Goal: Transaction & Acquisition: Purchase product/service

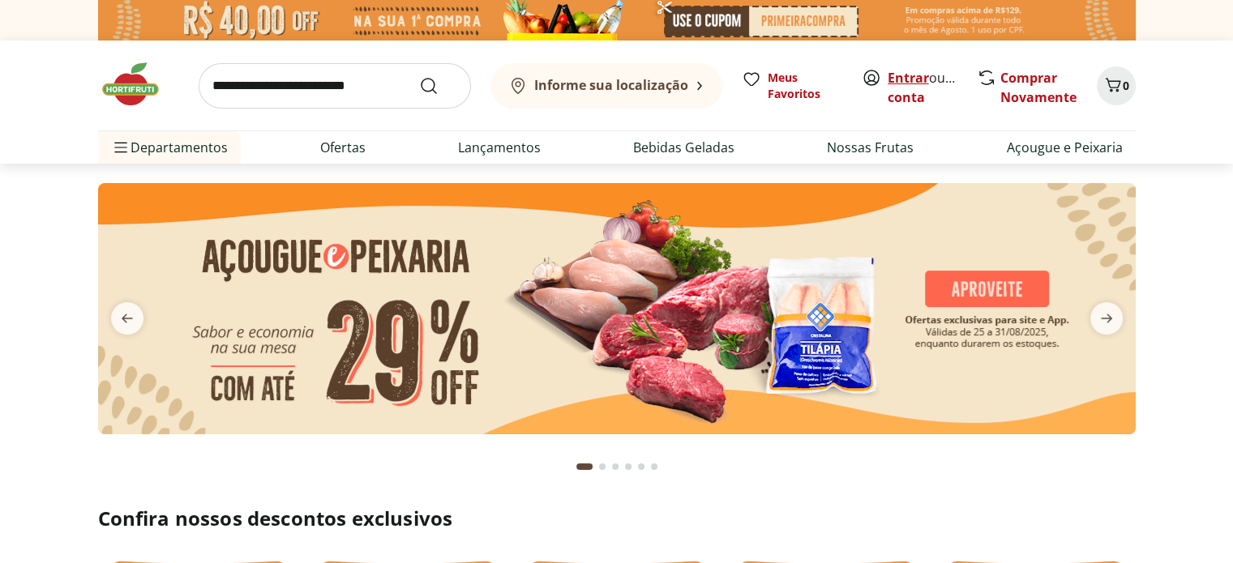
click at [906, 79] on link "Entrar" at bounding box center [908, 78] width 41 height 18
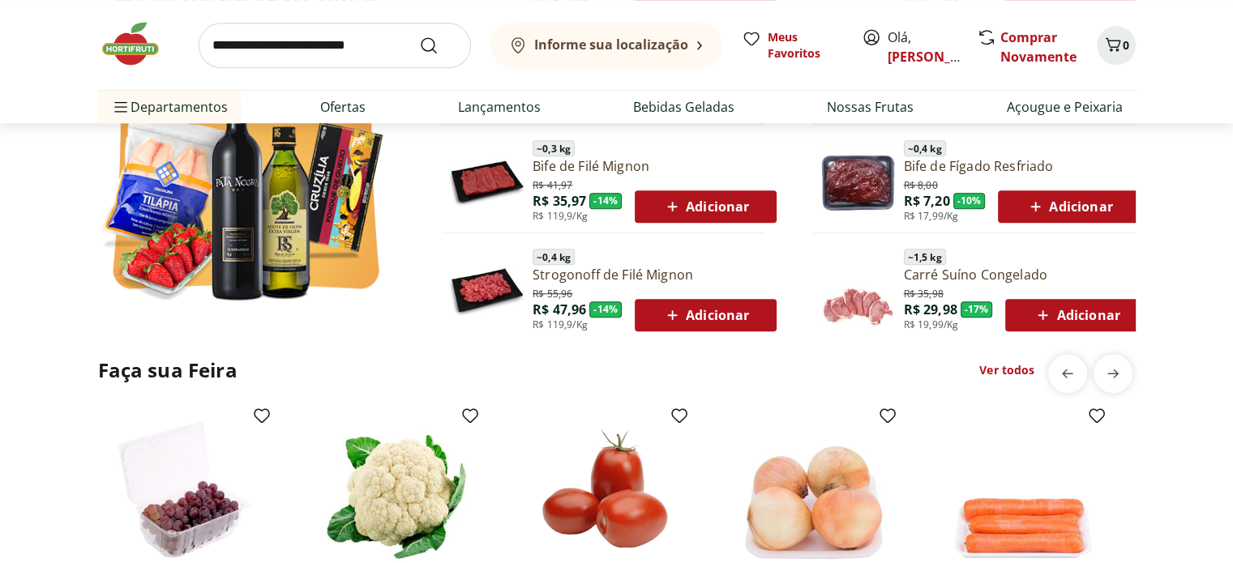
scroll to position [1142, 0]
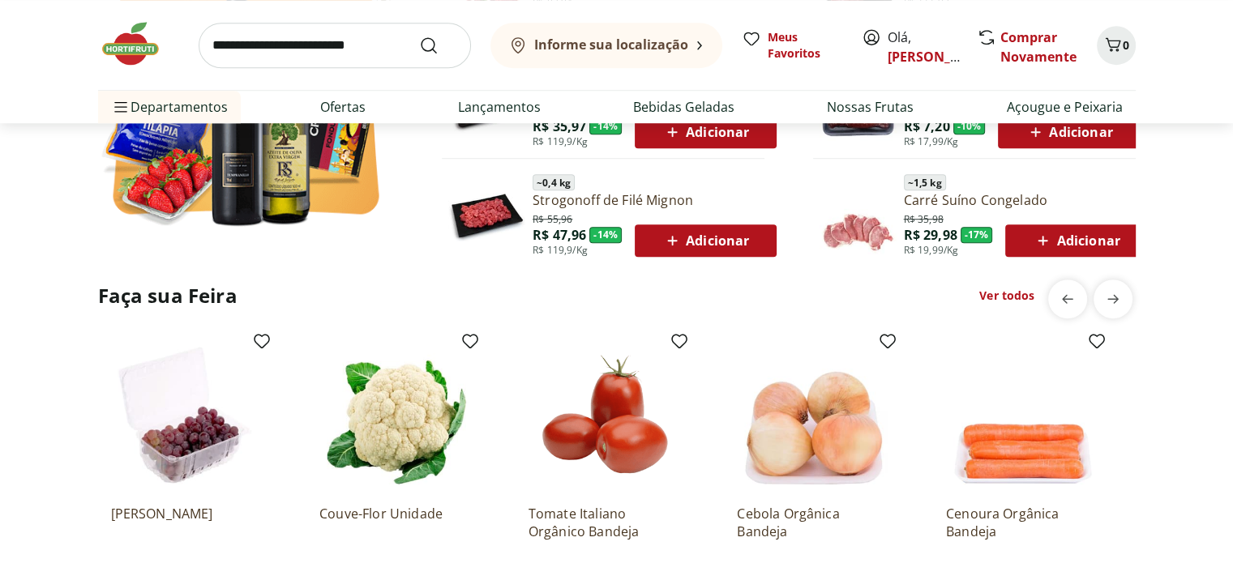
click at [713, 239] on span "Adicionar" at bounding box center [705, 240] width 87 height 19
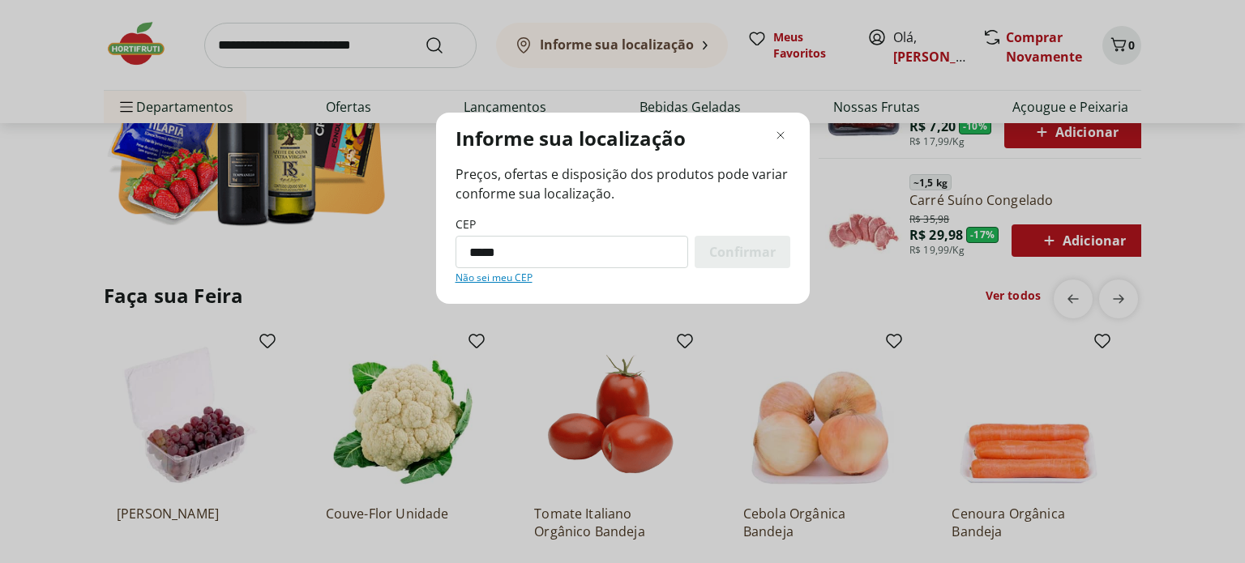
type input "*********"
click at [713, 259] on span "Confirmar" at bounding box center [742, 252] width 66 height 13
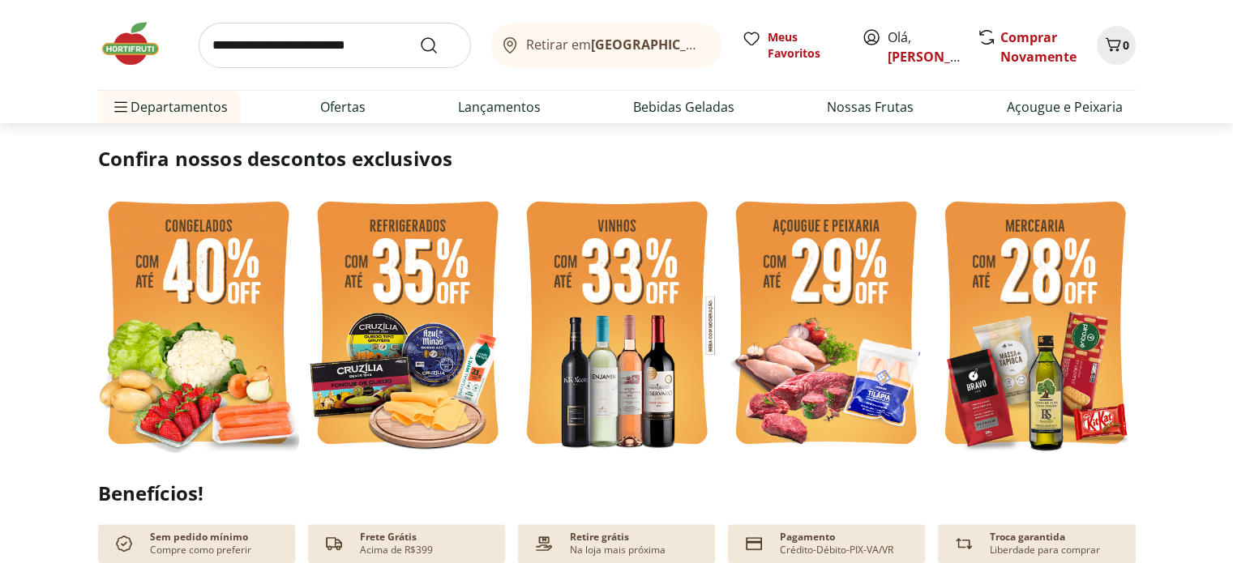
scroll to position [416, 0]
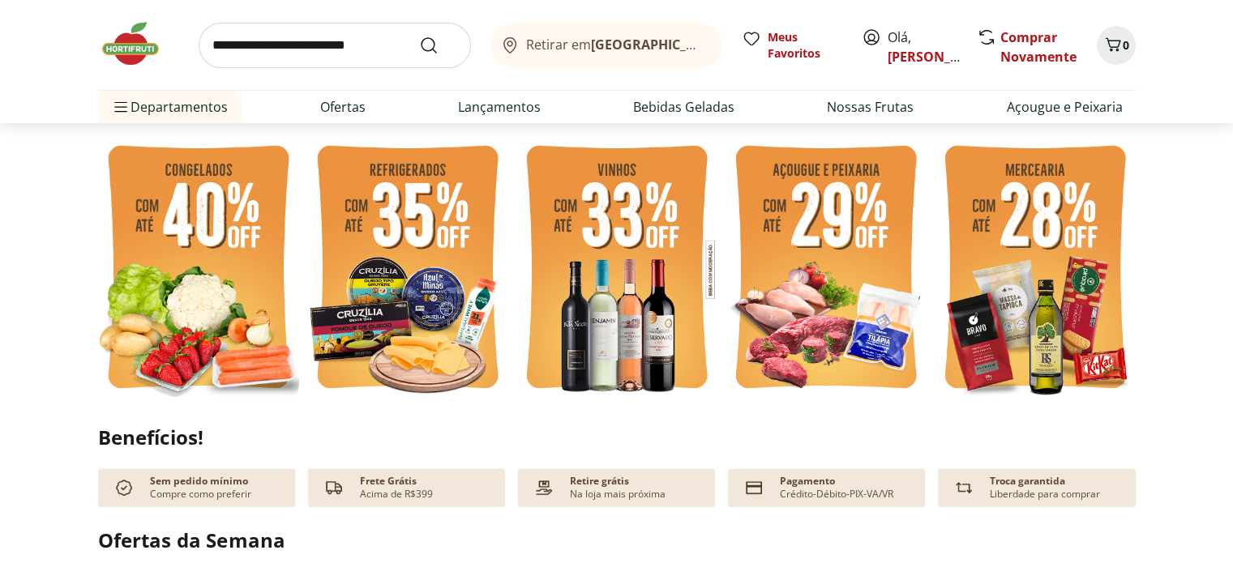
click at [632, 255] on img at bounding box center [616, 269] width 201 height 268
select select "**********"
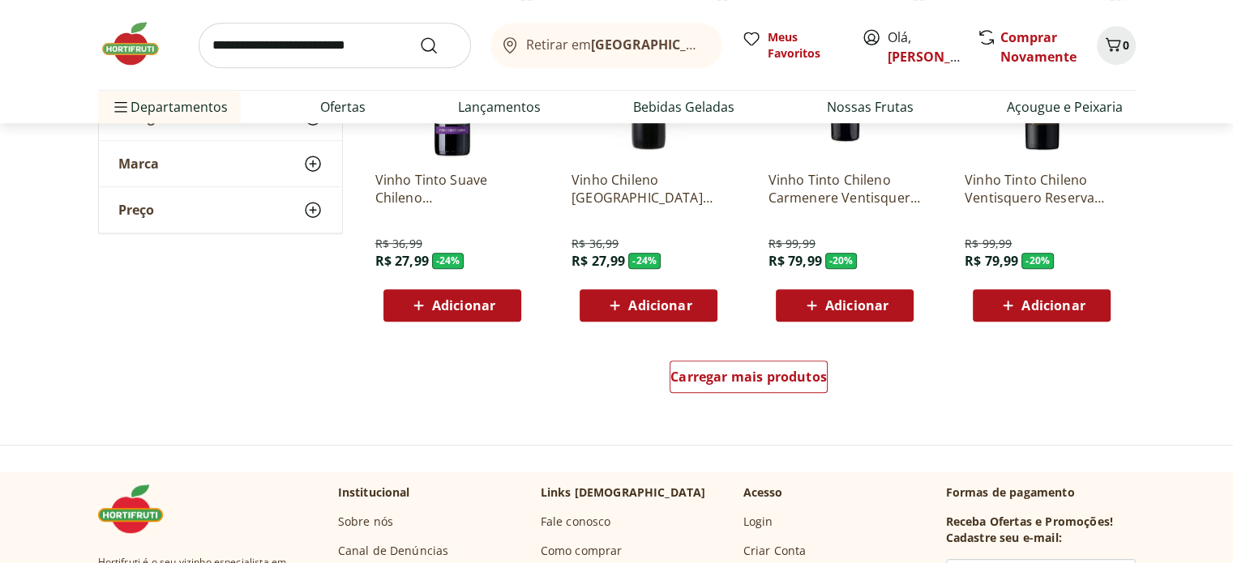
scroll to position [996, 0]
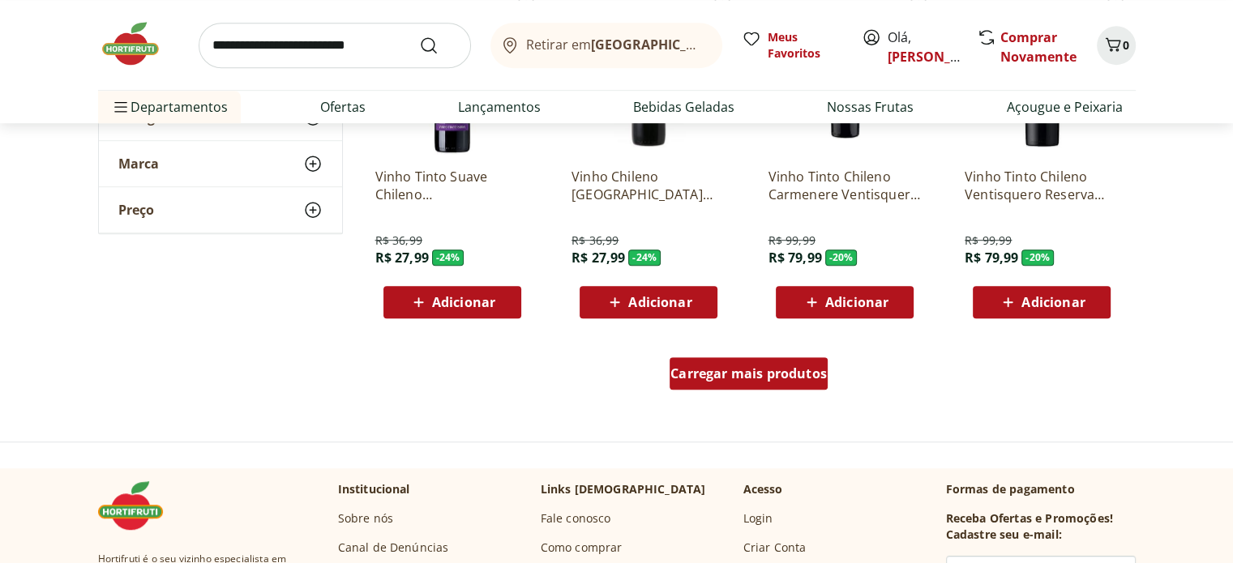
click at [778, 367] on span "Carregar mais produtos" at bounding box center [749, 373] width 156 height 13
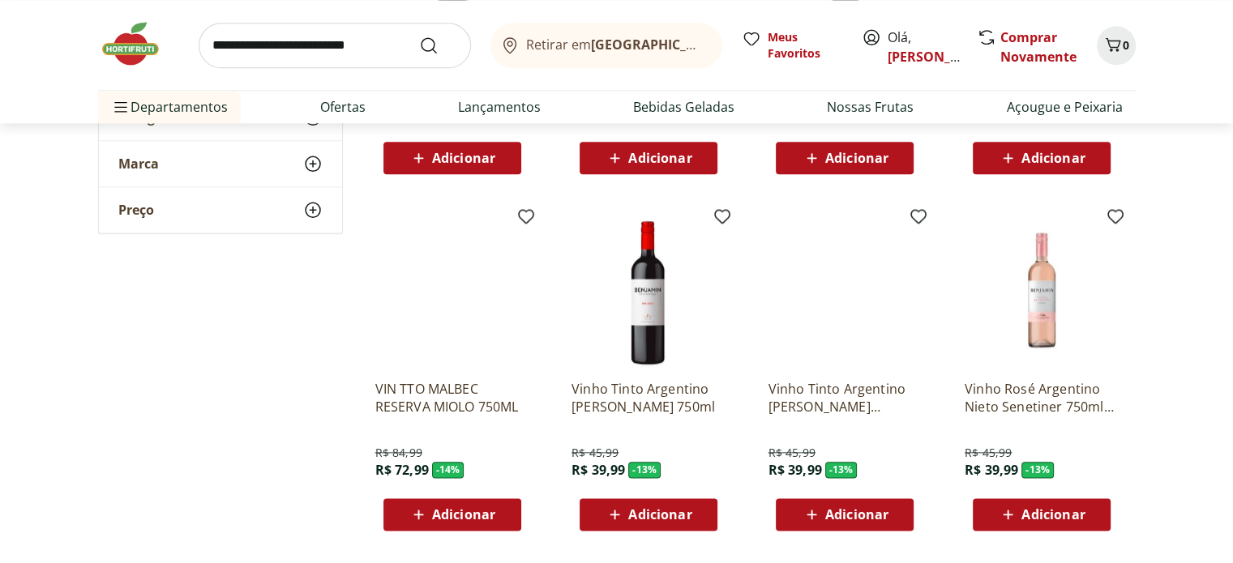
scroll to position [1930, 0]
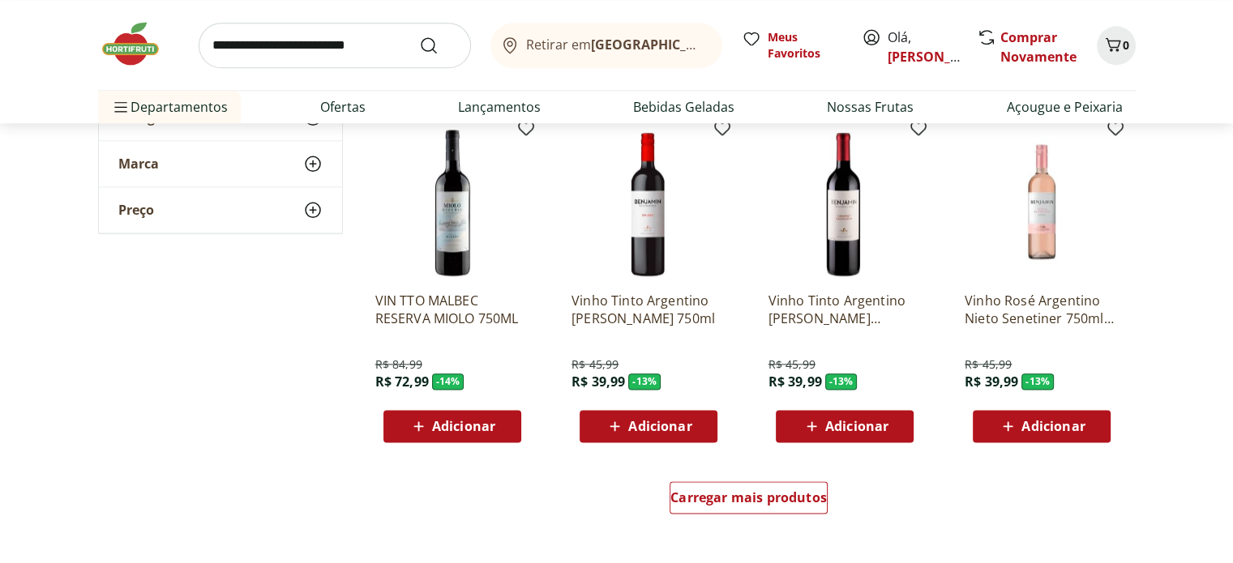
click at [1047, 427] on span "Adicionar" at bounding box center [1053, 426] width 63 height 13
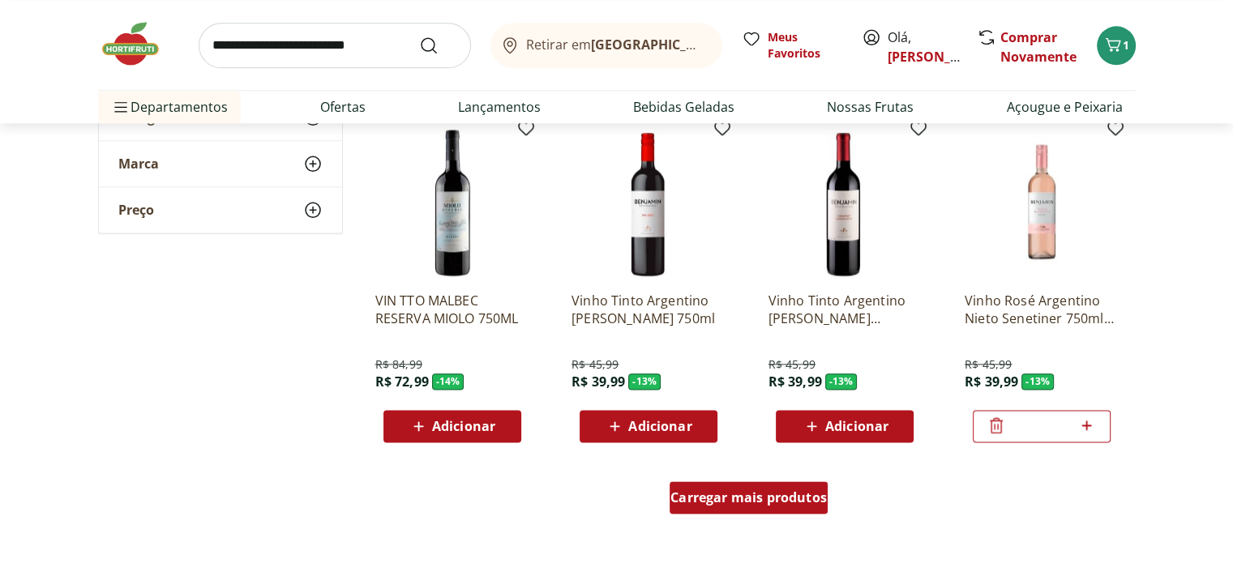
click at [771, 508] on div "Carregar mais produtos" at bounding box center [749, 498] width 158 height 32
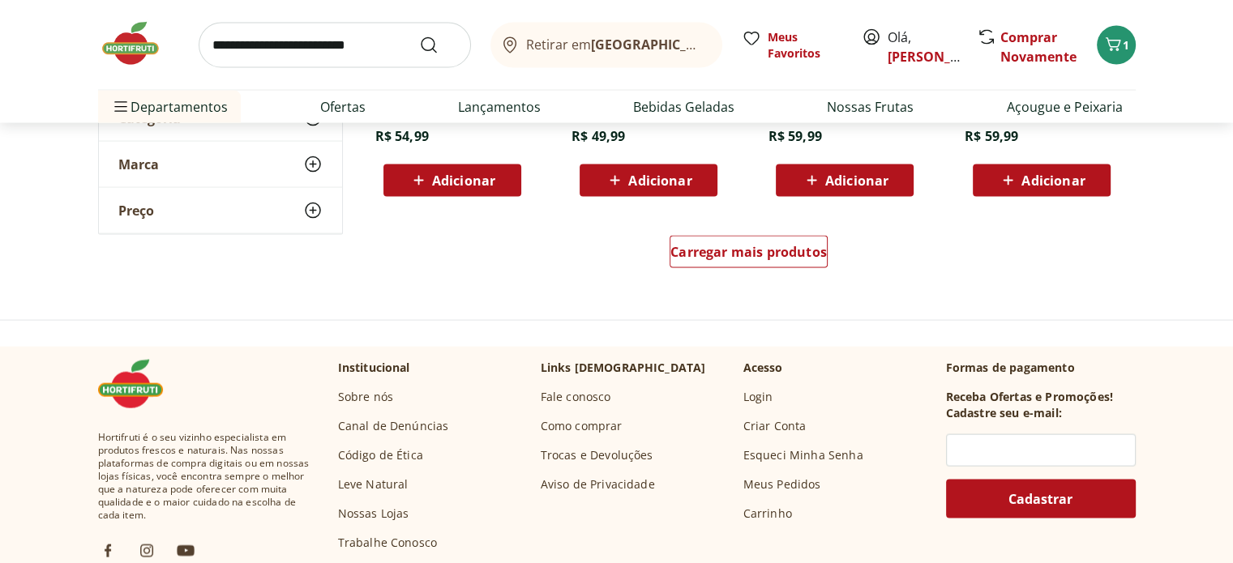
scroll to position [3256, 0]
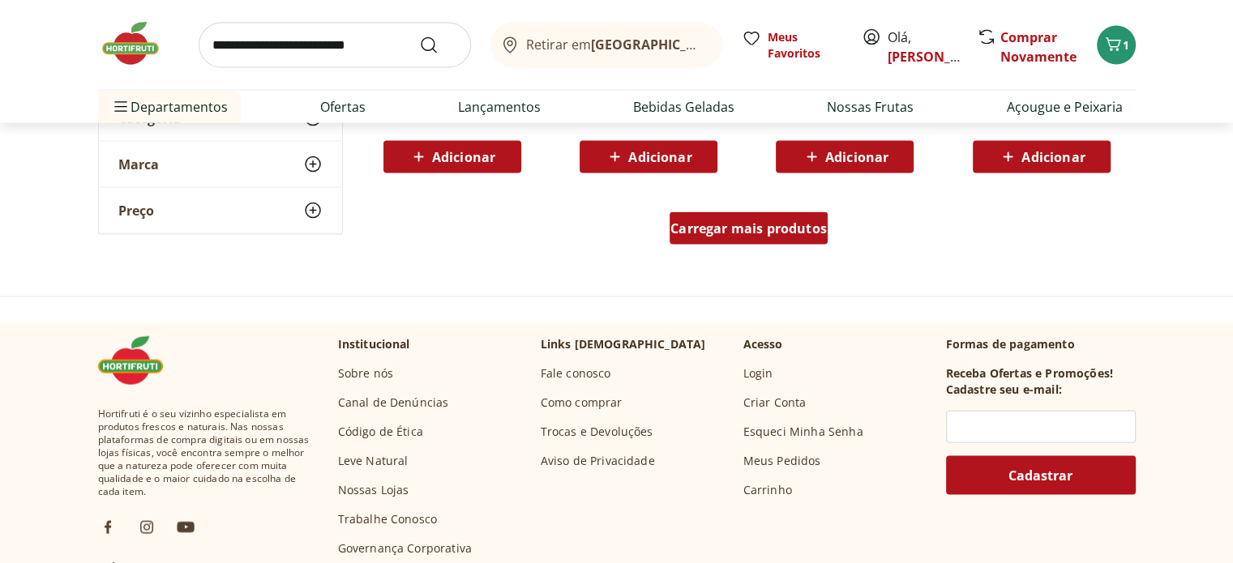
click at [795, 242] on div "Carregar mais produtos" at bounding box center [749, 228] width 158 height 32
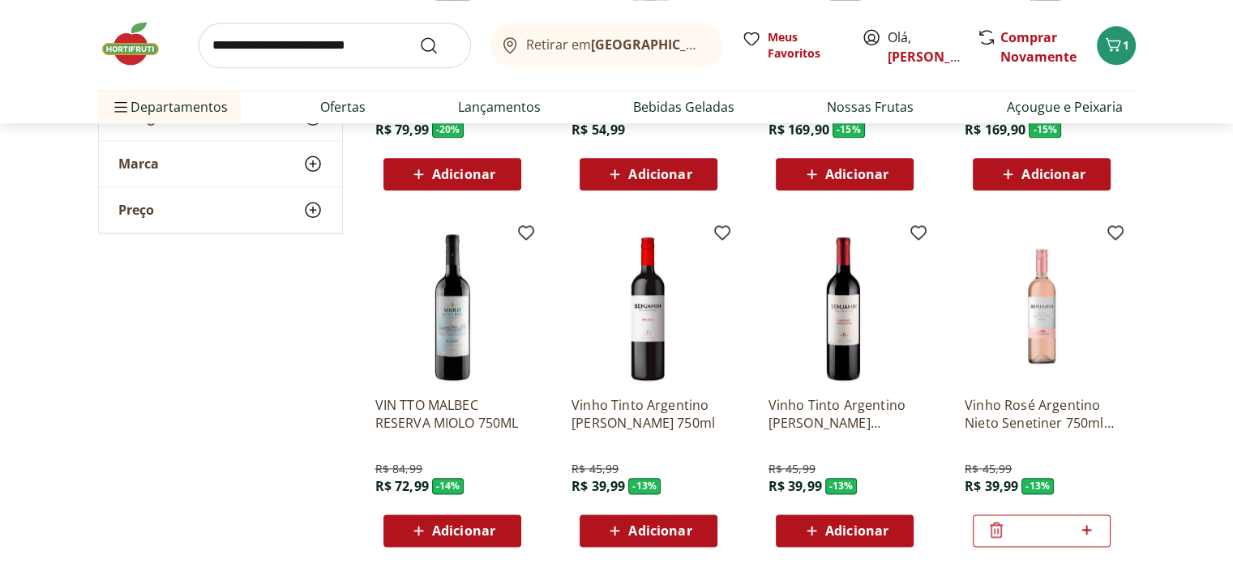
scroll to position [1818, 0]
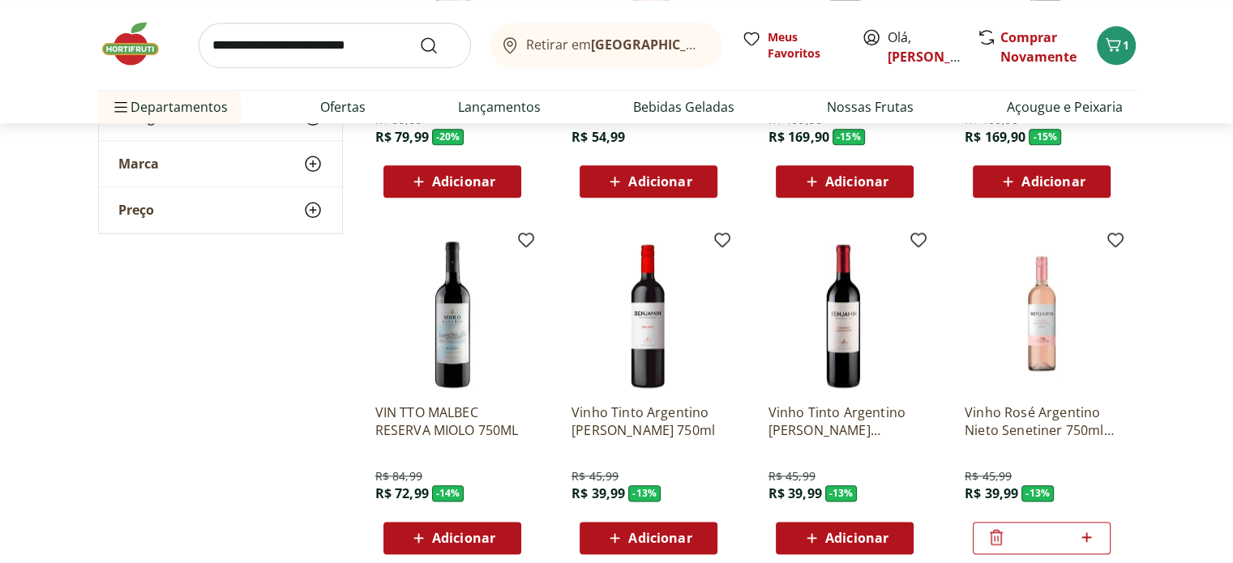
click at [1086, 535] on icon at bounding box center [1087, 537] width 20 height 19
type input "*"
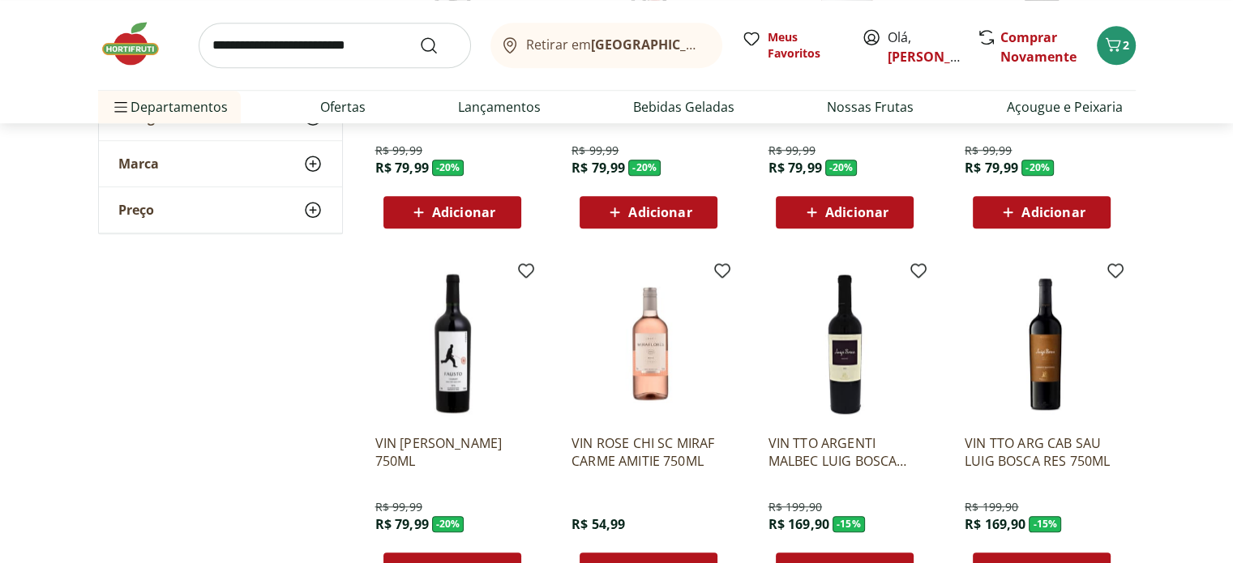
scroll to position [1416, 0]
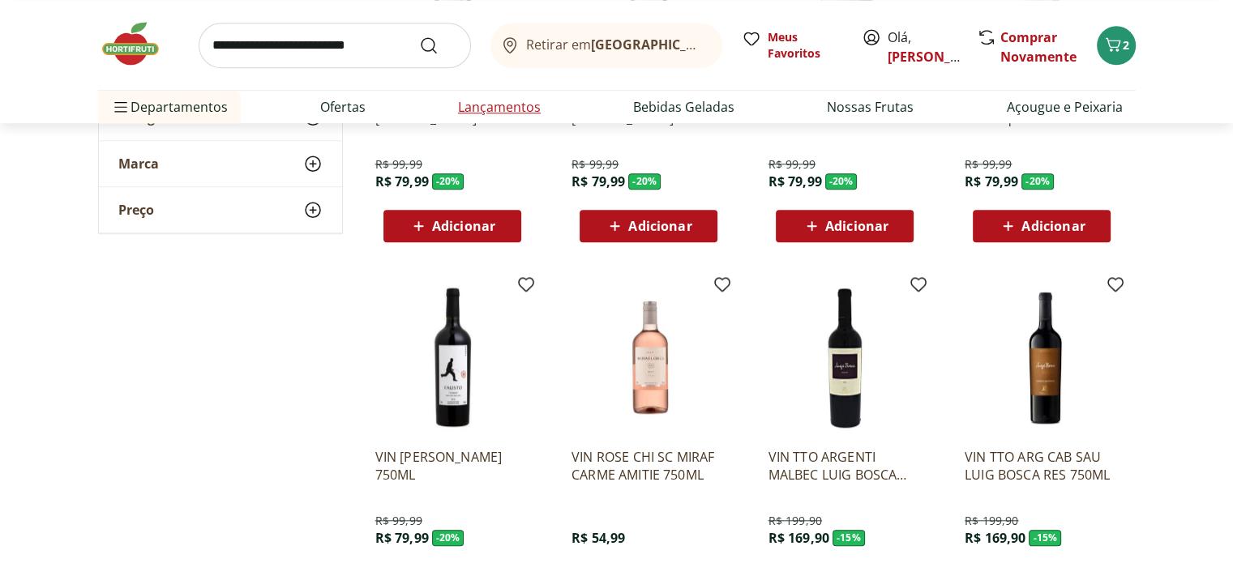
click at [496, 106] on link "Lançamentos" at bounding box center [499, 106] width 83 height 19
select select "**********"
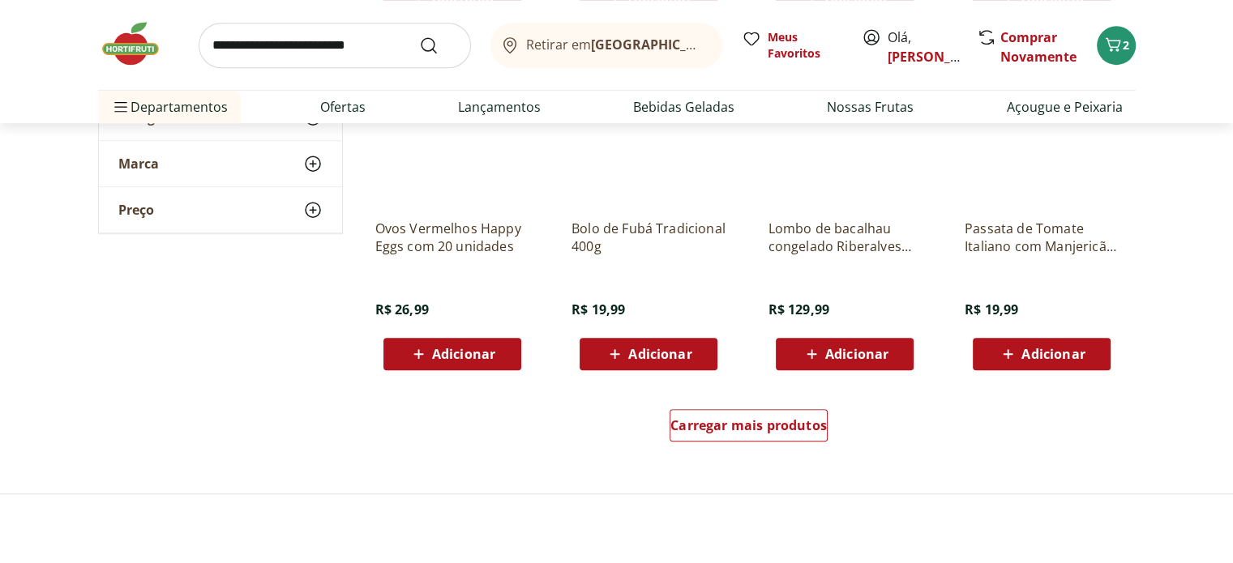
scroll to position [963, 0]
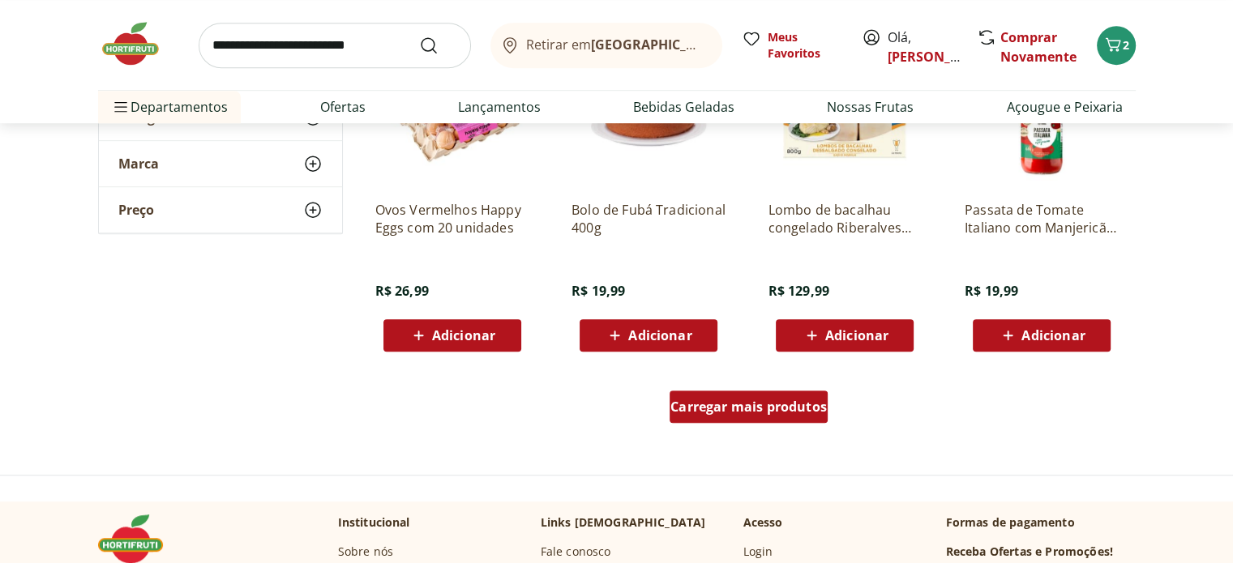
click at [812, 412] on span "Carregar mais produtos" at bounding box center [749, 407] width 156 height 13
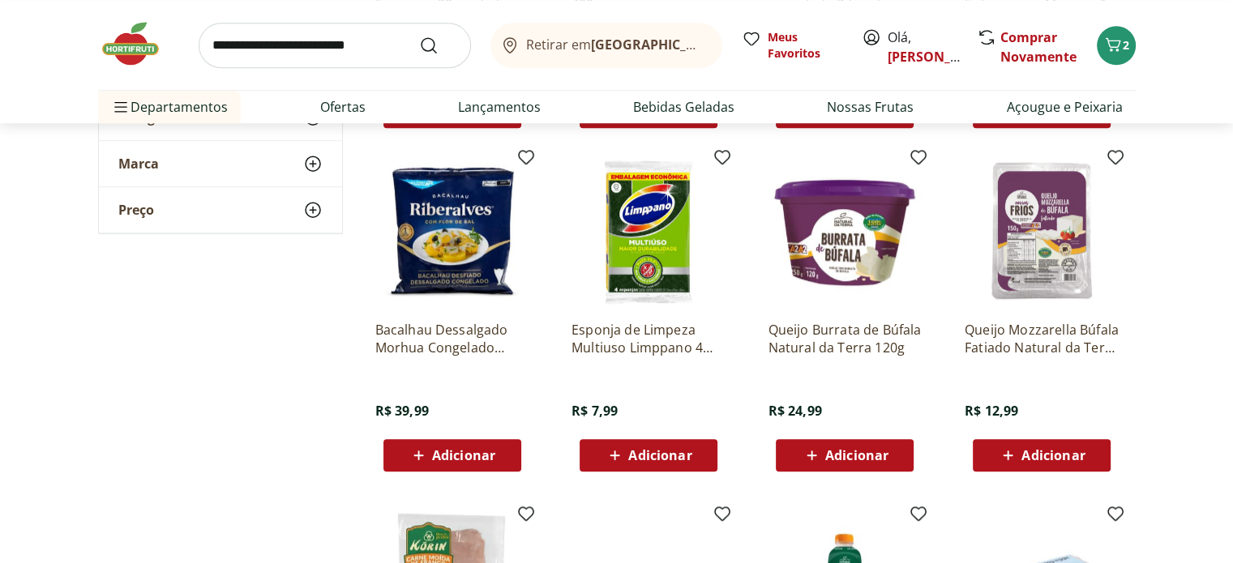
scroll to position [1215, 0]
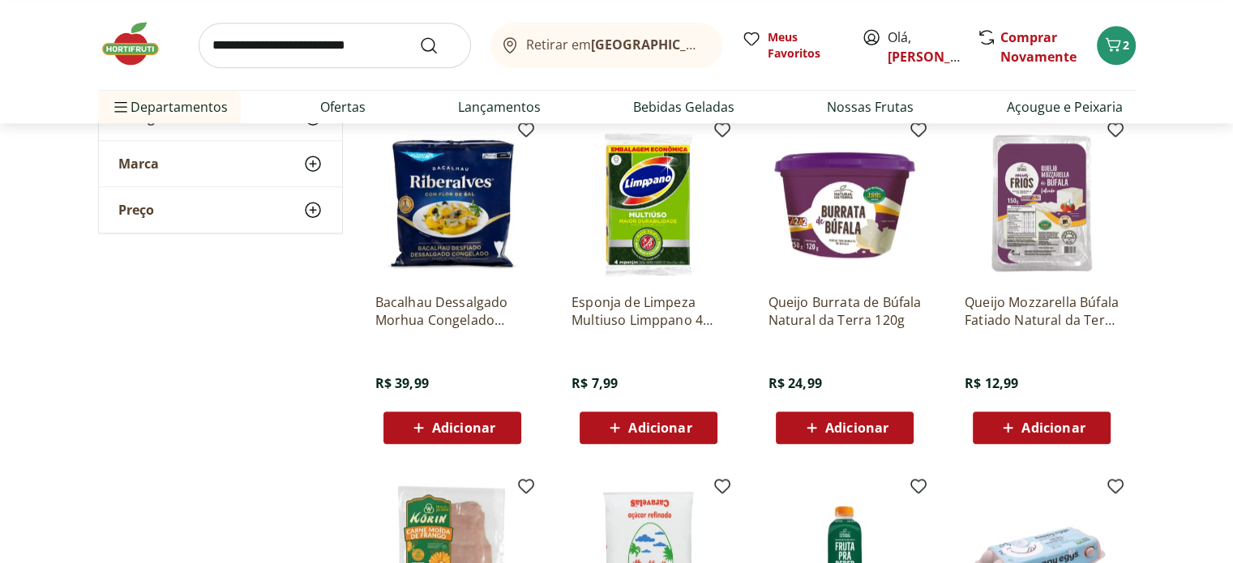
click at [442, 423] on span "Adicionar" at bounding box center [463, 428] width 63 height 13
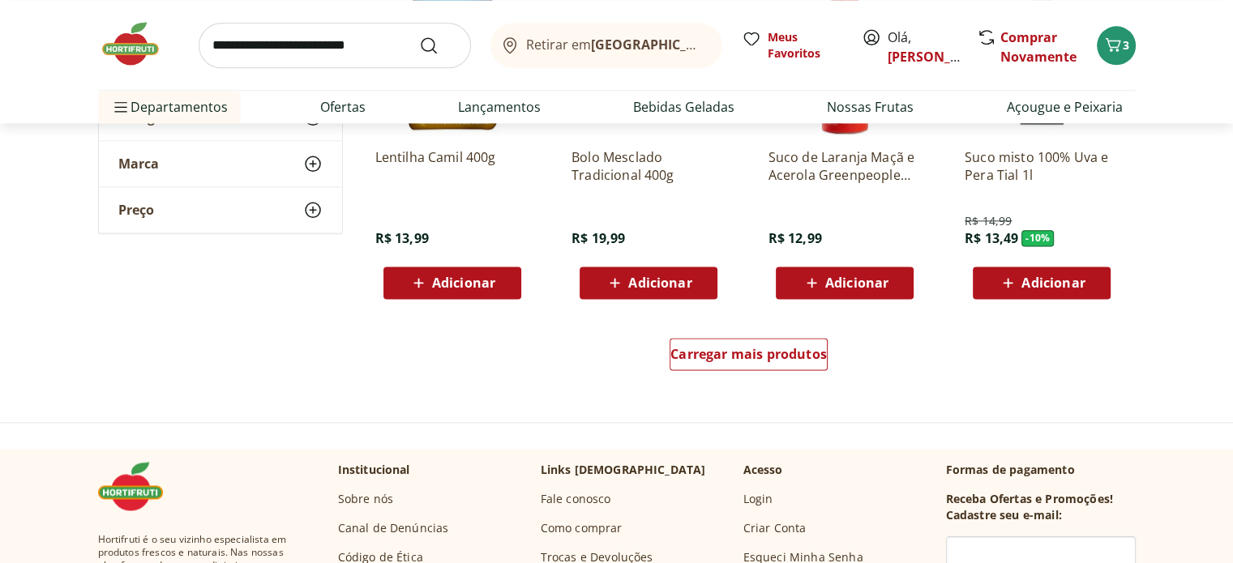
scroll to position [2078, 0]
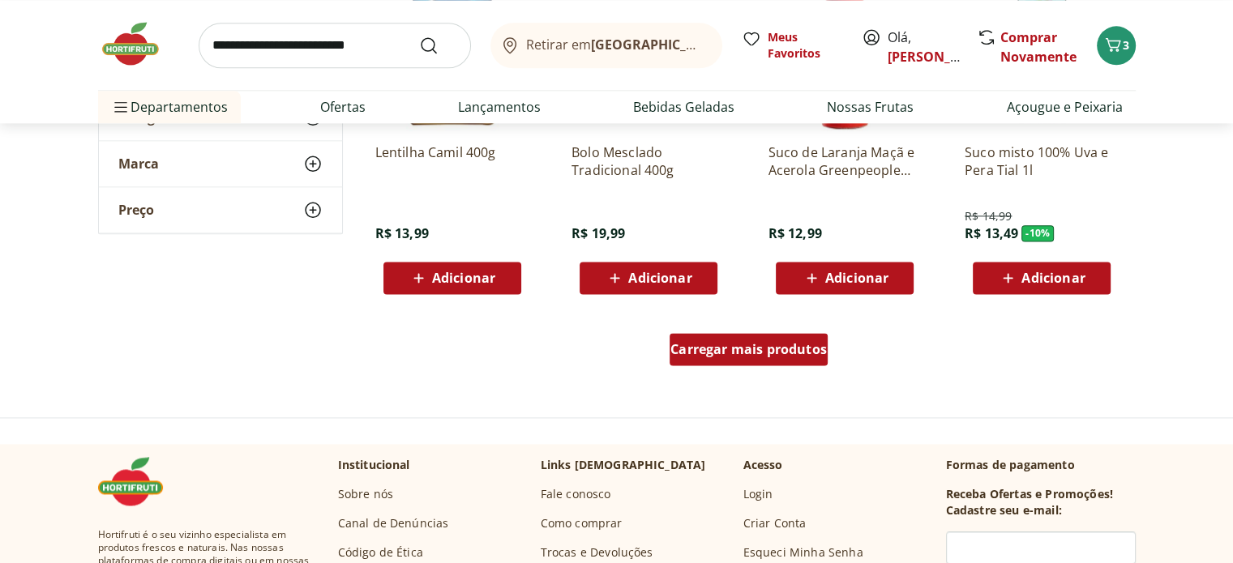
click at [775, 366] on link "Carregar mais produtos" at bounding box center [749, 352] width 158 height 39
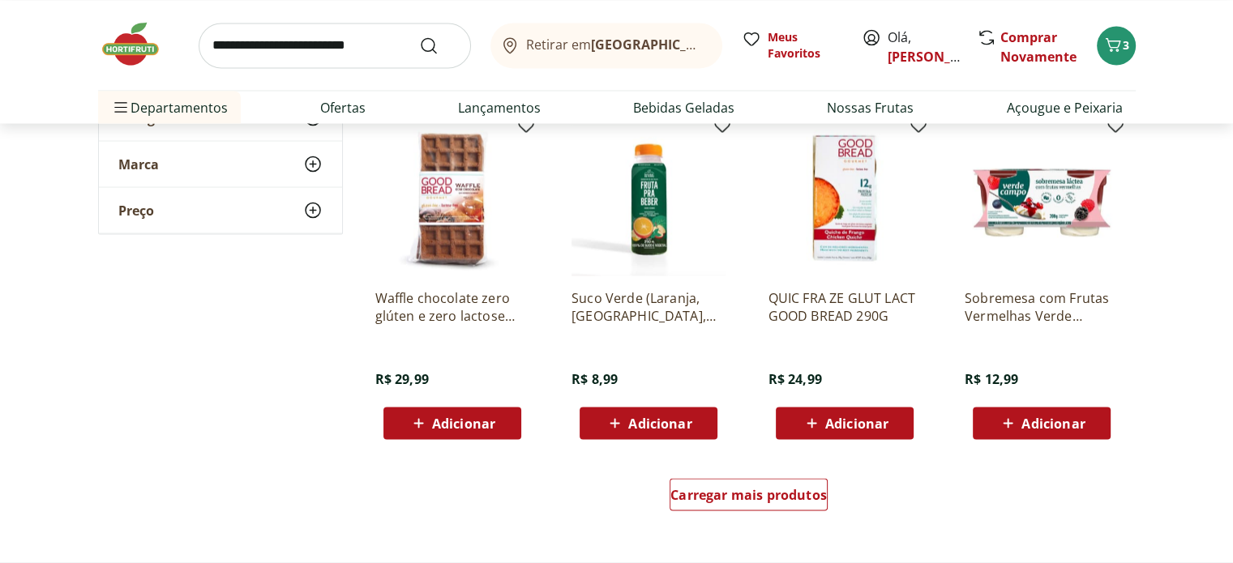
scroll to position [2997, 0]
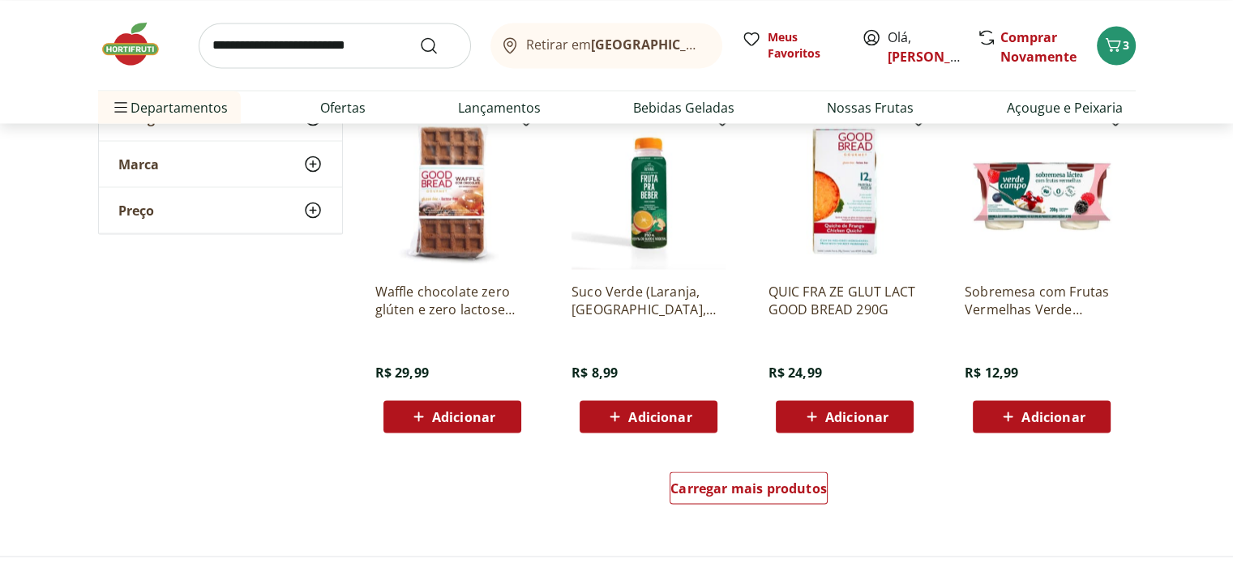
click at [1041, 418] on span "Adicionar" at bounding box center [1053, 416] width 63 height 13
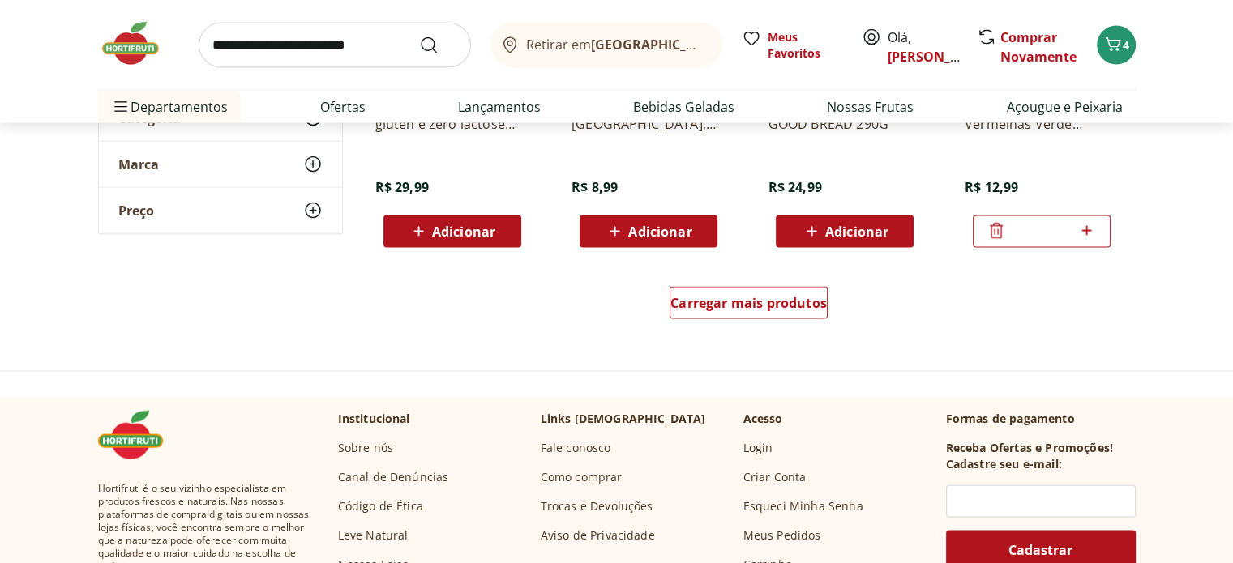
scroll to position [3194, 0]
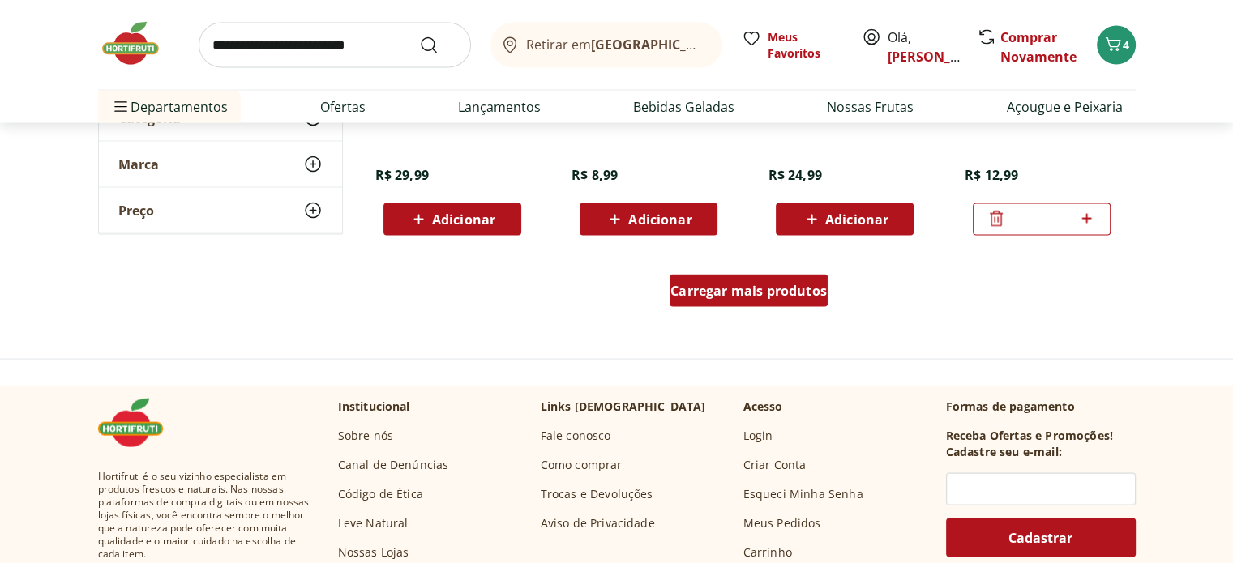
click at [819, 294] on span "Carregar mais produtos" at bounding box center [749, 291] width 156 height 13
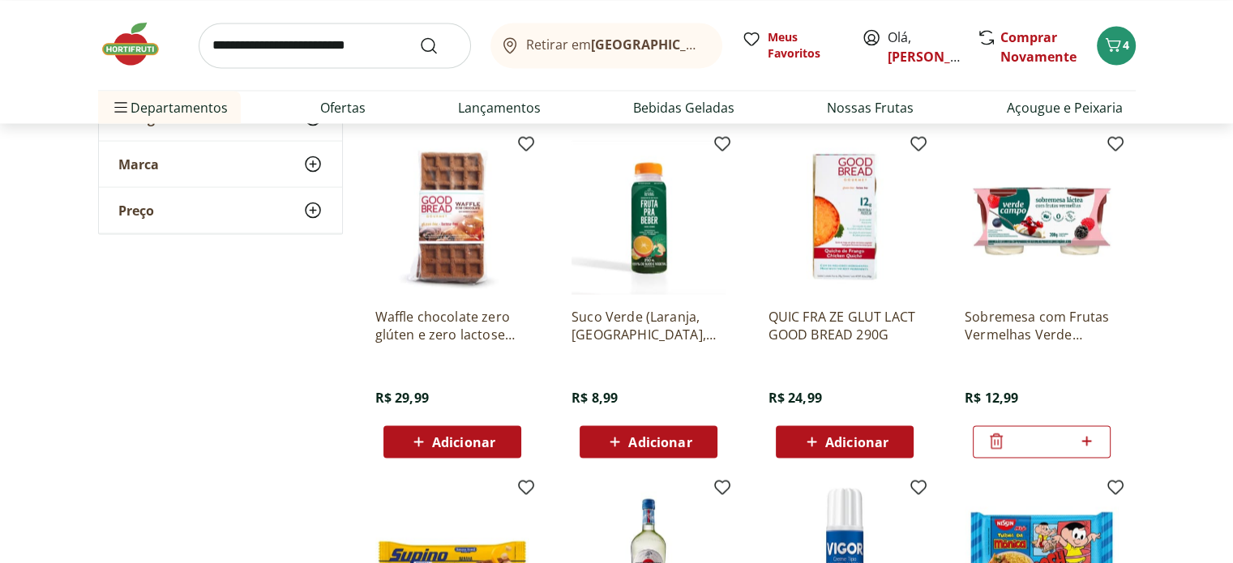
scroll to position [2936, 0]
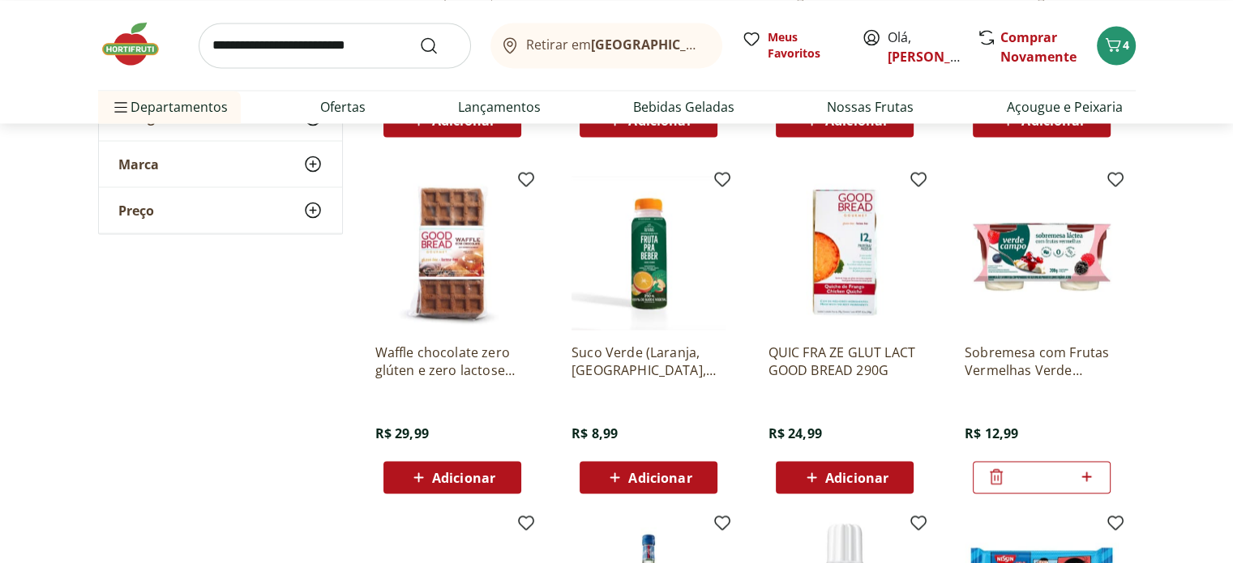
click at [996, 476] on icon at bounding box center [996, 476] width 19 height 19
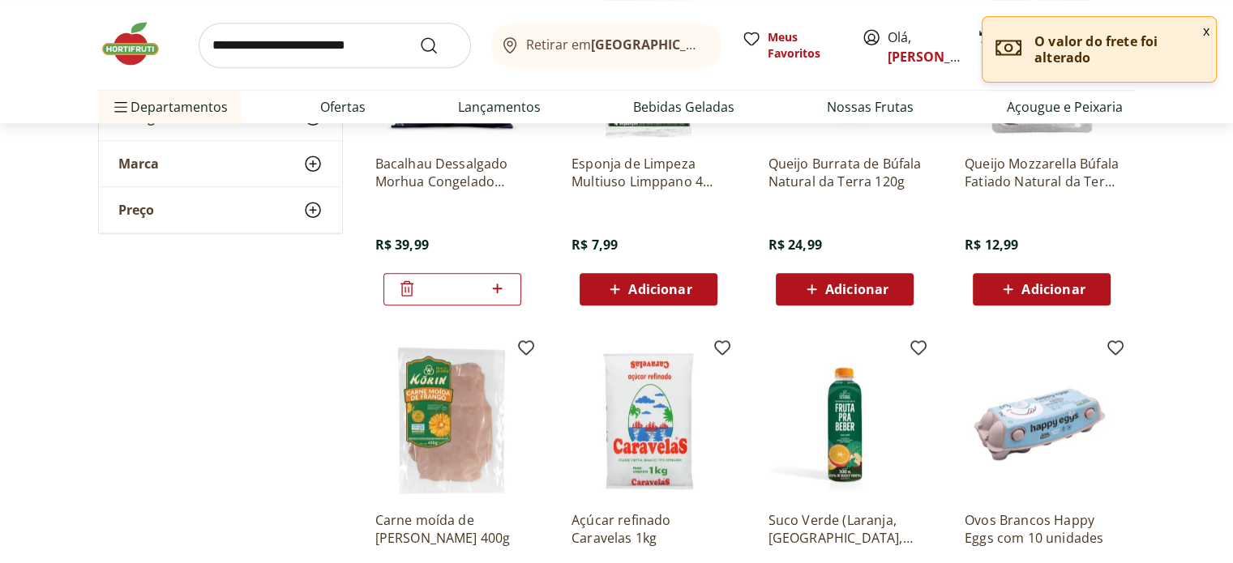
scroll to position [0, 0]
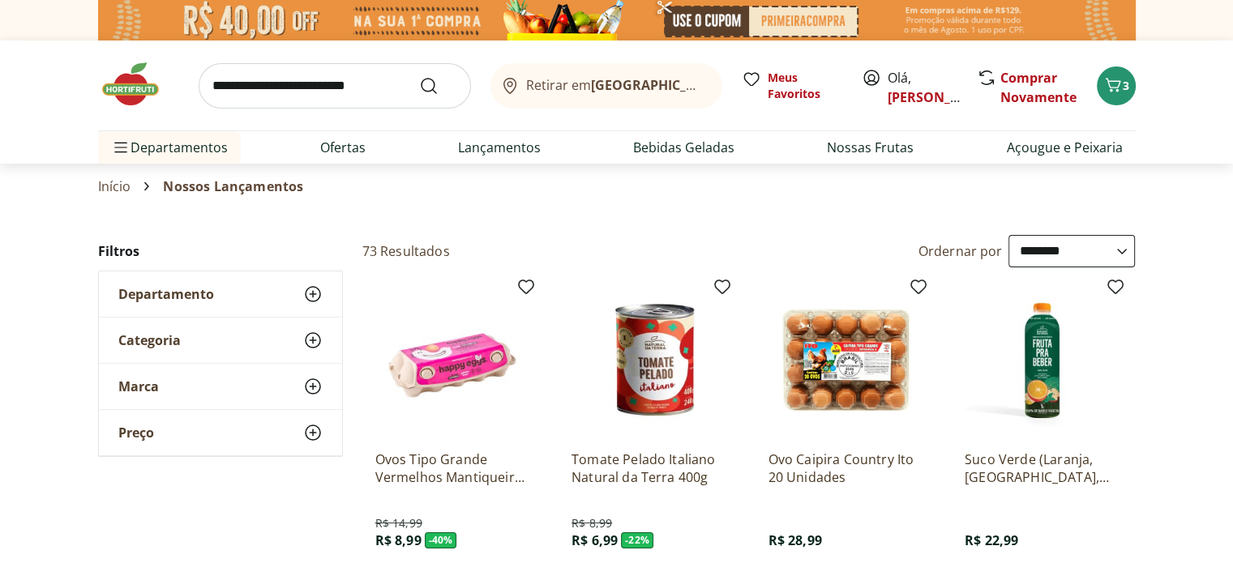
click at [349, 80] on input "search" at bounding box center [335, 85] width 272 height 45
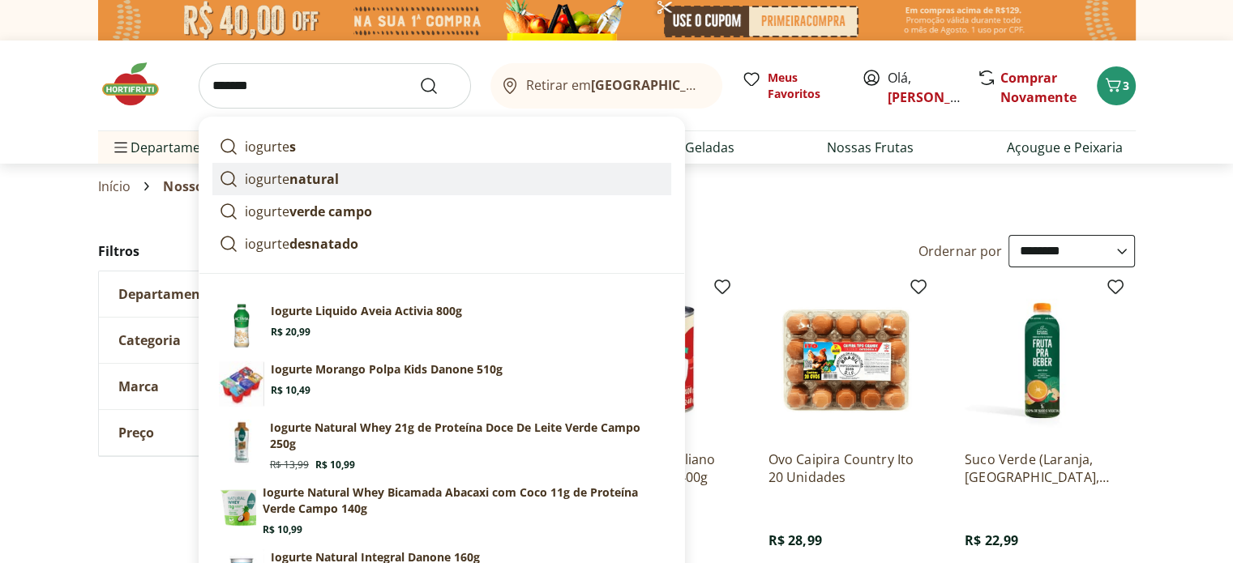
click at [309, 174] on strong "natural" at bounding box center [313, 179] width 49 height 18
type input "**********"
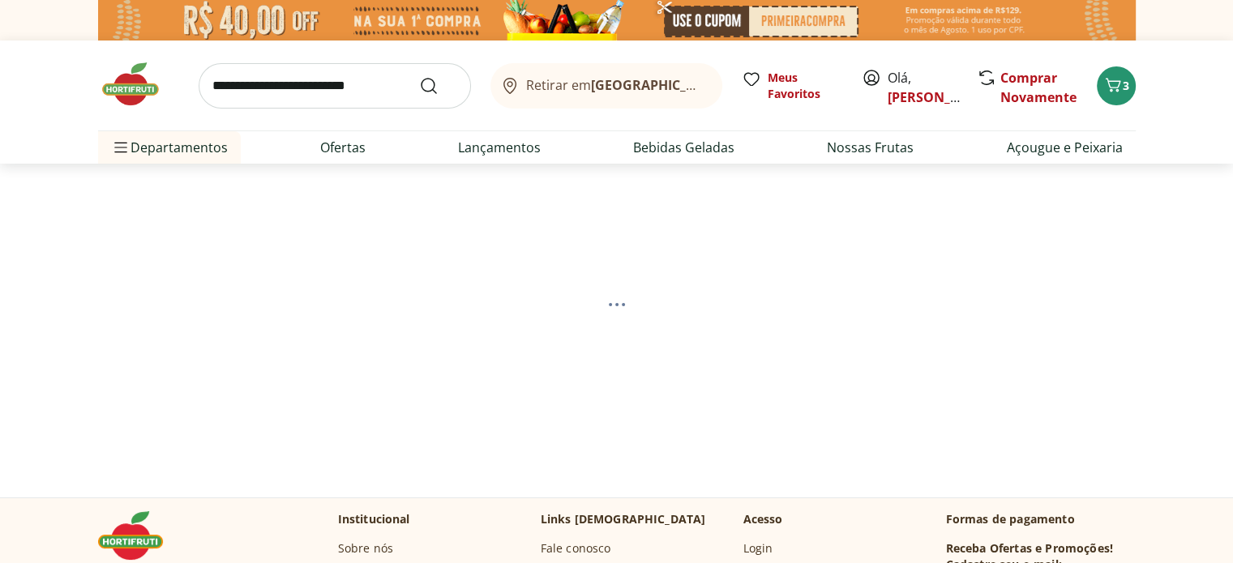
select select "**********"
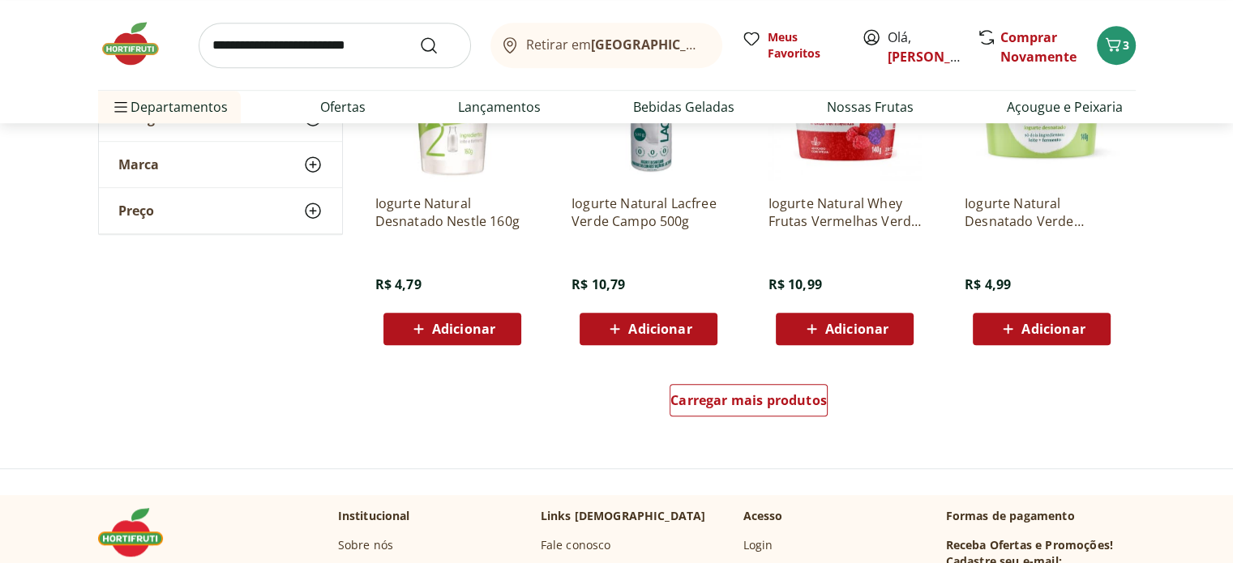
scroll to position [1047, 0]
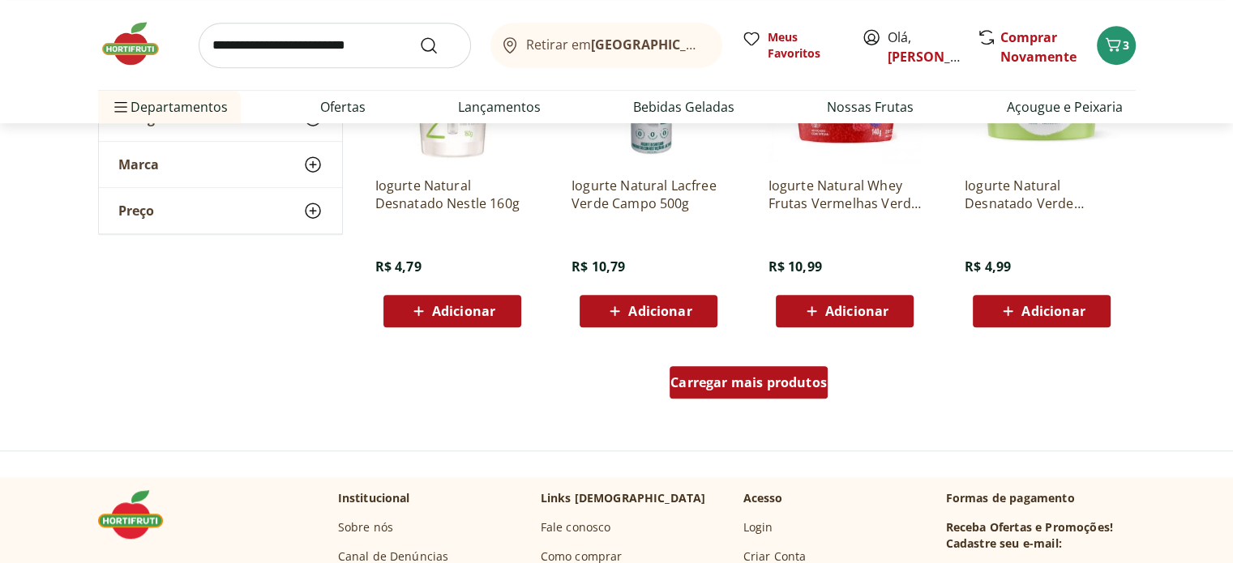
click at [798, 392] on div "Carregar mais produtos" at bounding box center [749, 382] width 158 height 32
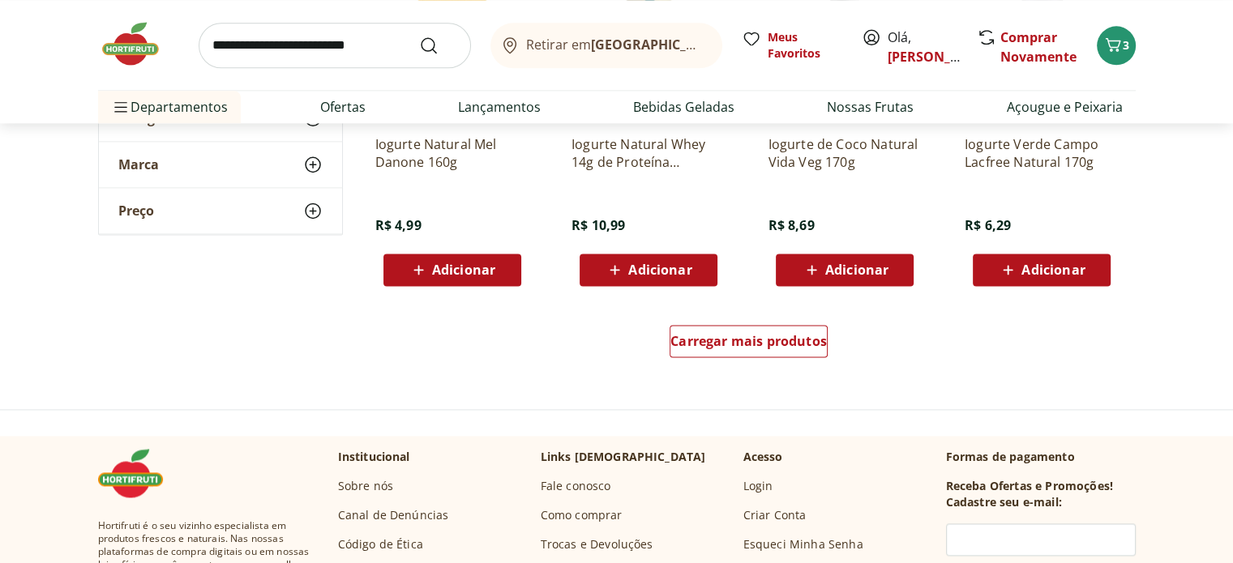
scroll to position [2192, 0]
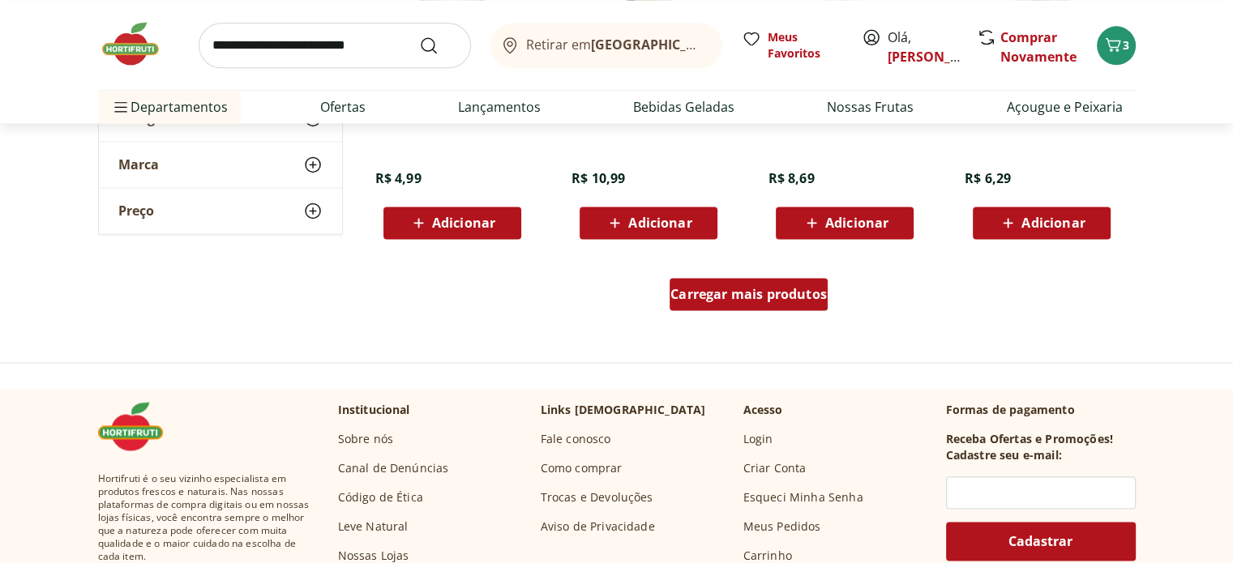
click at [771, 301] on div "Carregar mais produtos" at bounding box center [749, 294] width 158 height 32
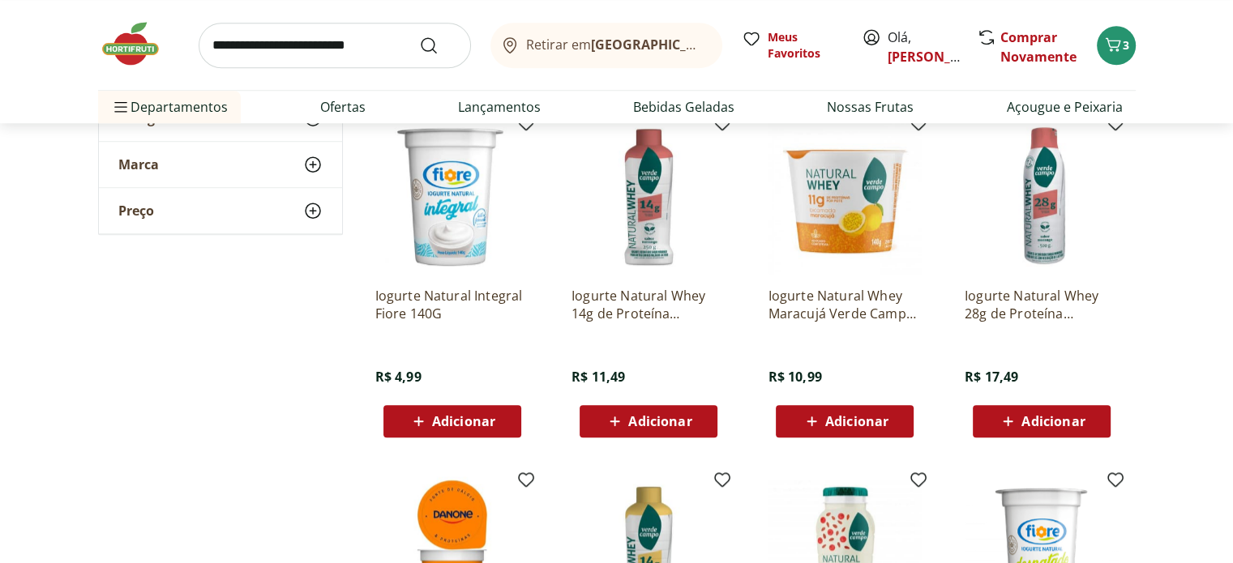
scroll to position [1265, 0]
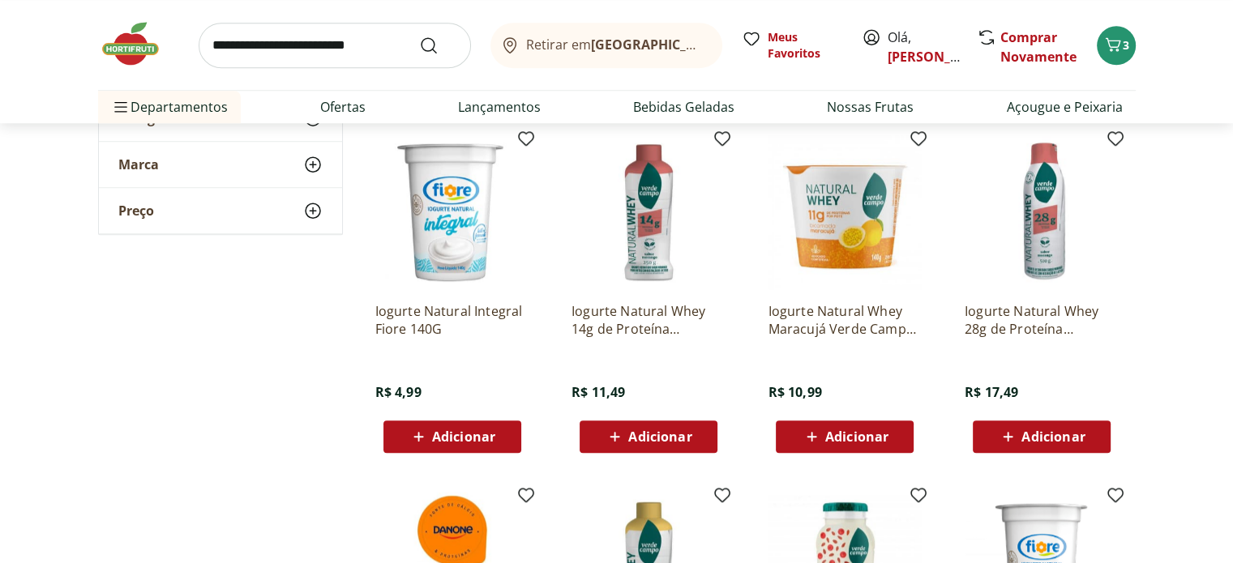
click at [468, 431] on span "Adicionar" at bounding box center [463, 437] width 63 height 13
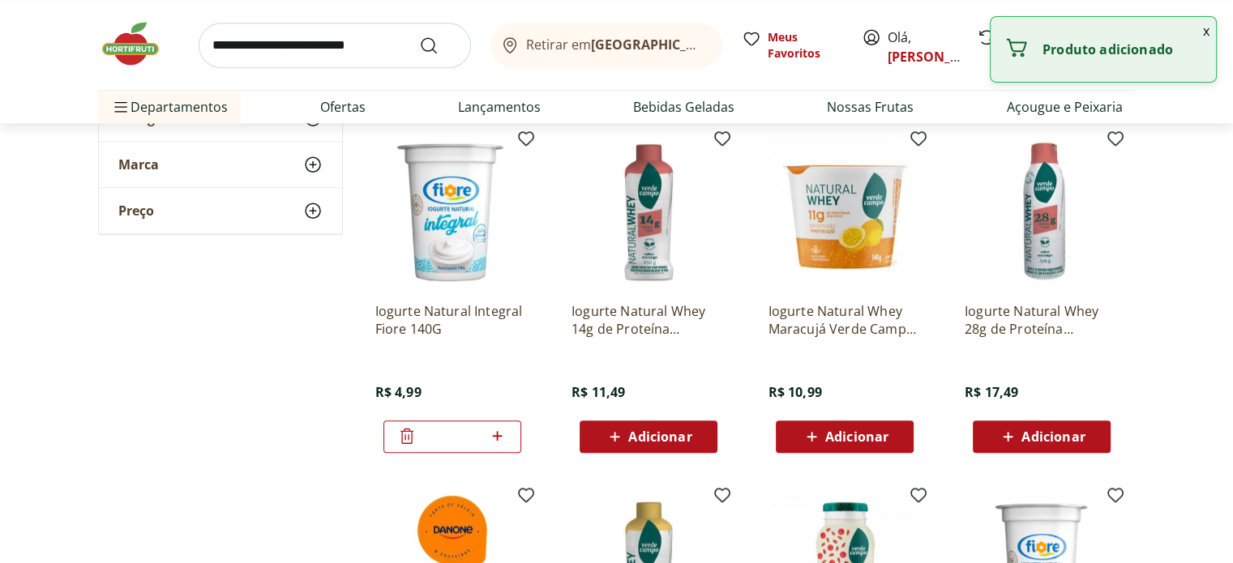
click at [500, 432] on icon at bounding box center [497, 435] width 20 height 19
type input "*"
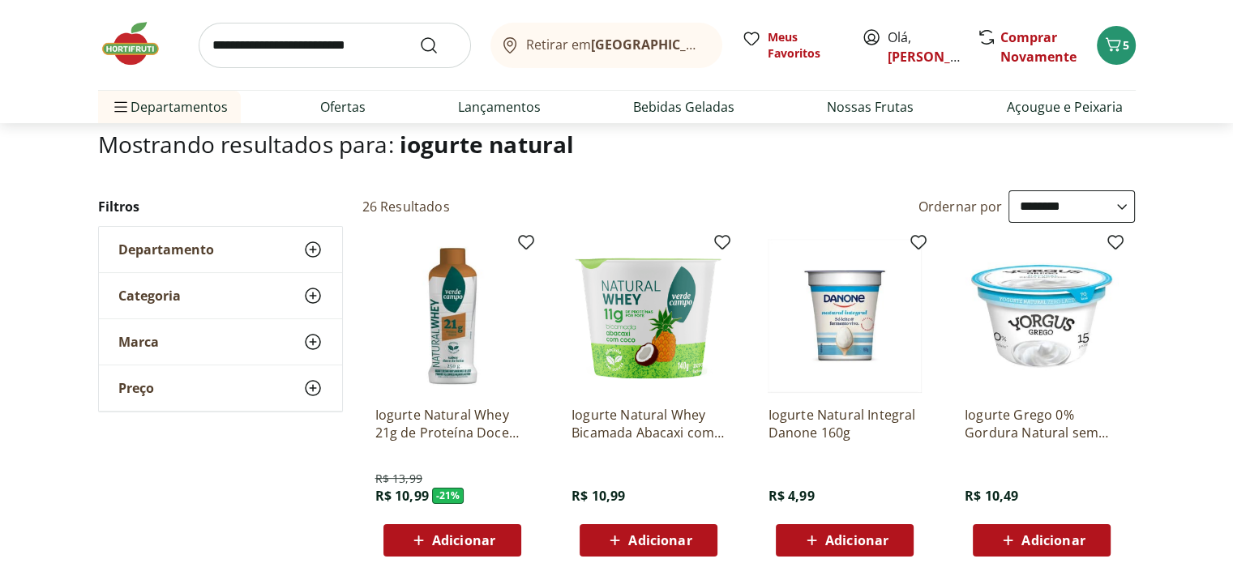
scroll to position [74, 0]
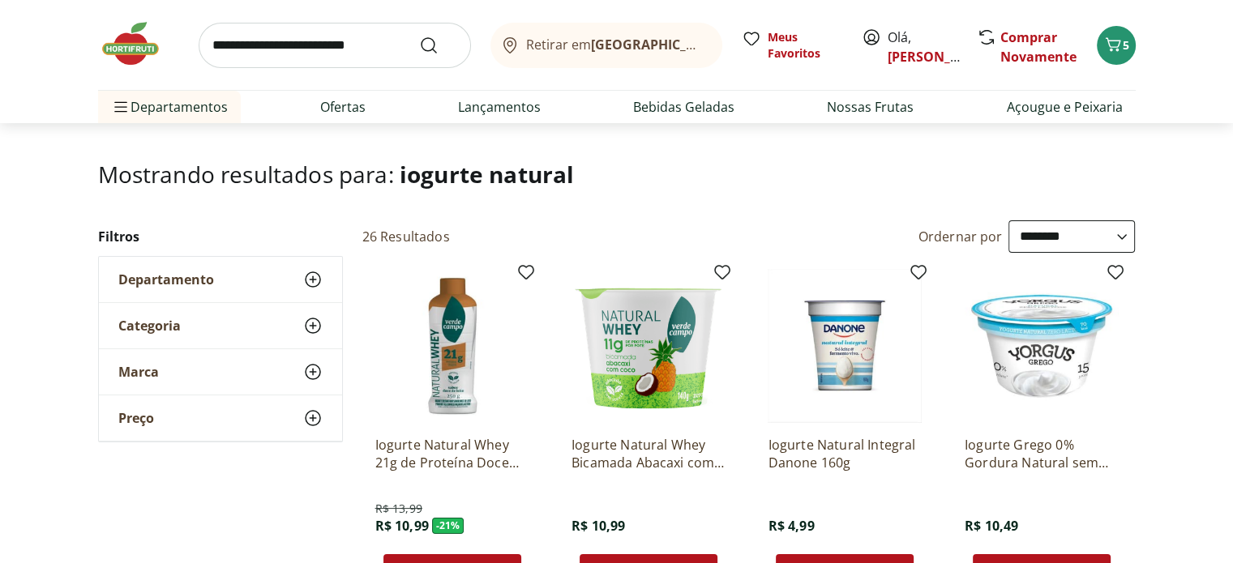
click at [347, 45] on input "search" at bounding box center [335, 45] width 272 height 45
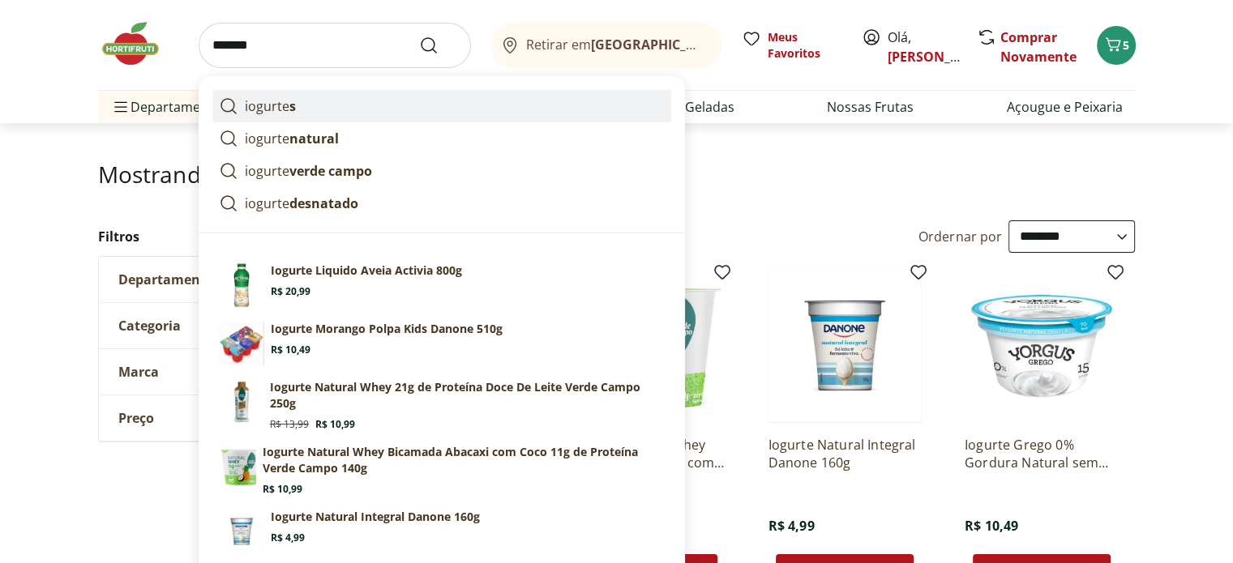
click at [255, 105] on p "iogurte s" at bounding box center [270, 105] width 51 height 19
type input "********"
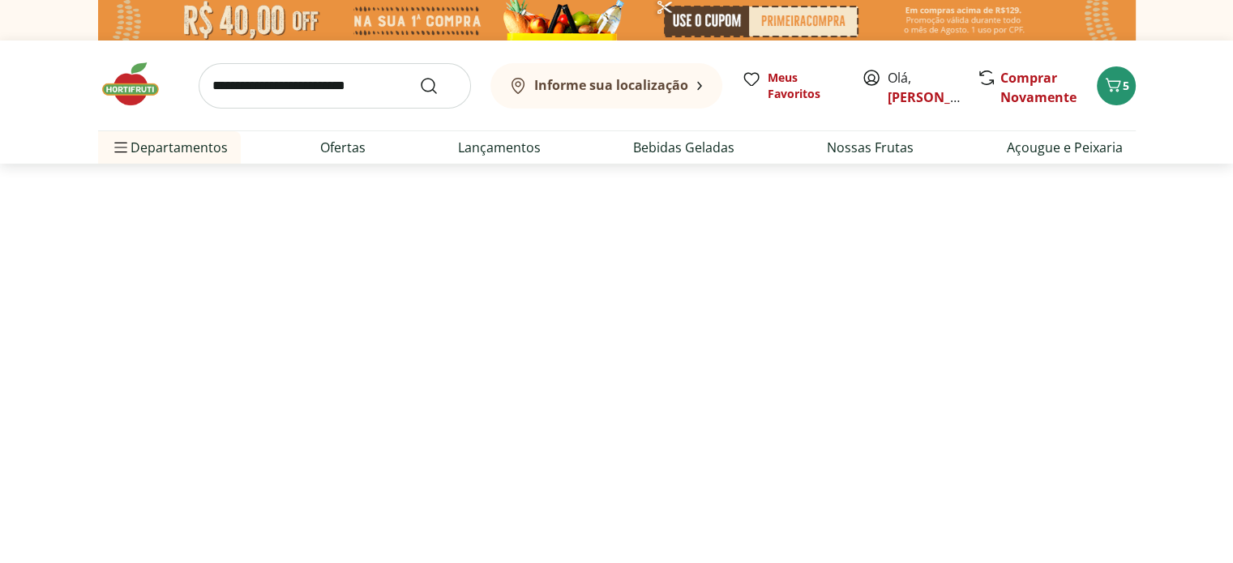
select select "**********"
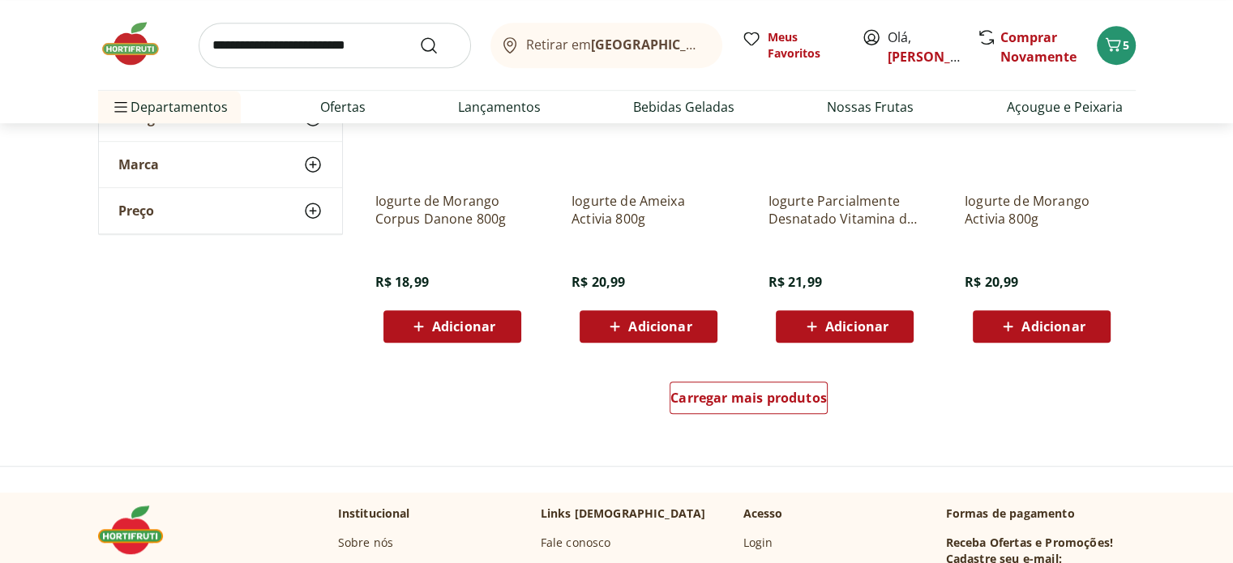
scroll to position [1044, 0]
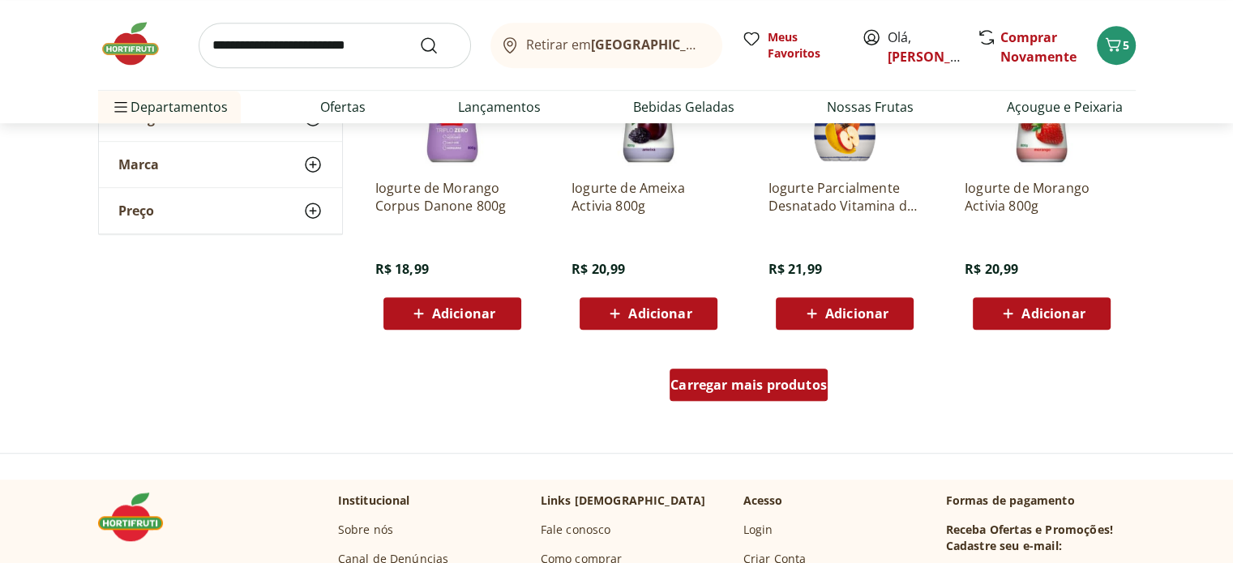
click at [773, 388] on span "Carregar mais produtos" at bounding box center [749, 385] width 156 height 13
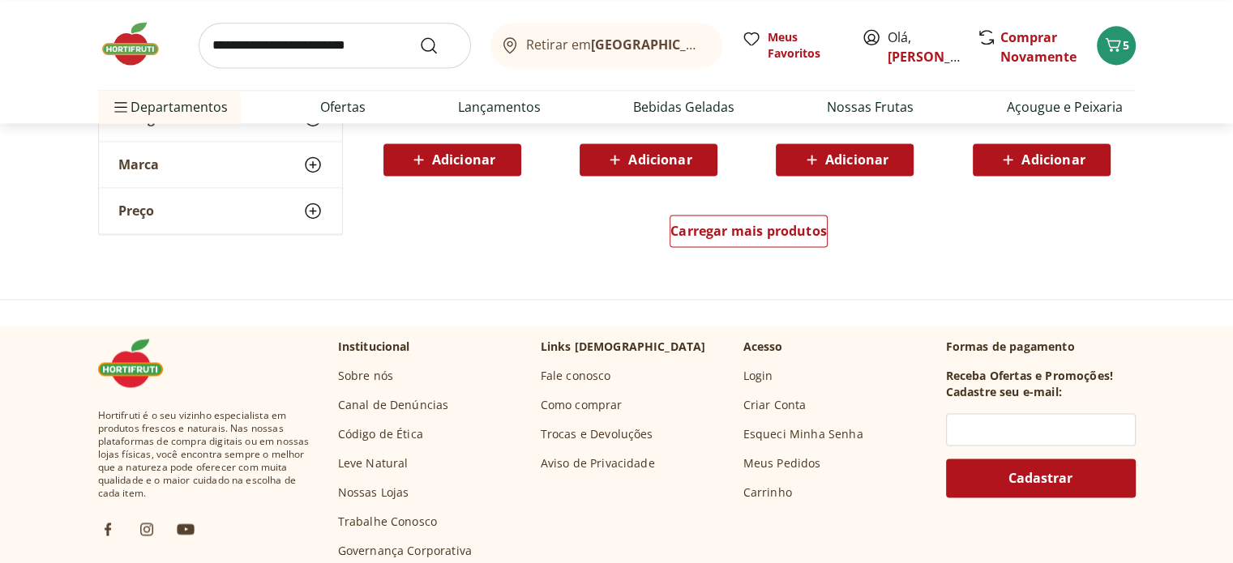
scroll to position [2298, 0]
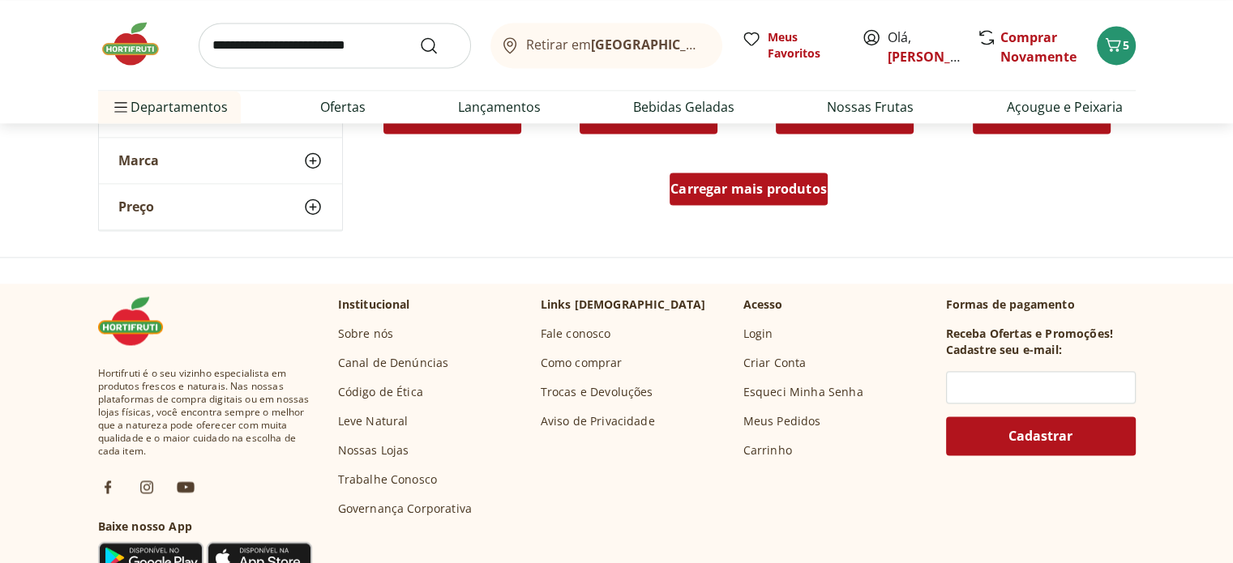
click at [780, 195] on span "Carregar mais produtos" at bounding box center [749, 188] width 156 height 13
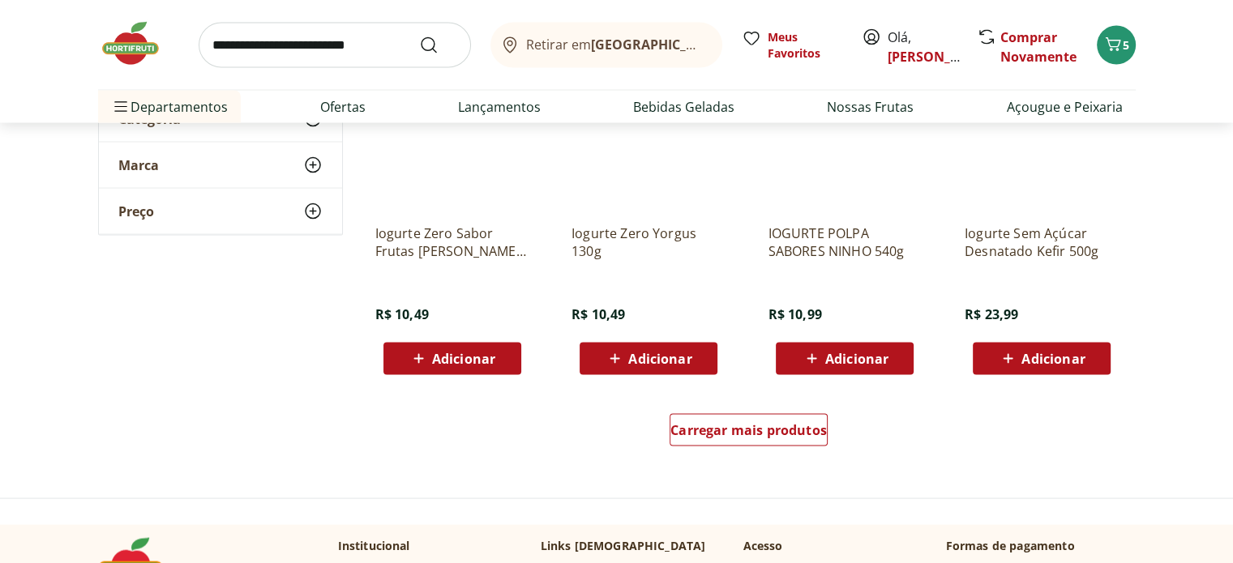
scroll to position [3377, 0]
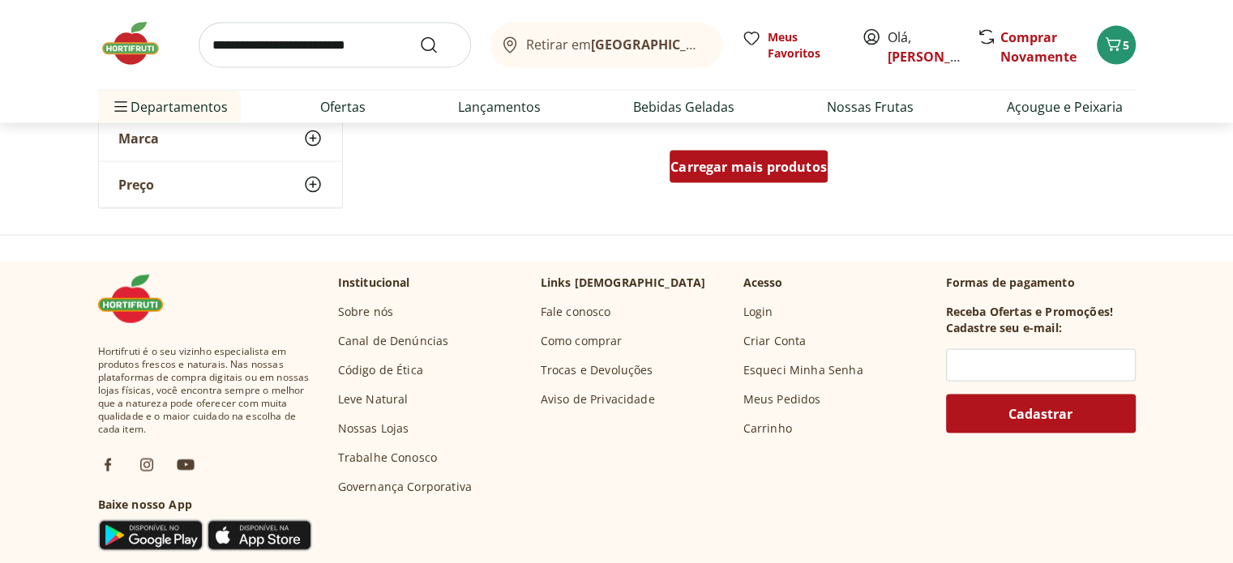
click at [731, 179] on div "Carregar mais produtos" at bounding box center [749, 167] width 158 height 32
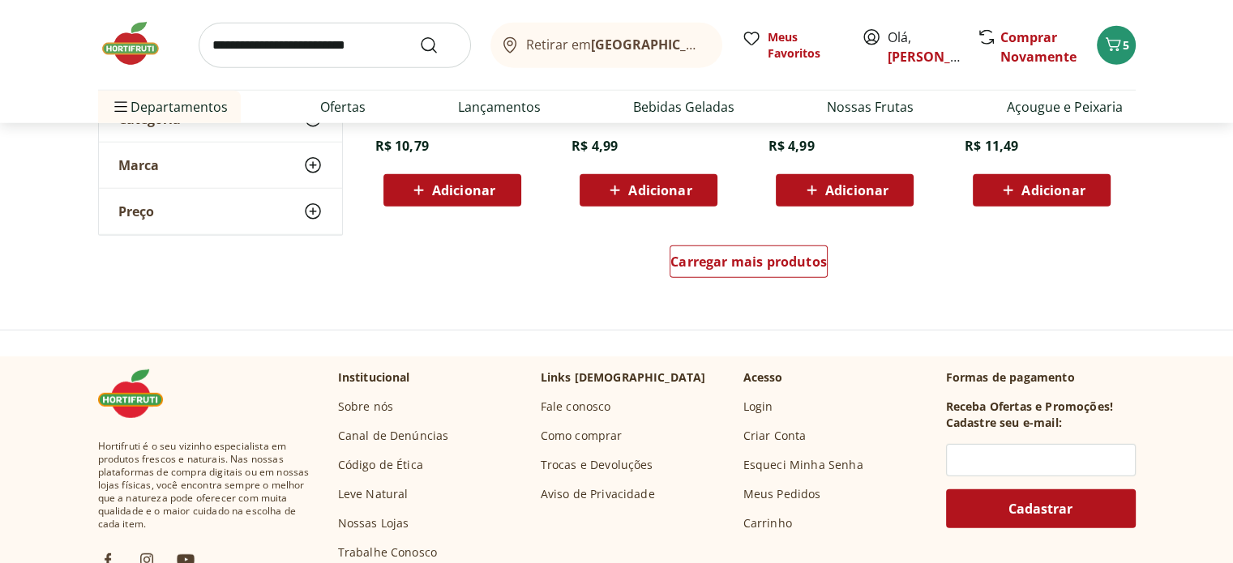
scroll to position [4346, 0]
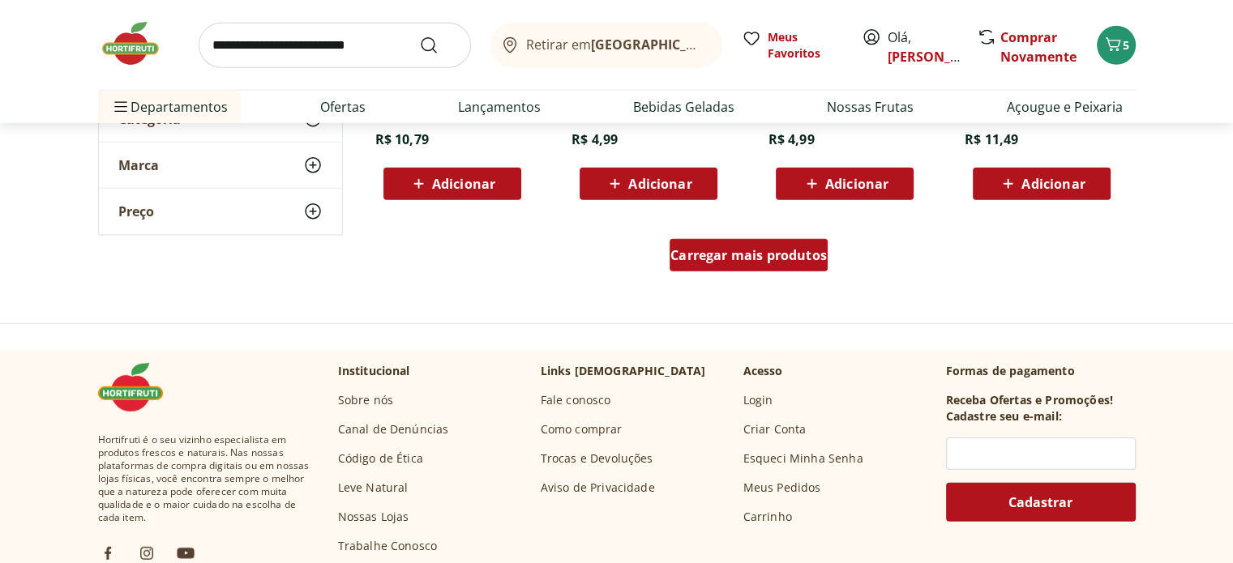
click at [812, 262] on span "Carregar mais produtos" at bounding box center [749, 255] width 156 height 13
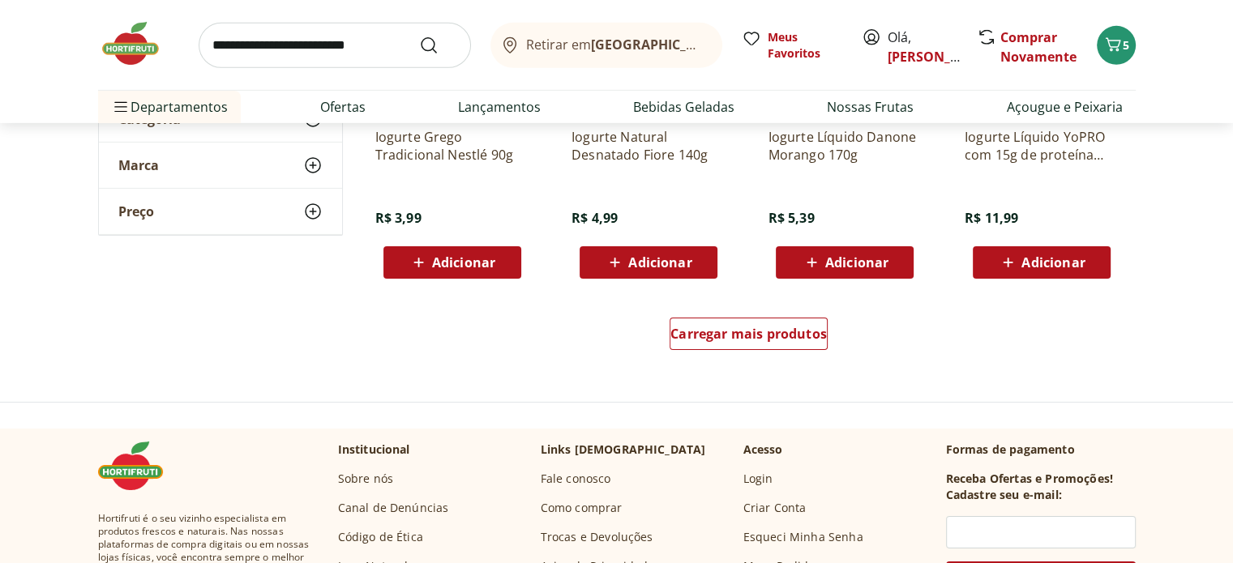
scroll to position [5401, 0]
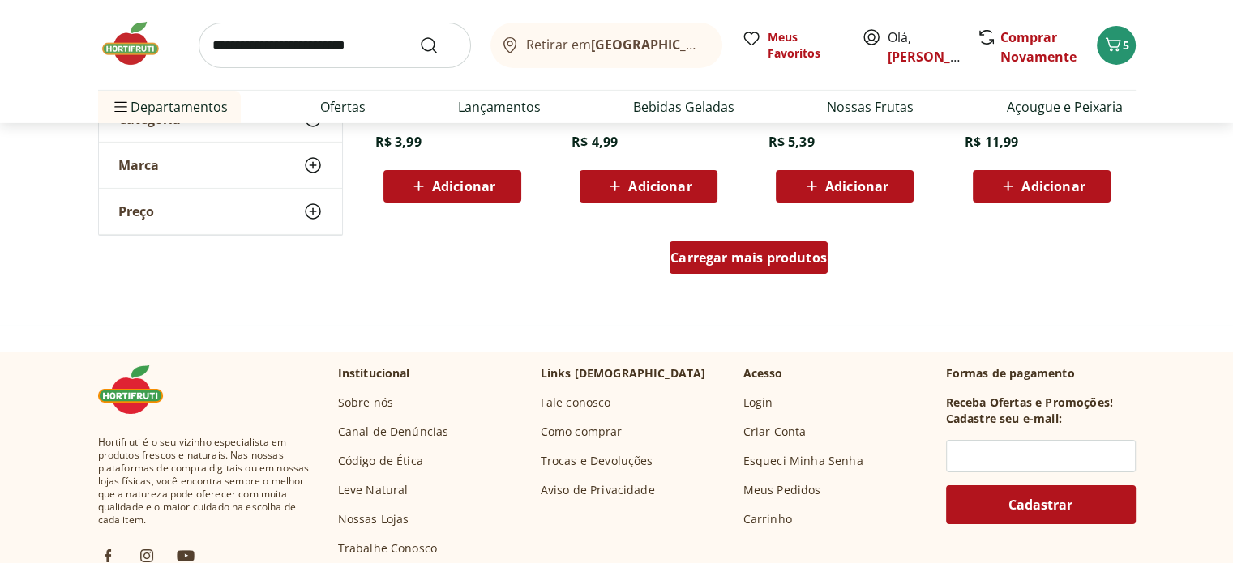
click at [739, 265] on div "Carregar mais produtos" at bounding box center [749, 258] width 158 height 32
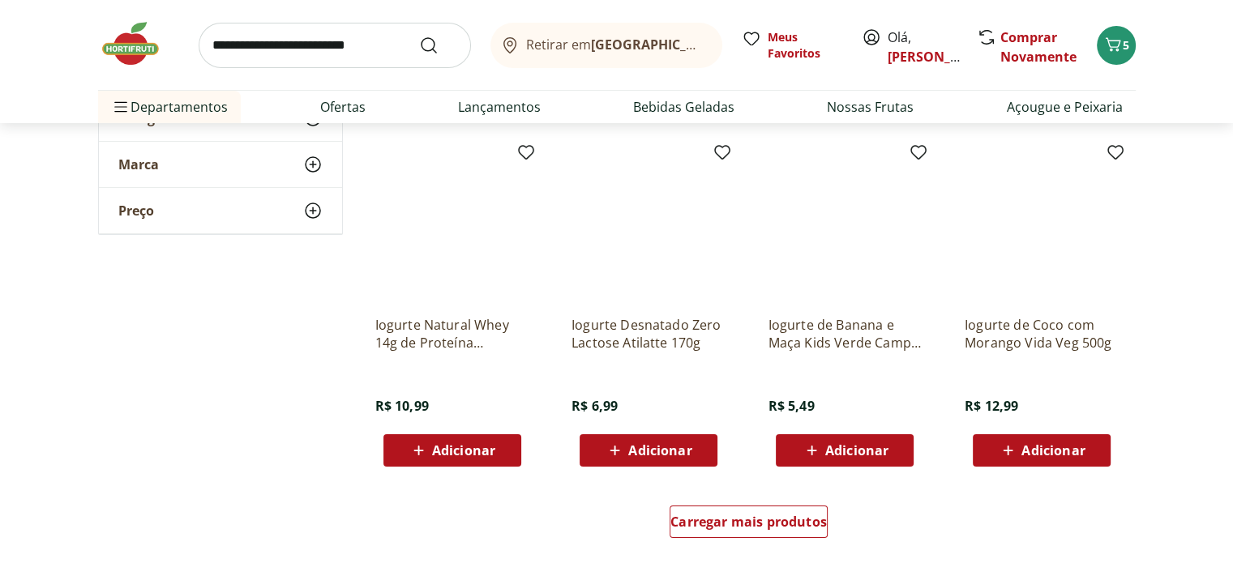
scroll to position [6232, 0]
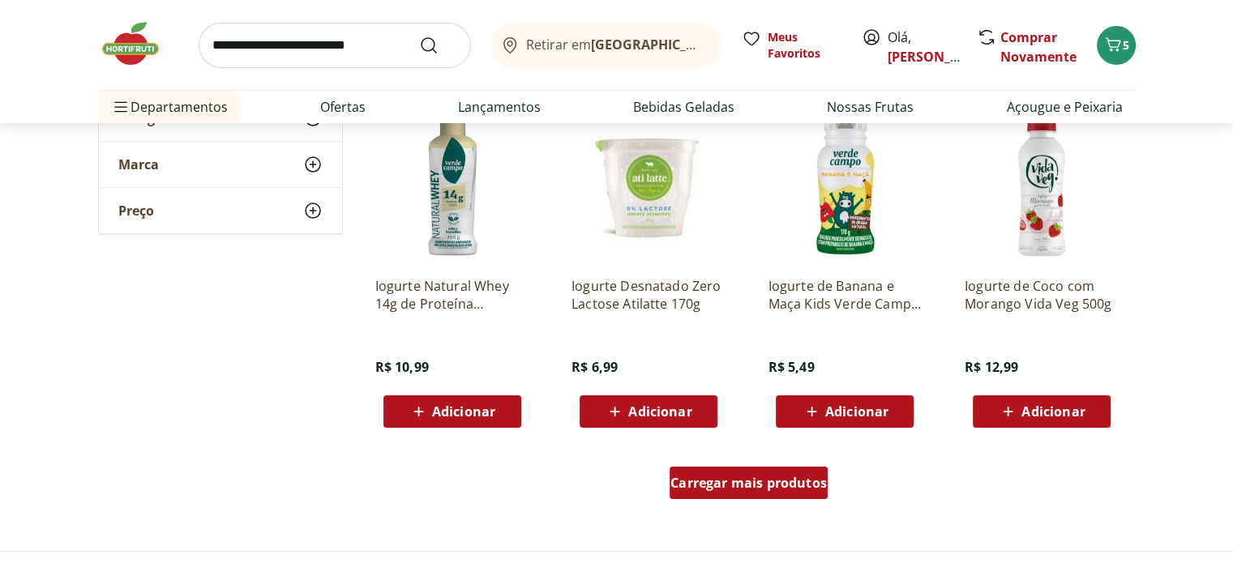
click at [793, 494] on div "Carregar mais produtos" at bounding box center [749, 483] width 158 height 32
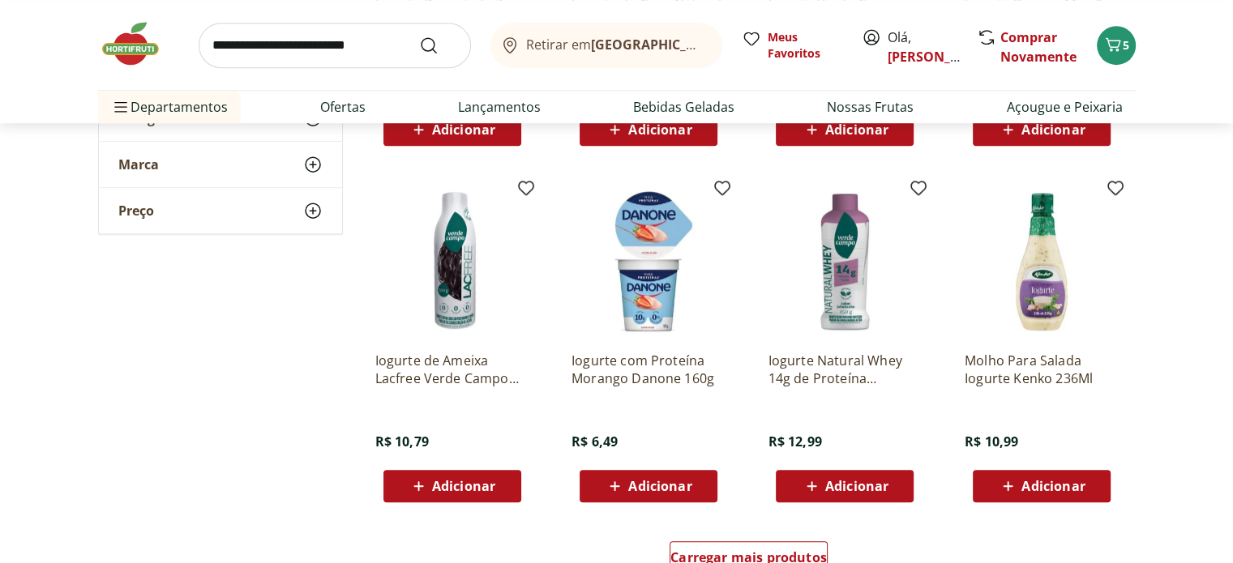
scroll to position [7226, 0]
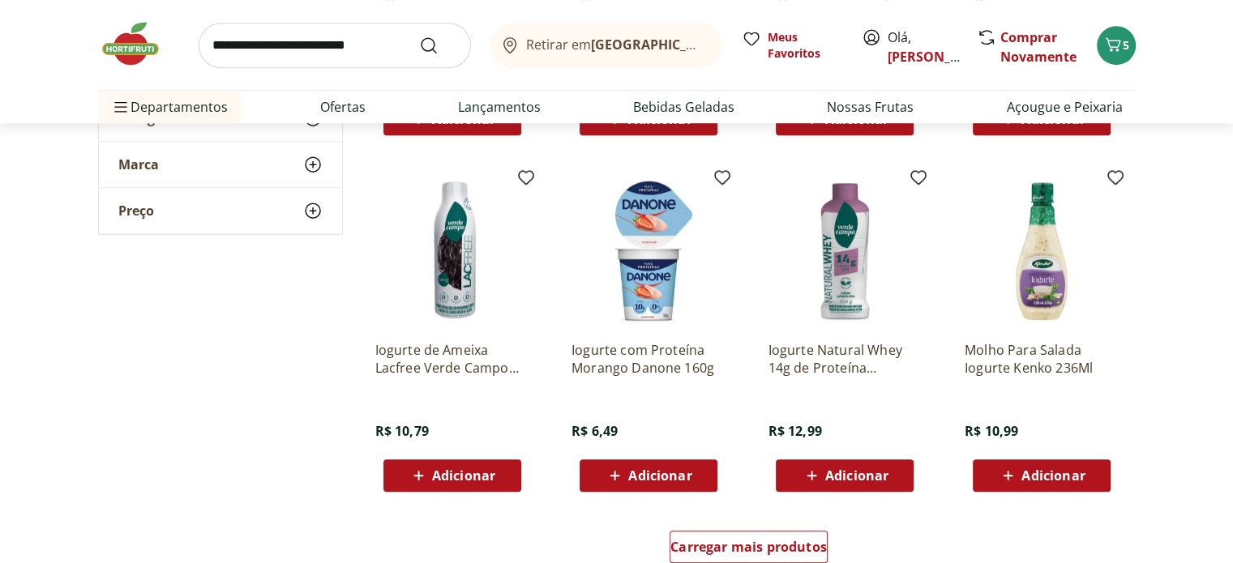
click at [667, 482] on span "Adicionar" at bounding box center [659, 475] width 63 height 13
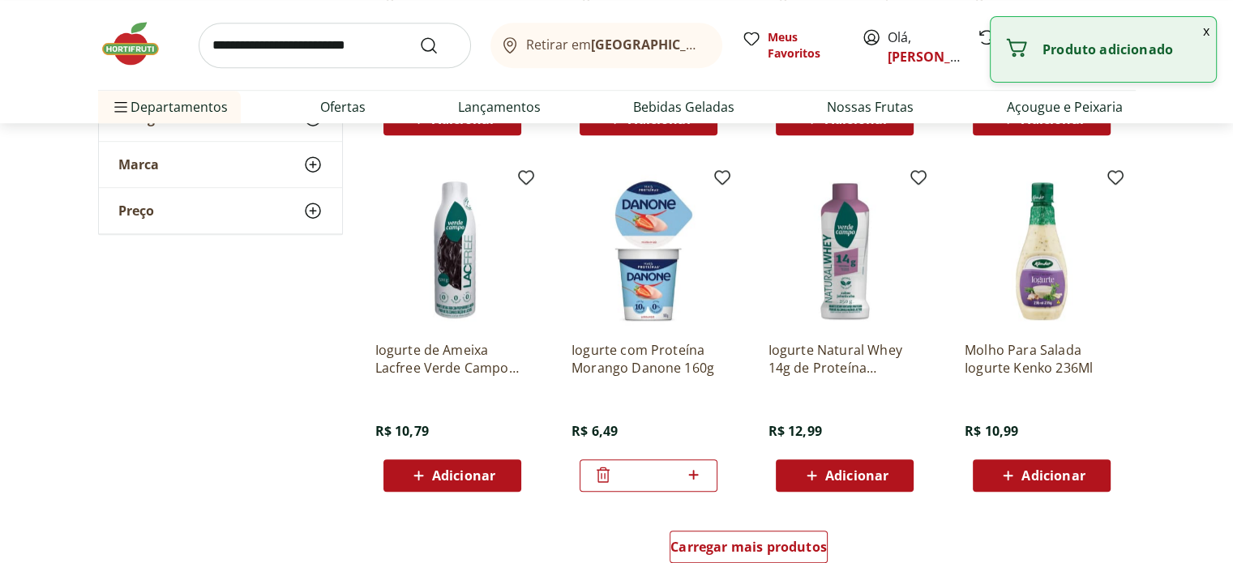
click at [697, 475] on icon at bounding box center [693, 474] width 20 height 19
type input "*"
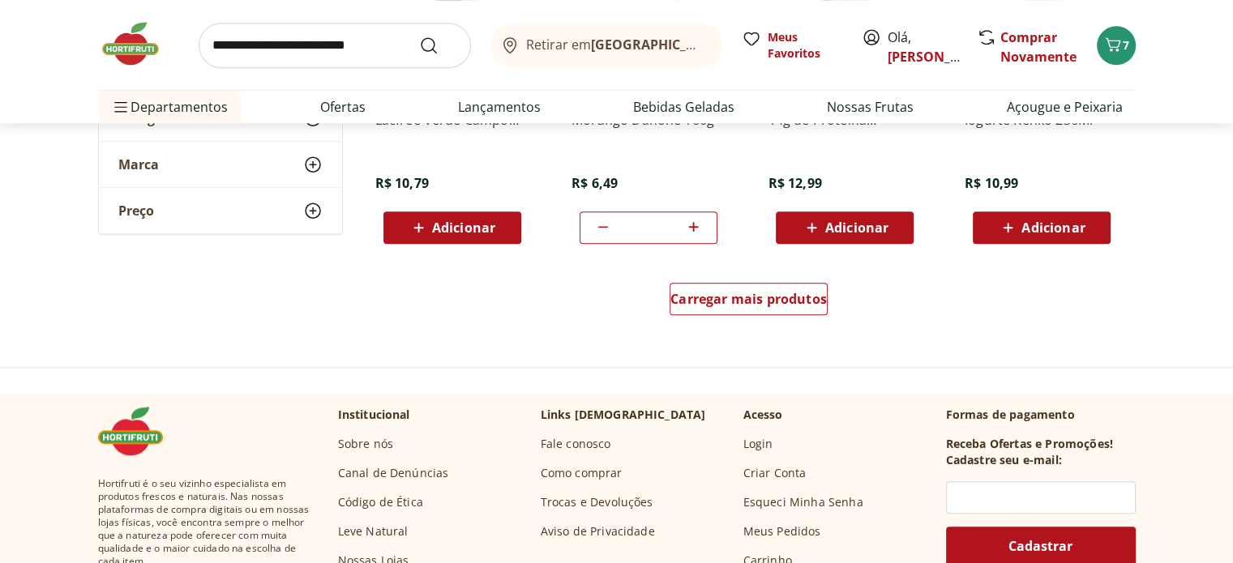
scroll to position [7496, 0]
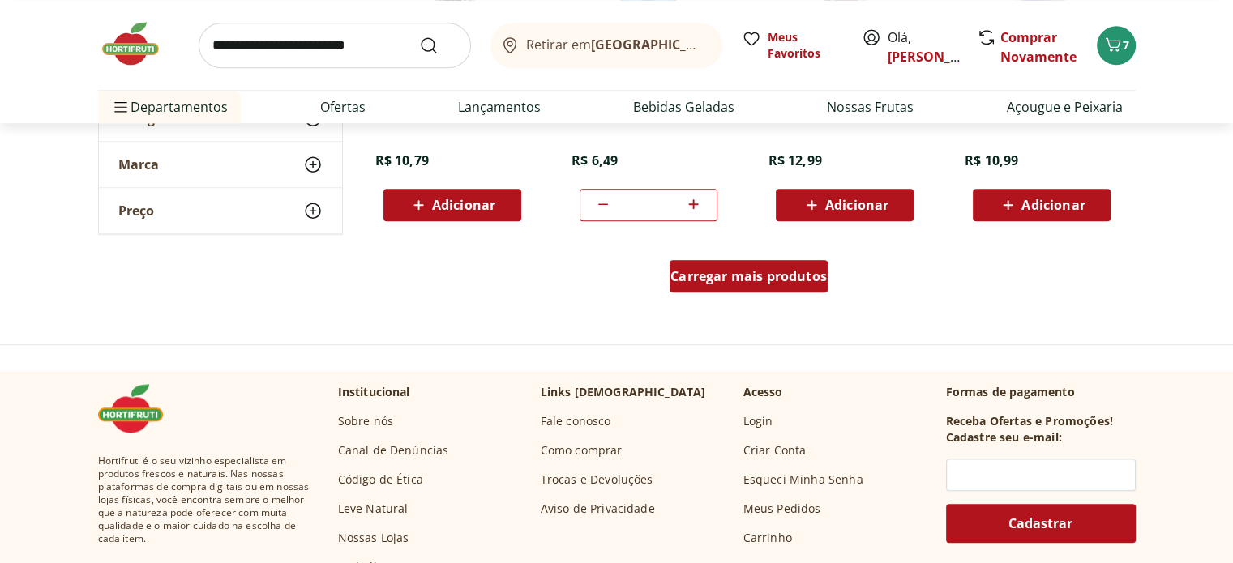
click at [799, 286] on div "Carregar mais produtos" at bounding box center [749, 276] width 158 height 32
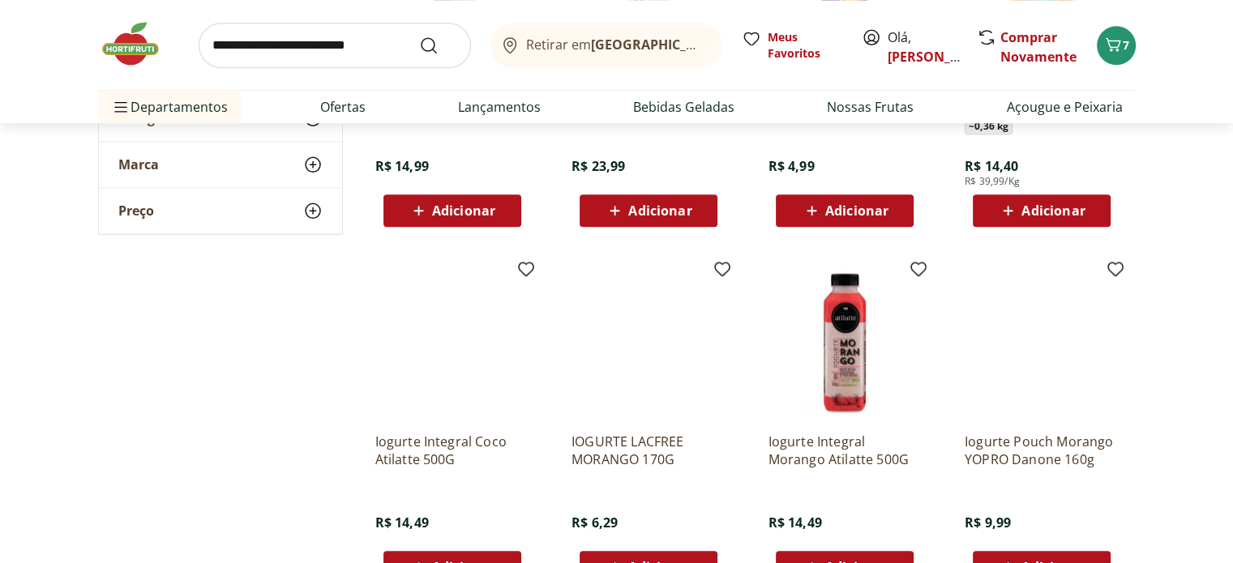
scroll to position [7896, 0]
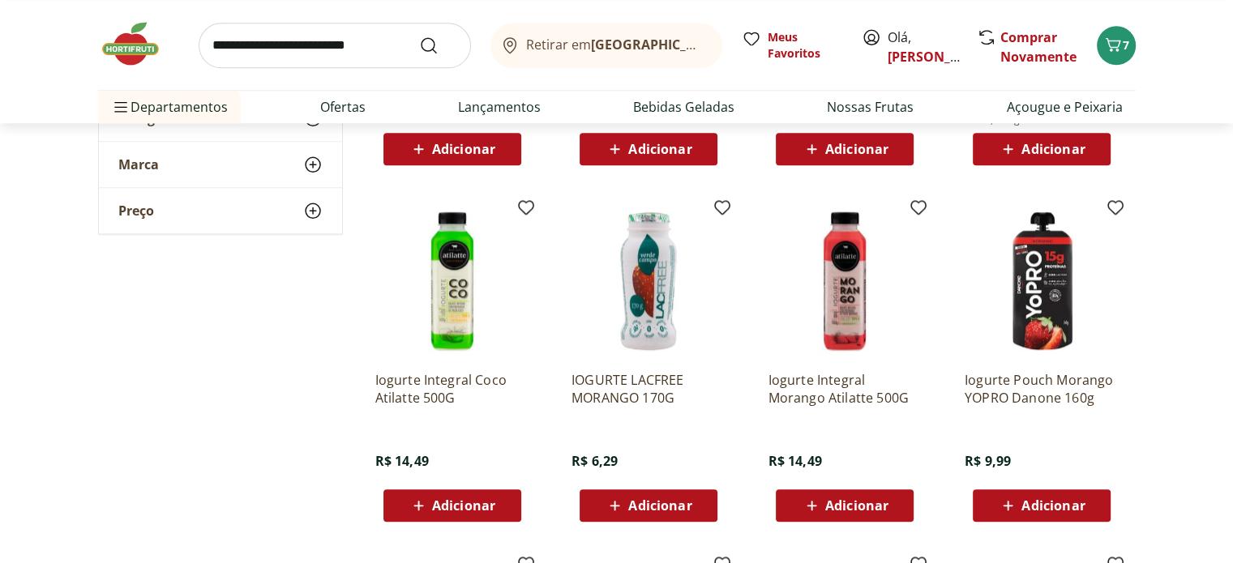
click at [427, 498] on icon at bounding box center [419, 505] width 20 height 19
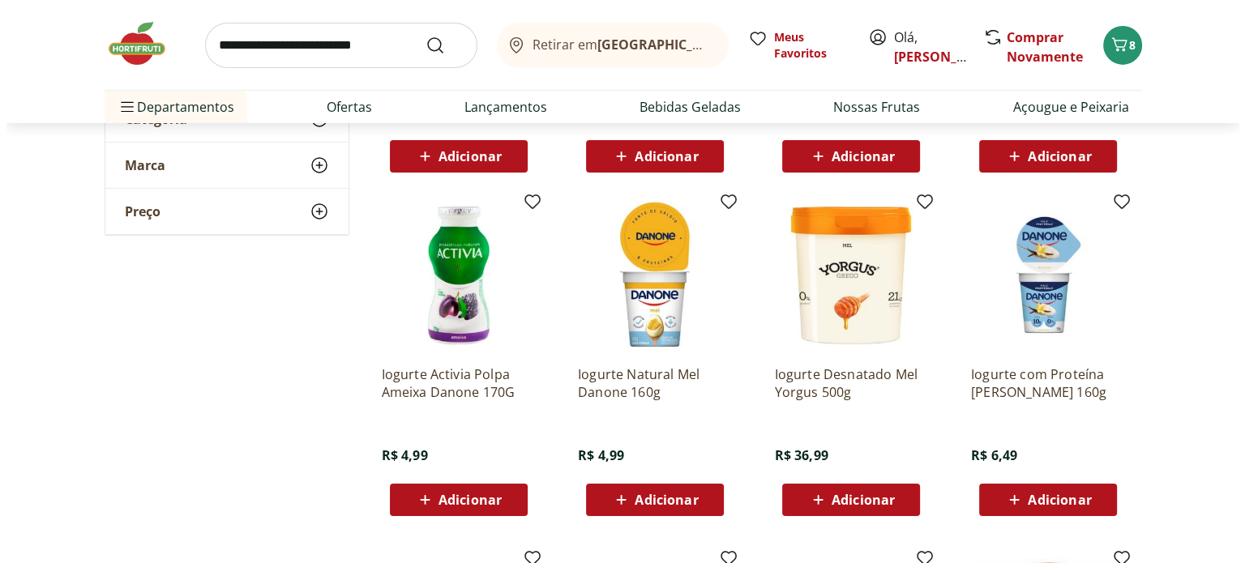
scroll to position [4649, 0]
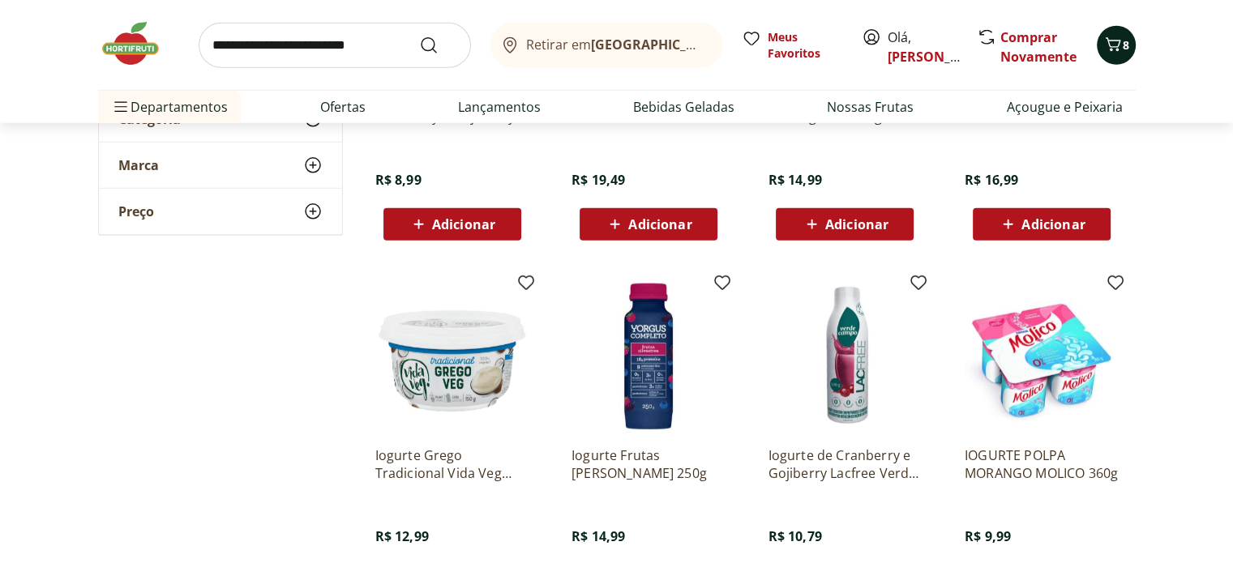
click at [1114, 45] on icon "Carrinho" at bounding box center [1112, 44] width 19 height 19
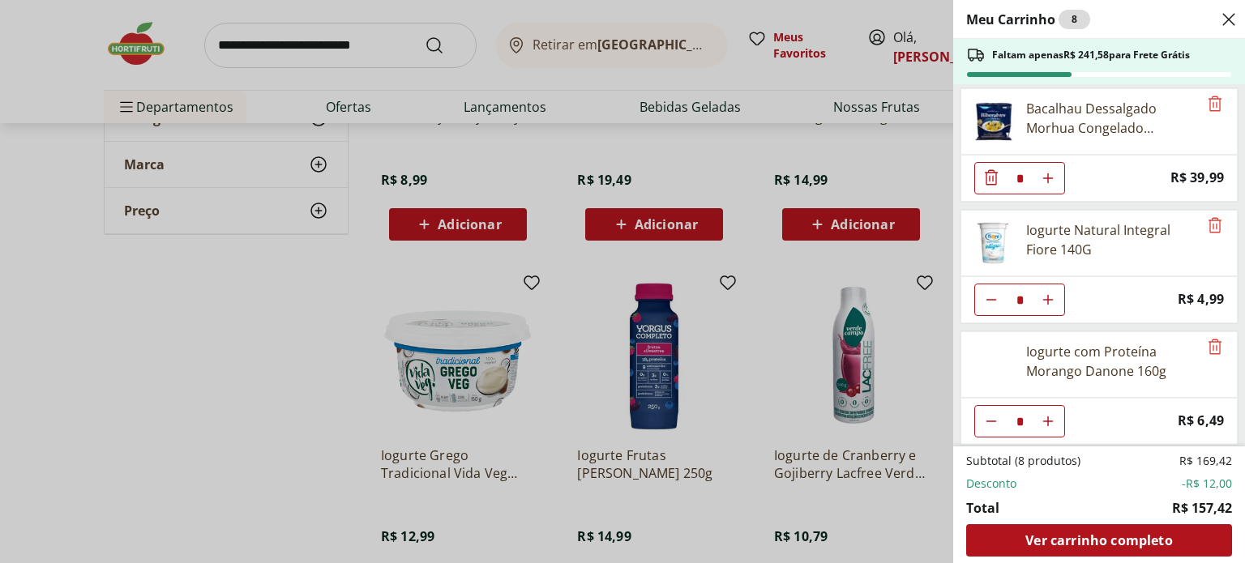
scroll to position [145, 0]
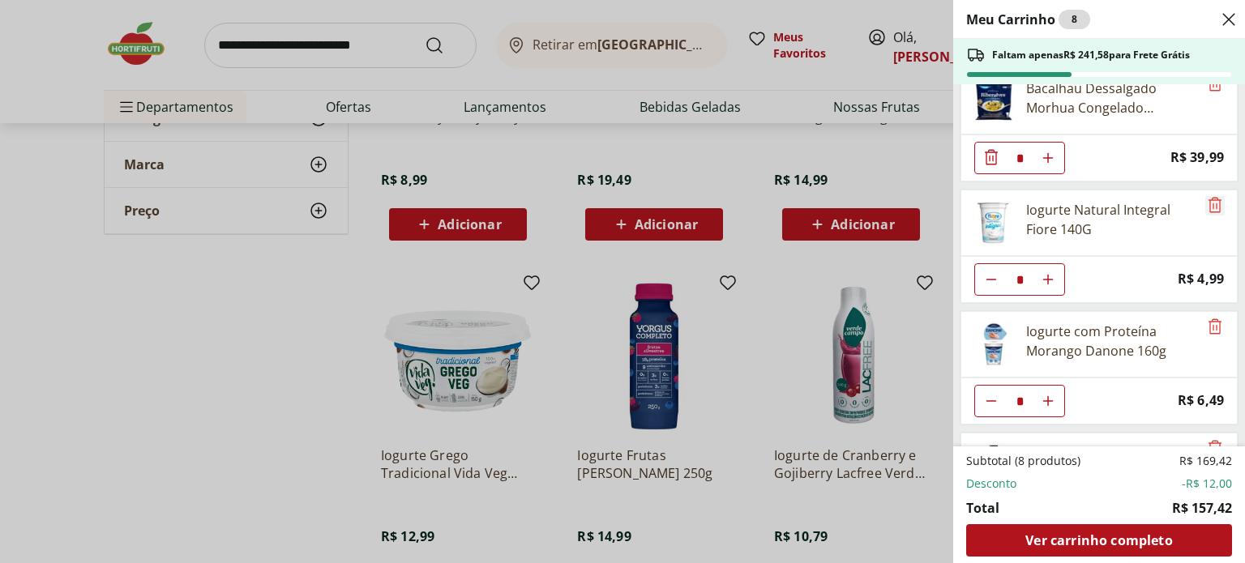
click at [1209, 203] on icon "Remove" at bounding box center [1215, 204] width 13 height 15
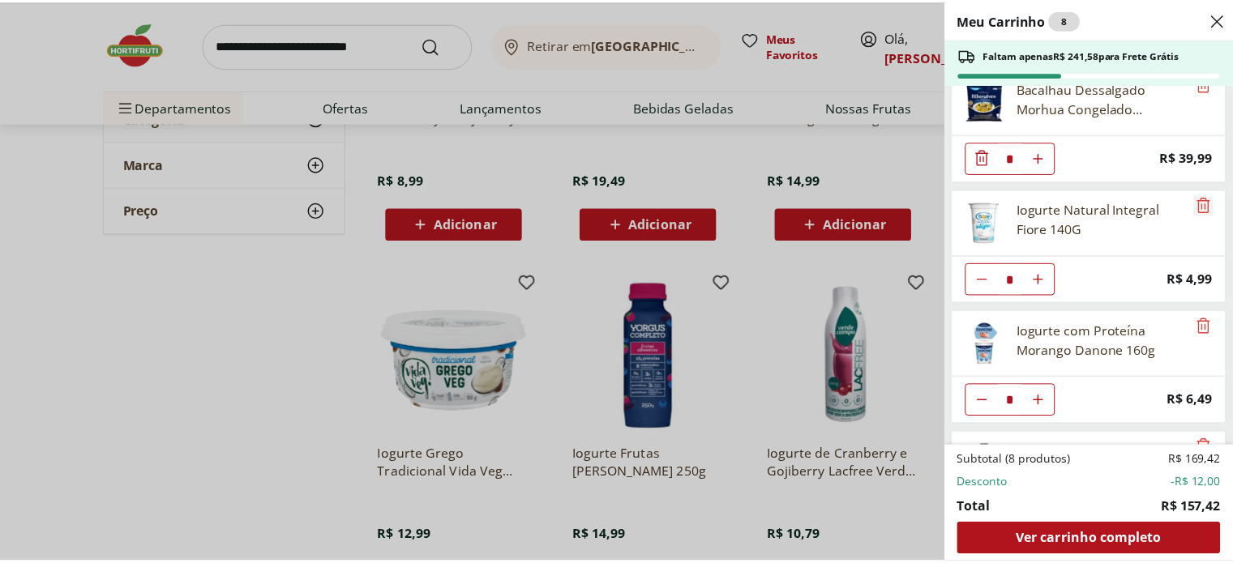
scroll to position [126, 0]
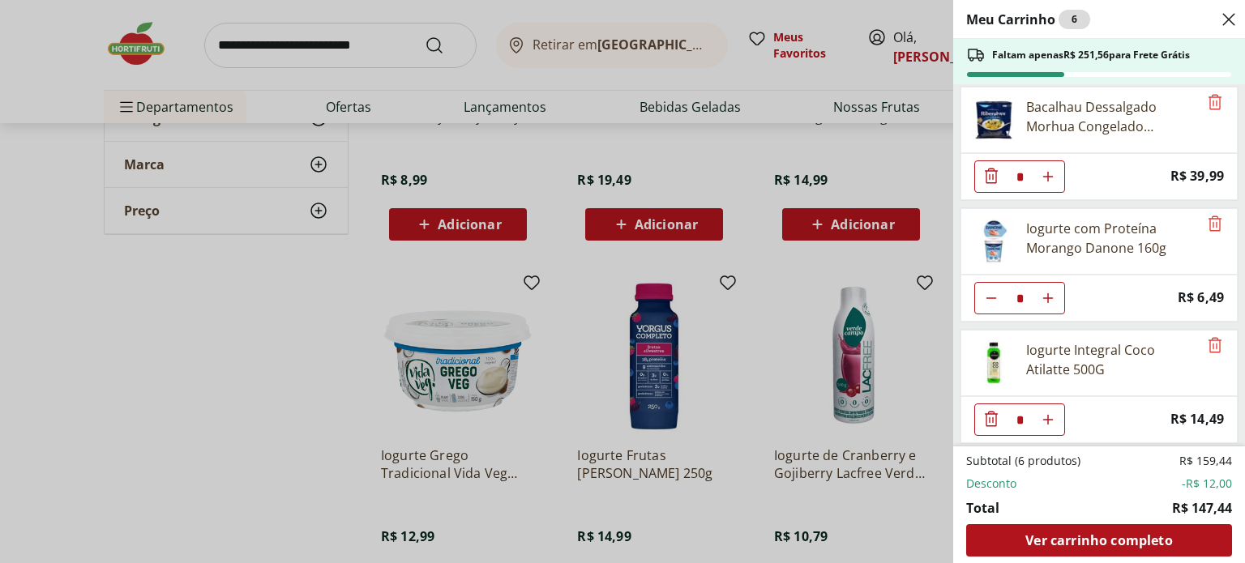
click at [1226, 20] on icon "Close" at bounding box center [1228, 19] width 19 height 19
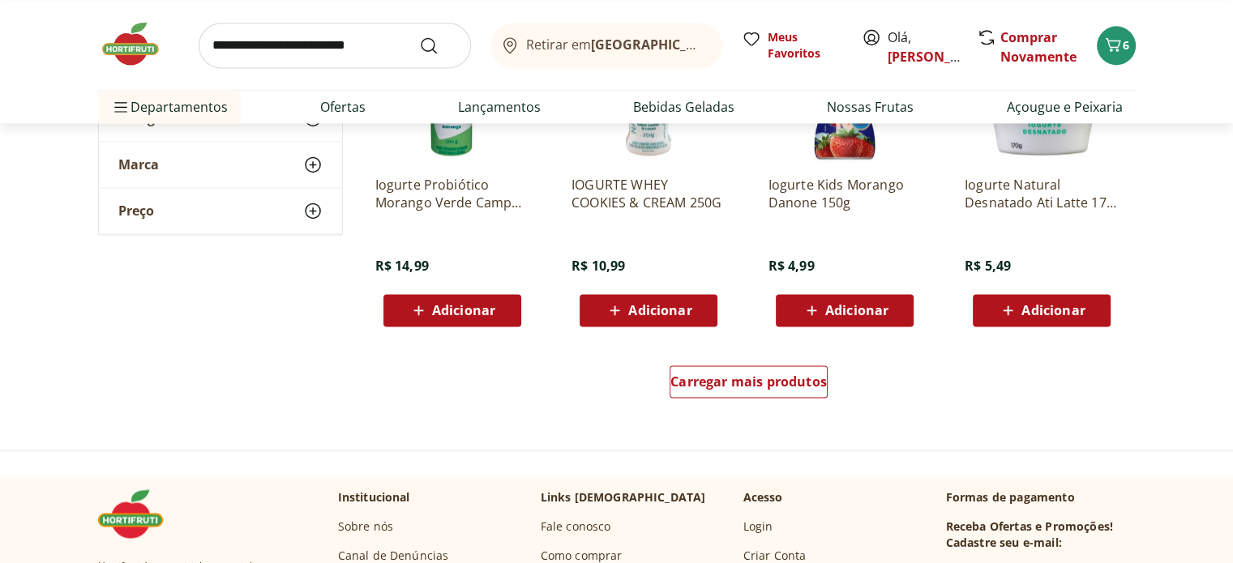
scroll to position [8548, 0]
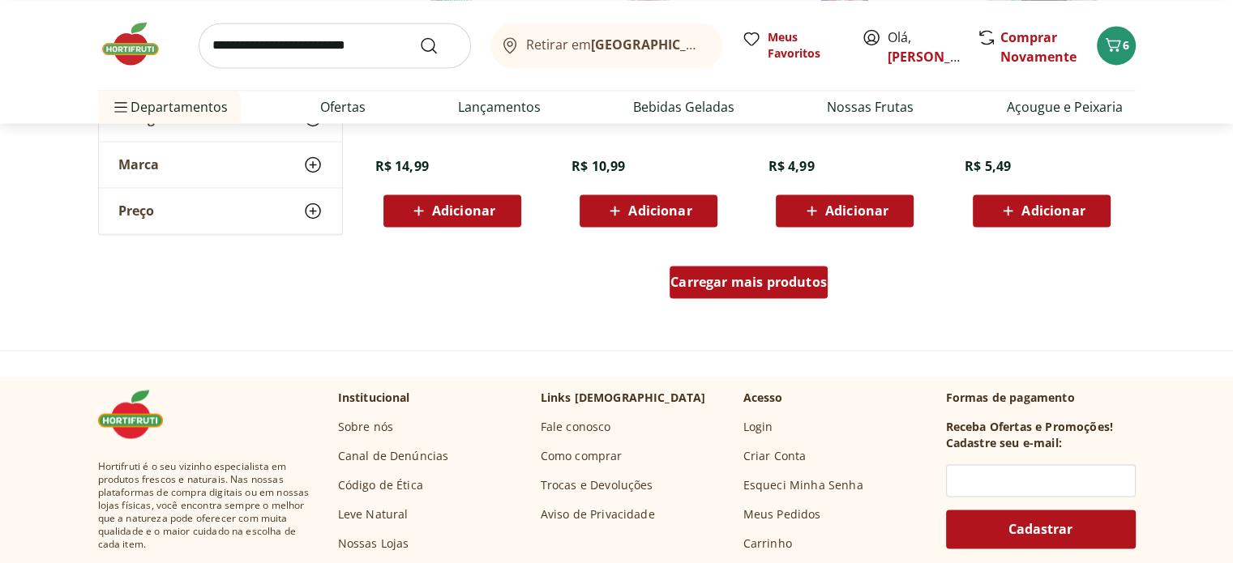
click at [733, 288] on span "Carregar mais produtos" at bounding box center [749, 282] width 156 height 13
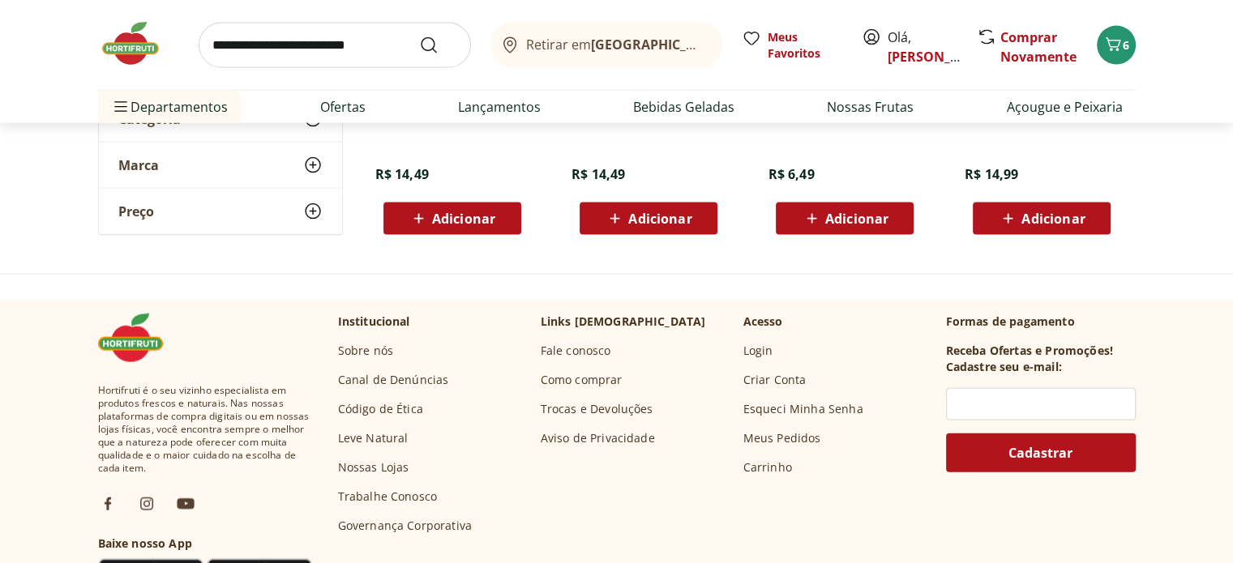
scroll to position [9625, 0]
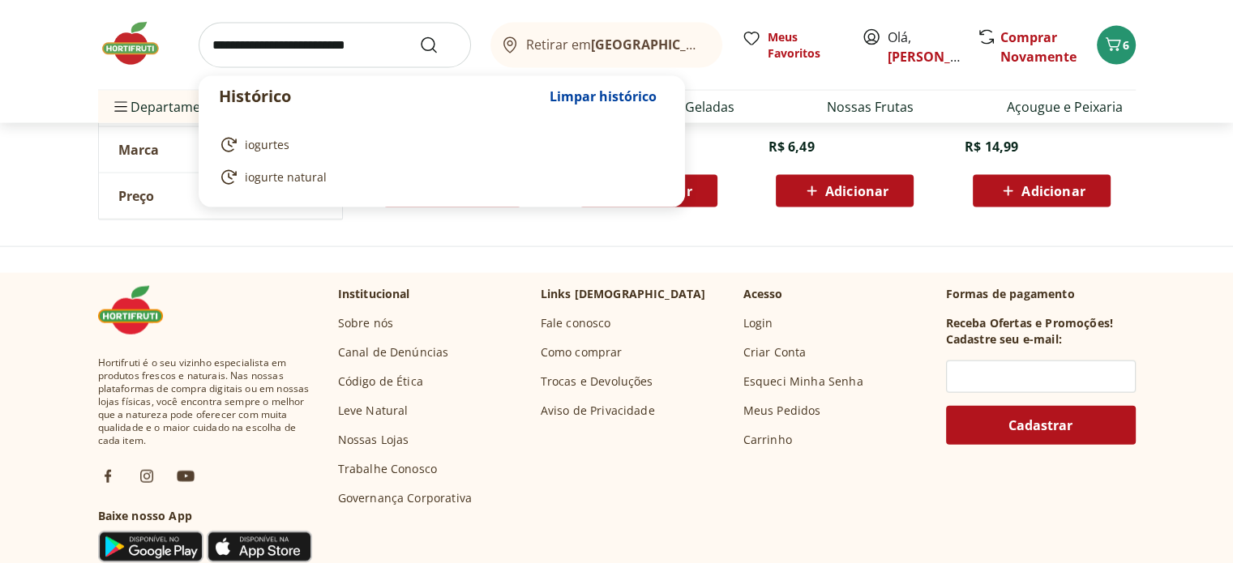
click at [313, 45] on input "search" at bounding box center [335, 45] width 272 height 45
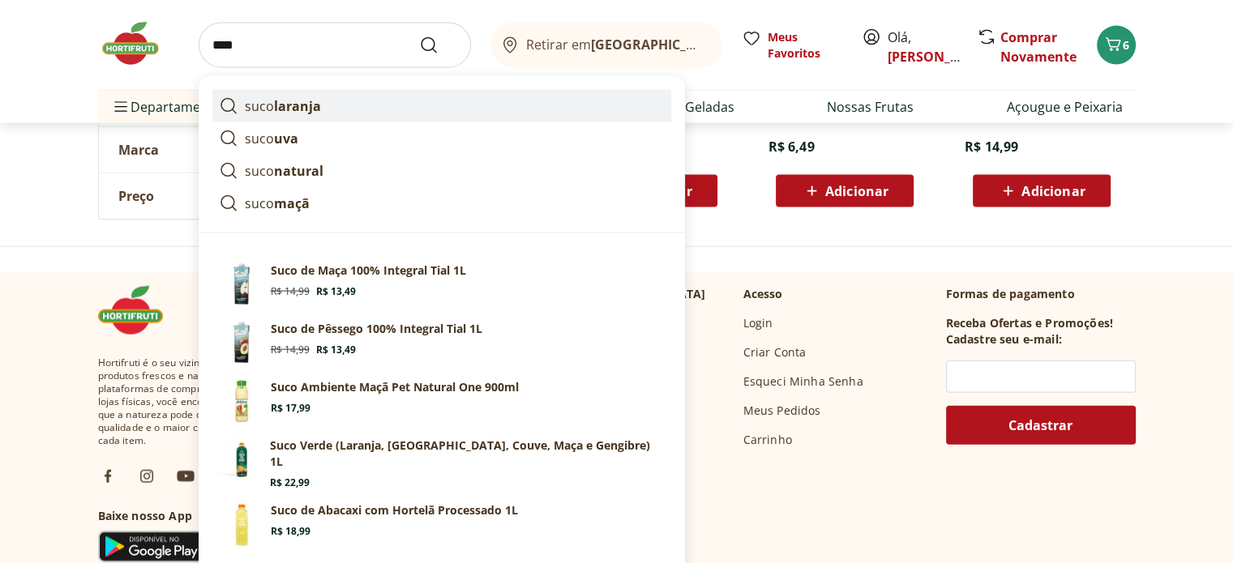
click at [309, 101] on strong "laranja" at bounding box center [297, 106] width 47 height 18
type input "**********"
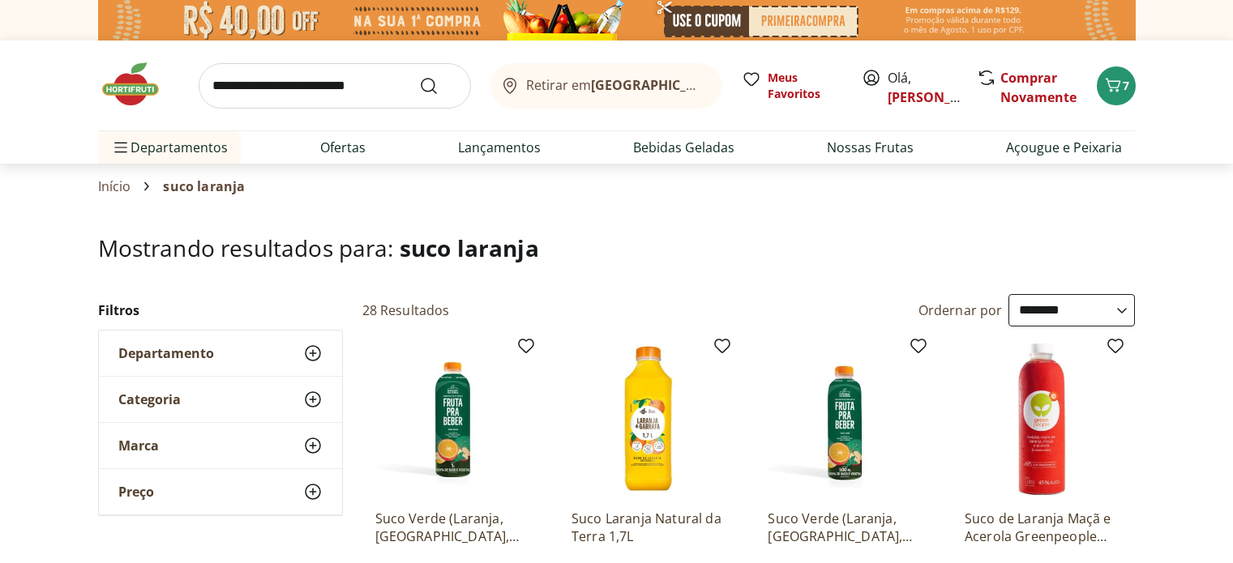
select select "**********"
click at [372, 84] on input "search" at bounding box center [335, 85] width 272 height 45
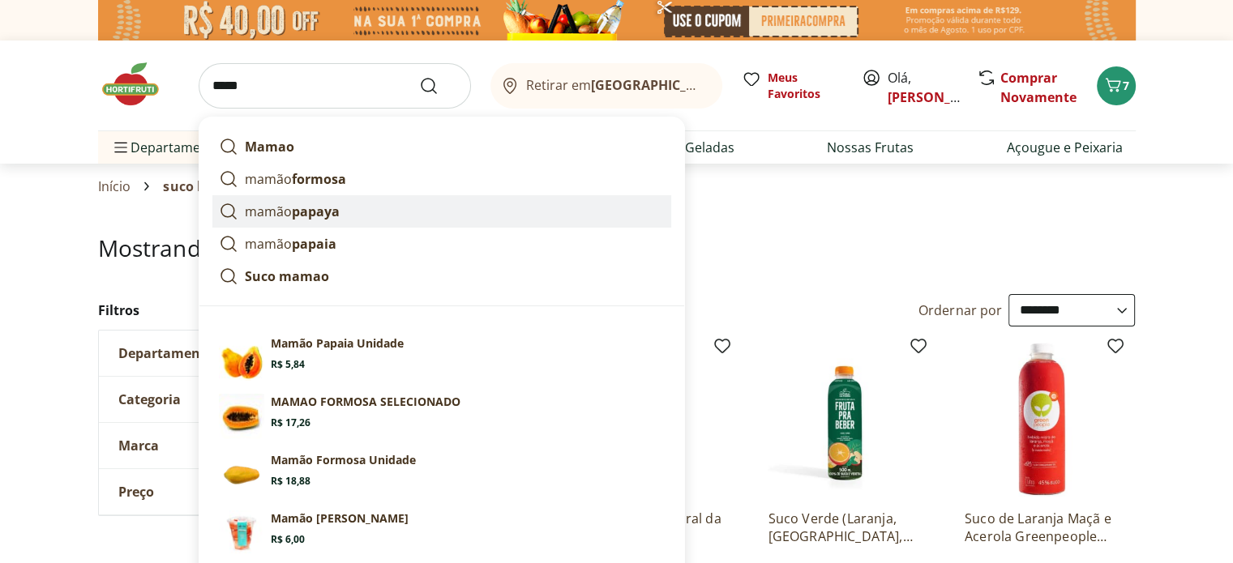
click at [356, 213] on link "mamão papaya" at bounding box center [441, 211] width 459 height 32
type input "**********"
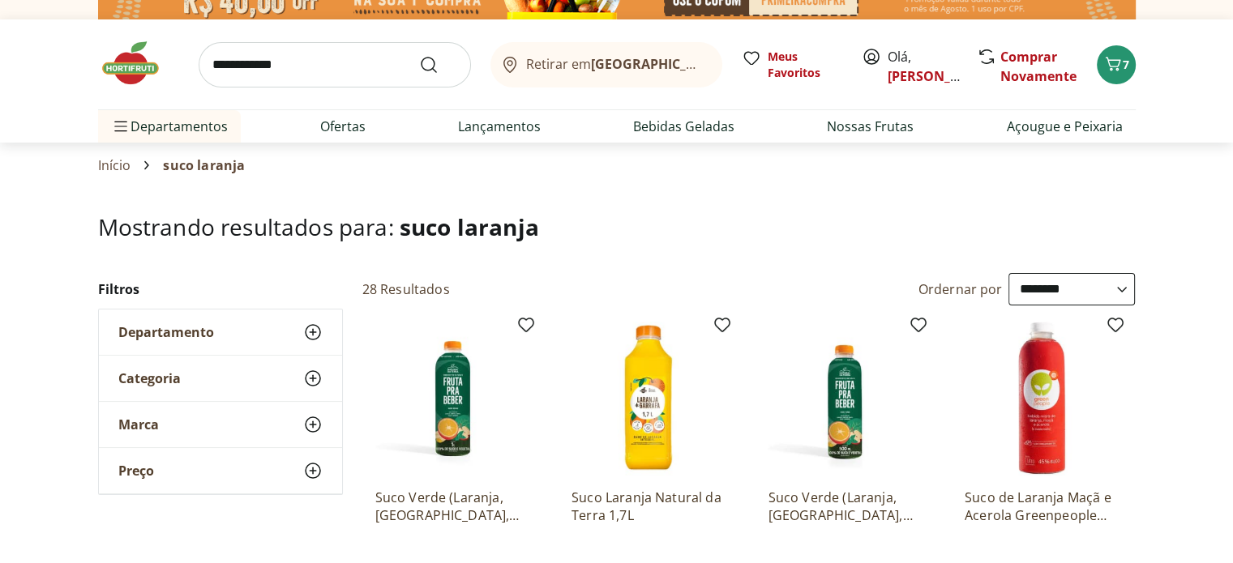
scroll to position [11, 0]
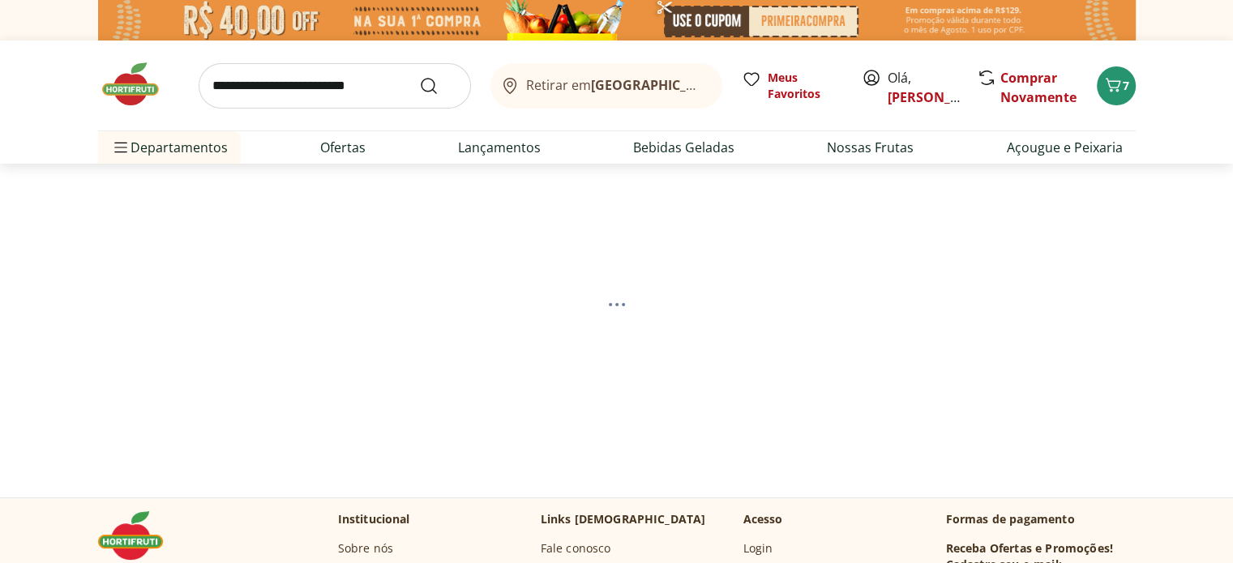
select select "**********"
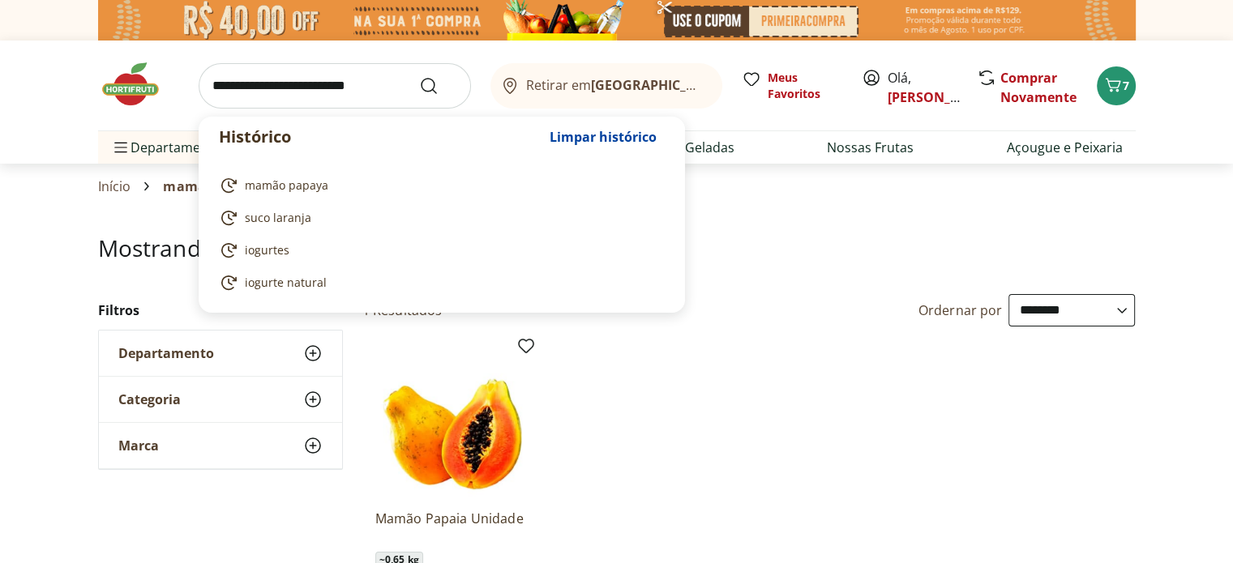
click at [371, 83] on input "search" at bounding box center [335, 85] width 272 height 45
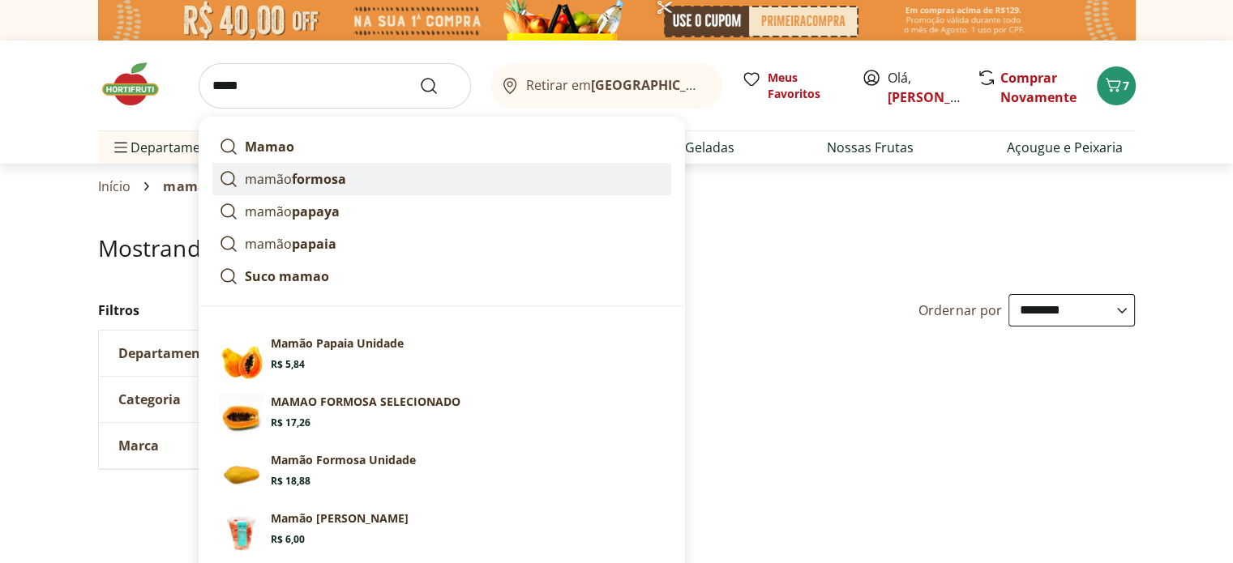
click at [324, 171] on strong "formosa" at bounding box center [319, 179] width 54 height 18
type input "**********"
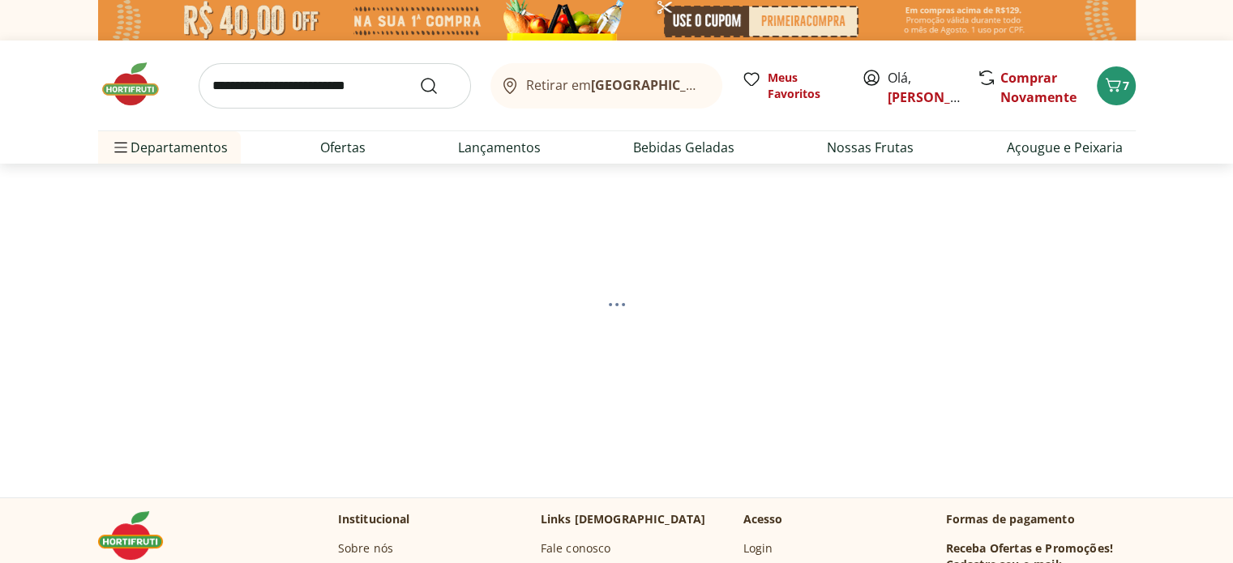
select select "**********"
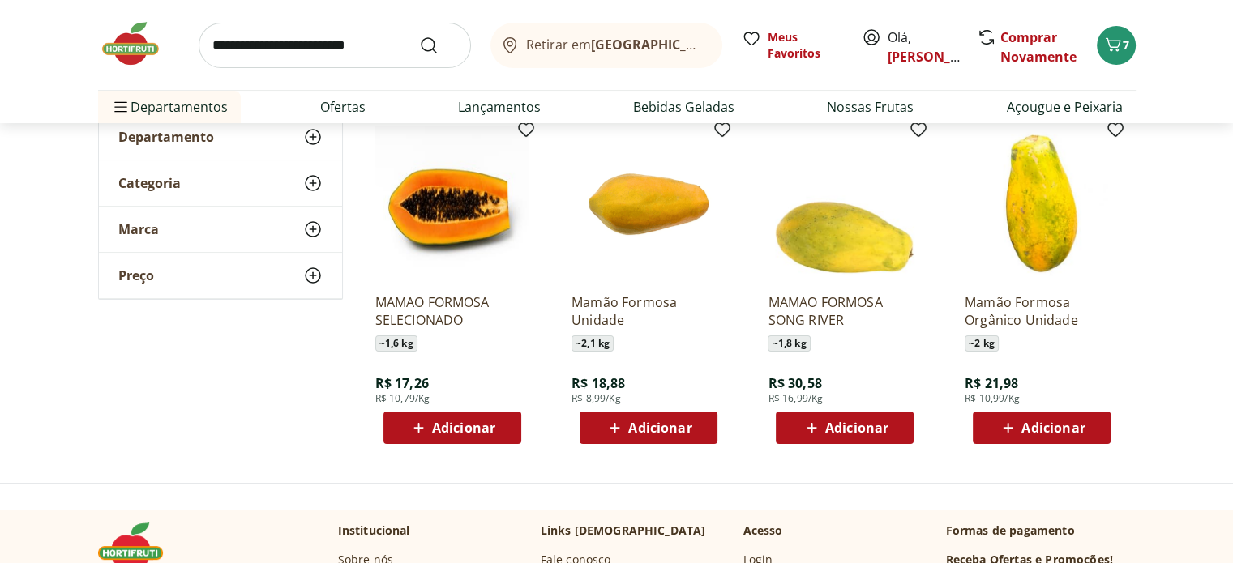
scroll to position [221, 0]
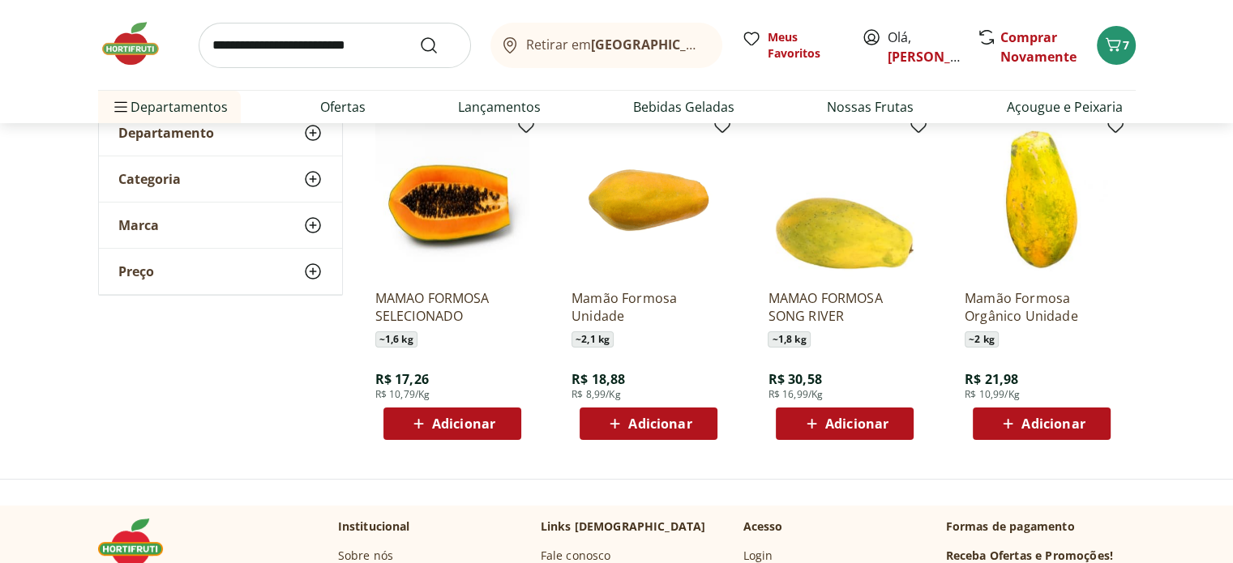
click at [658, 420] on span "Adicionar" at bounding box center [659, 424] width 63 height 13
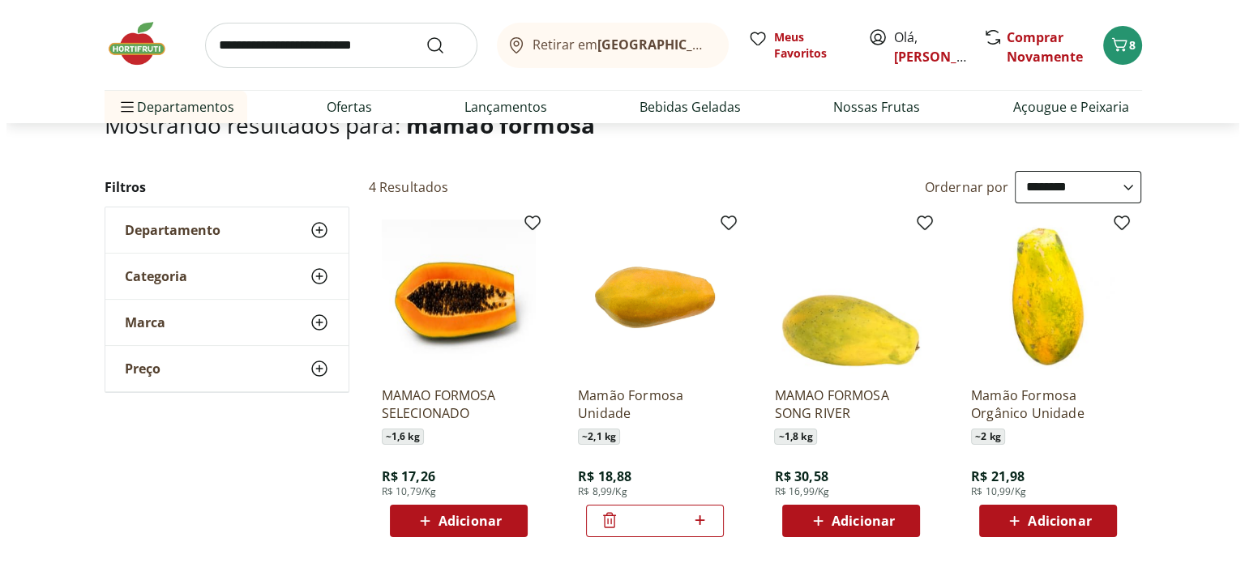
scroll to position [94, 0]
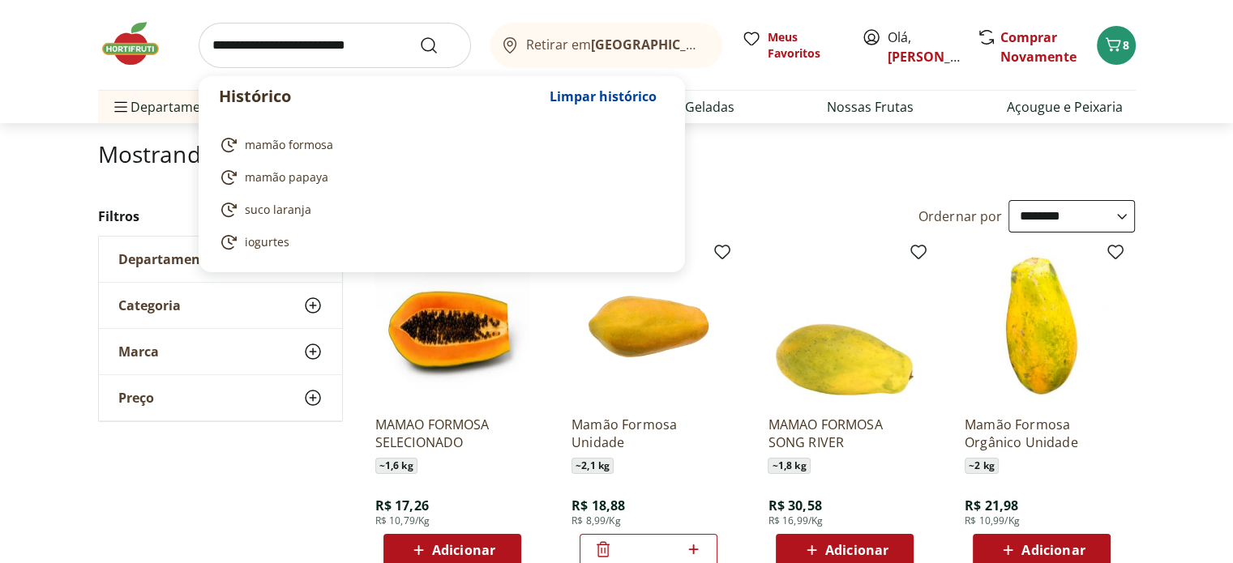
click at [327, 49] on input "search" at bounding box center [335, 45] width 272 height 45
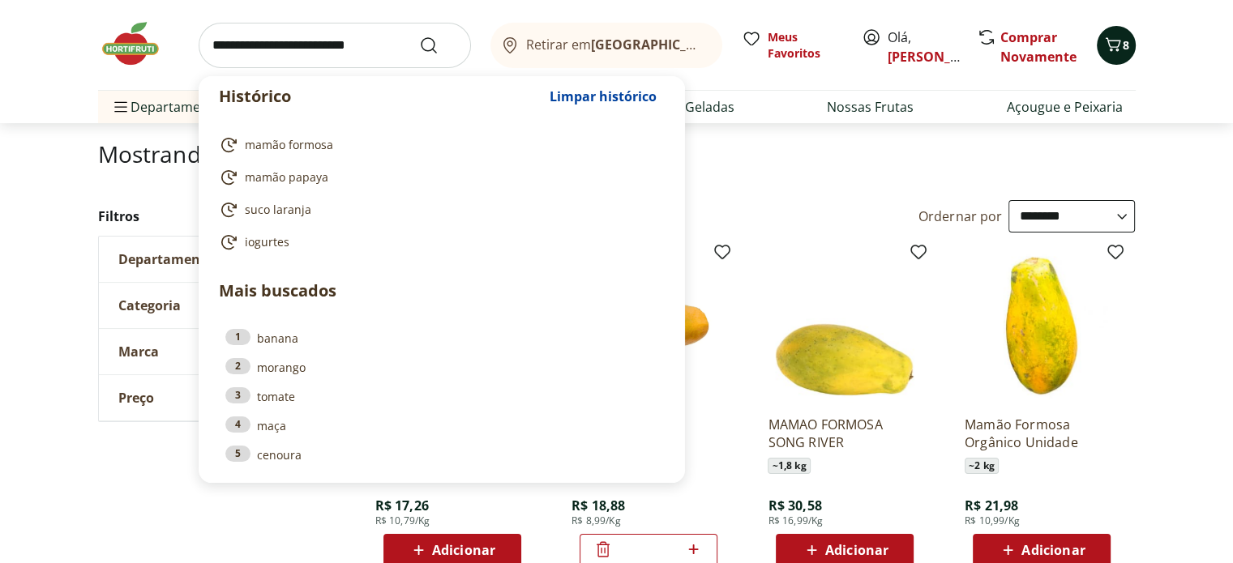
click at [1110, 41] on icon "Carrinho" at bounding box center [1112, 44] width 19 height 19
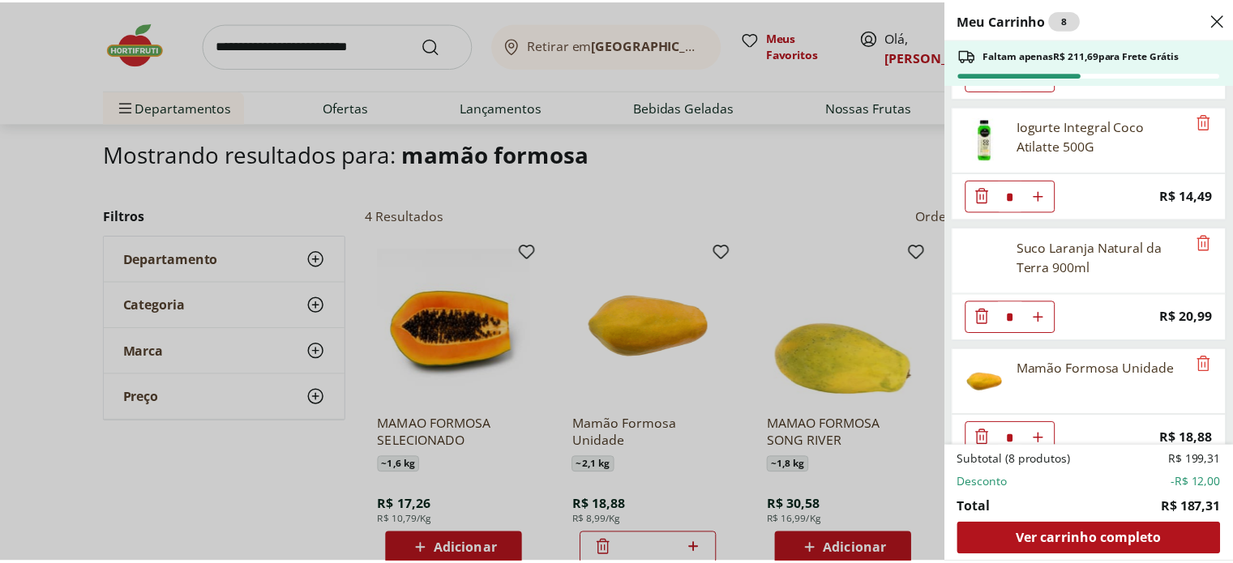
scroll to position [367, 0]
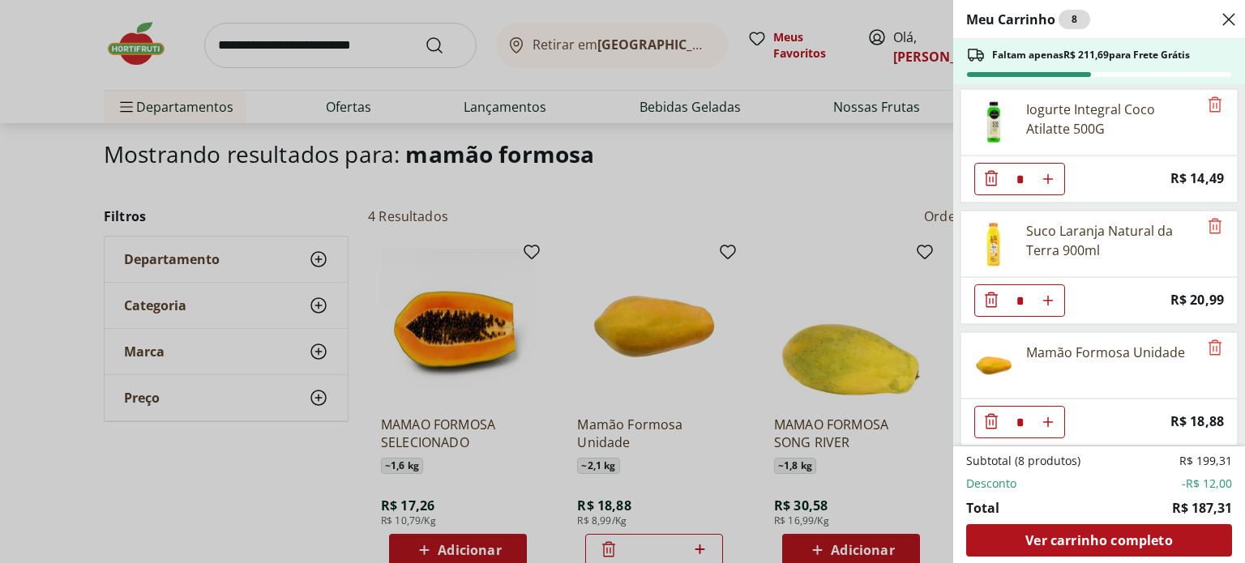
click at [1228, 15] on icon "Close" at bounding box center [1228, 19] width 19 height 19
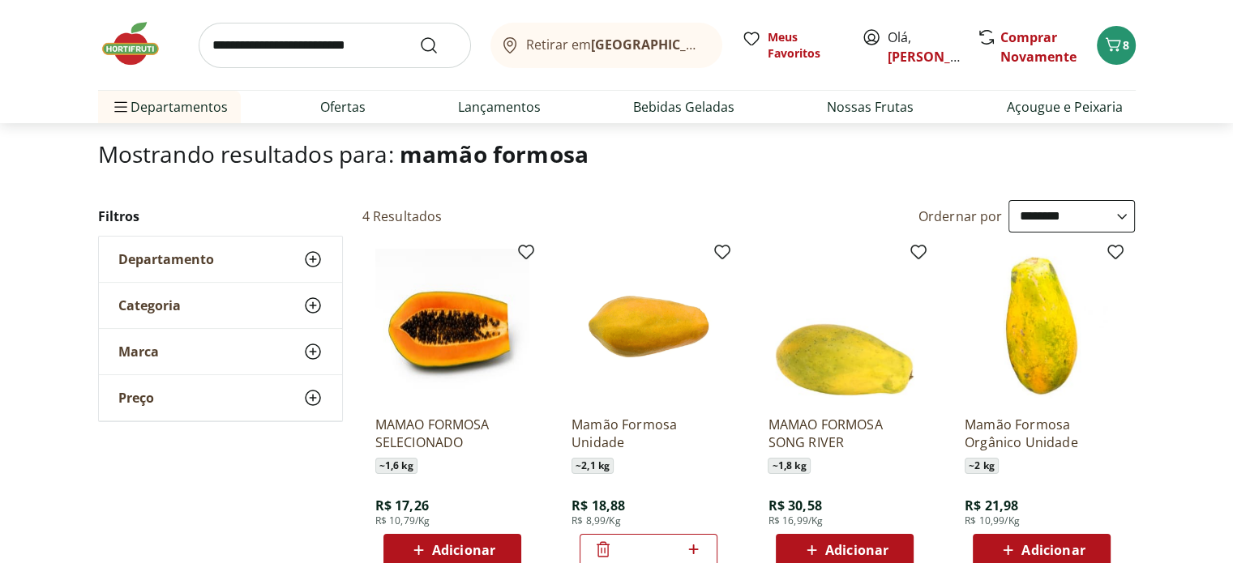
click at [208, 259] on span "Departamento" at bounding box center [166, 259] width 96 height 16
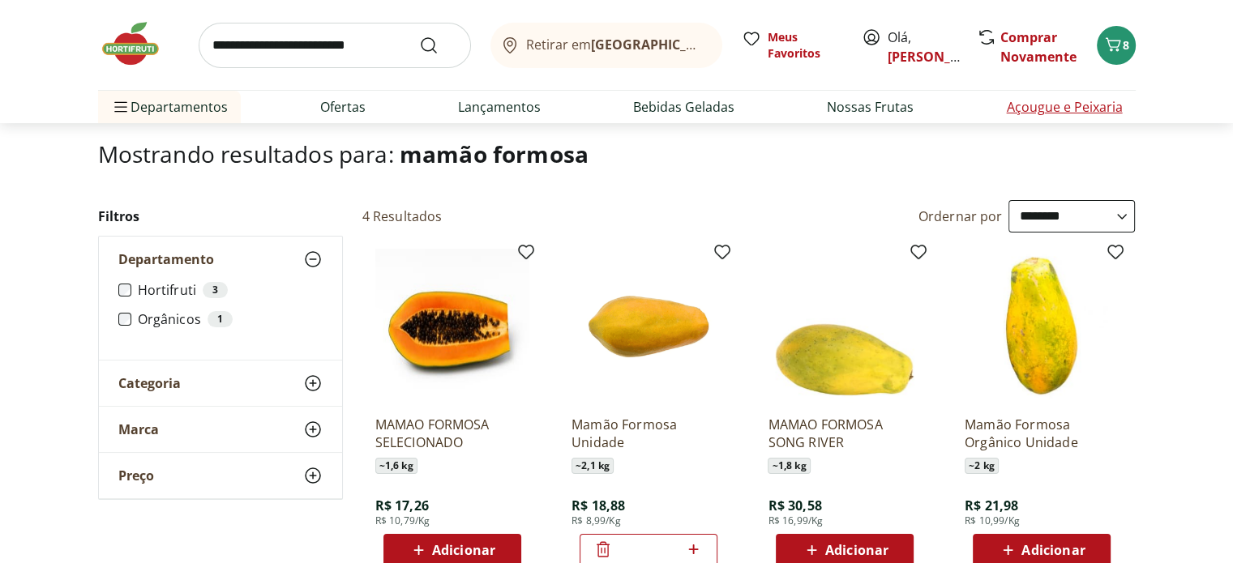
click at [1073, 101] on link "Açougue e Peixaria" at bounding box center [1064, 106] width 116 height 19
select select "**********"
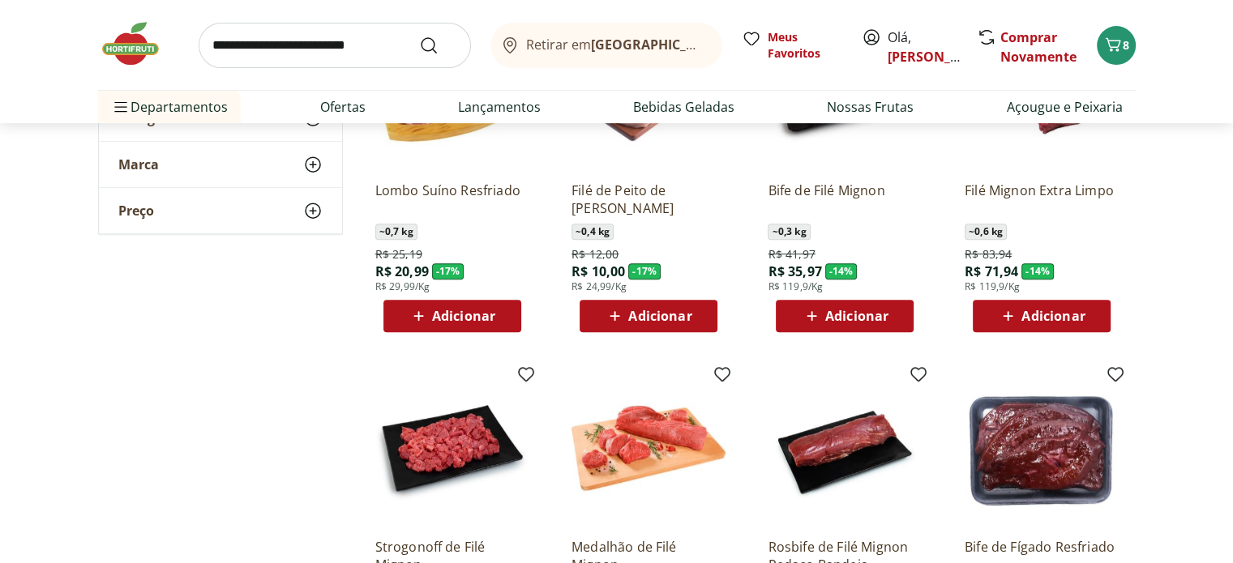
scroll to position [632, 0]
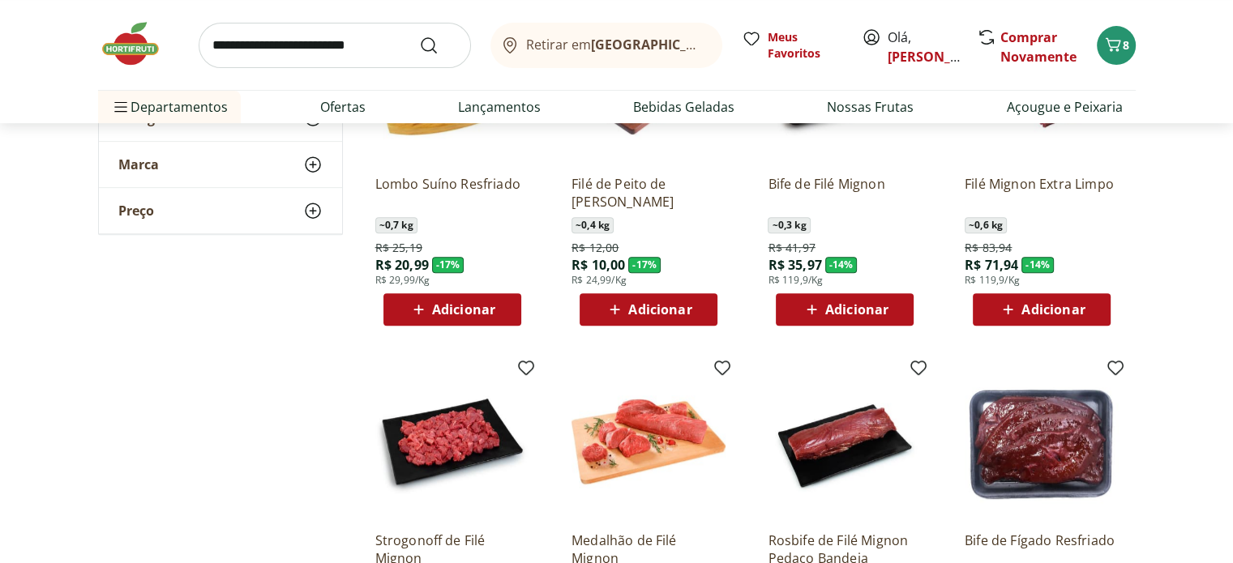
click at [1064, 311] on span "Adicionar" at bounding box center [1053, 309] width 63 height 13
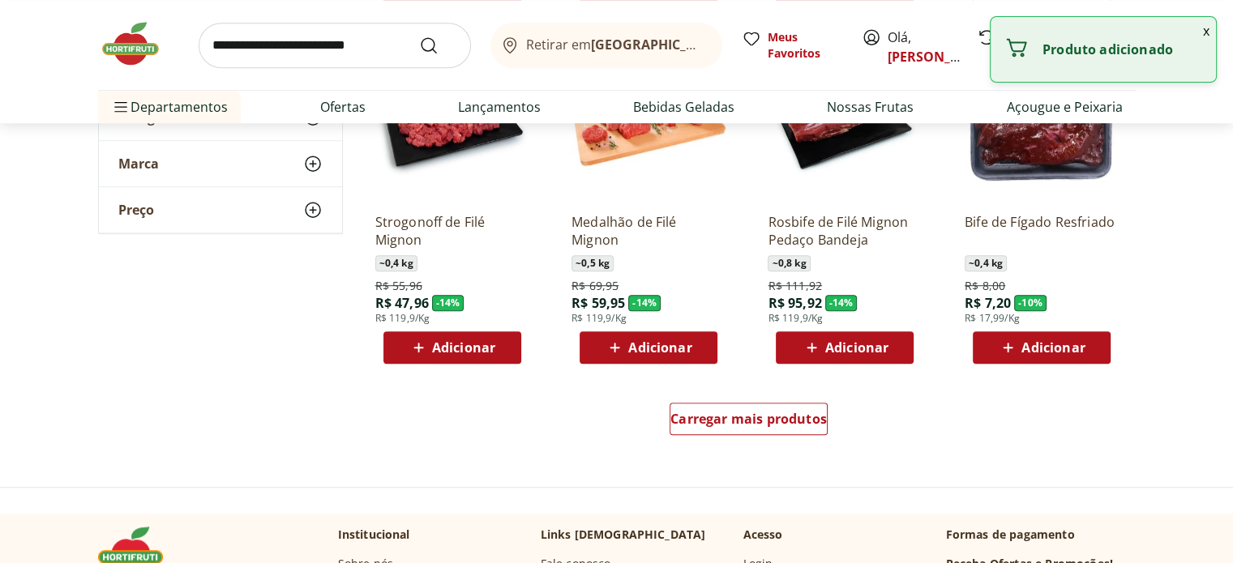
scroll to position [975, 0]
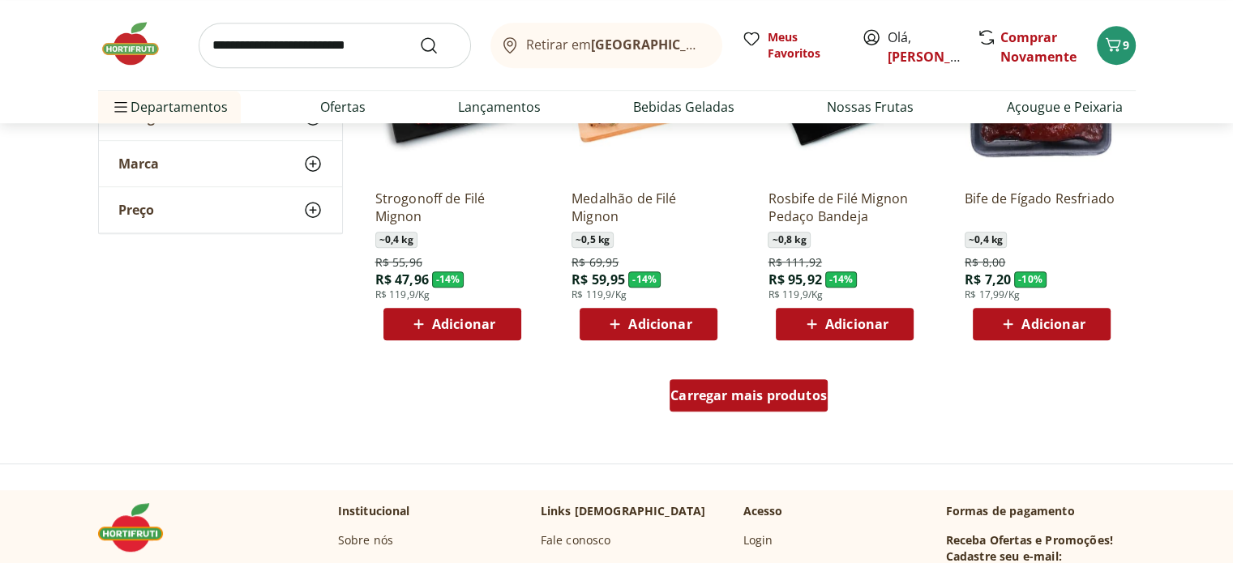
click at [809, 392] on span "Carregar mais produtos" at bounding box center [749, 395] width 156 height 13
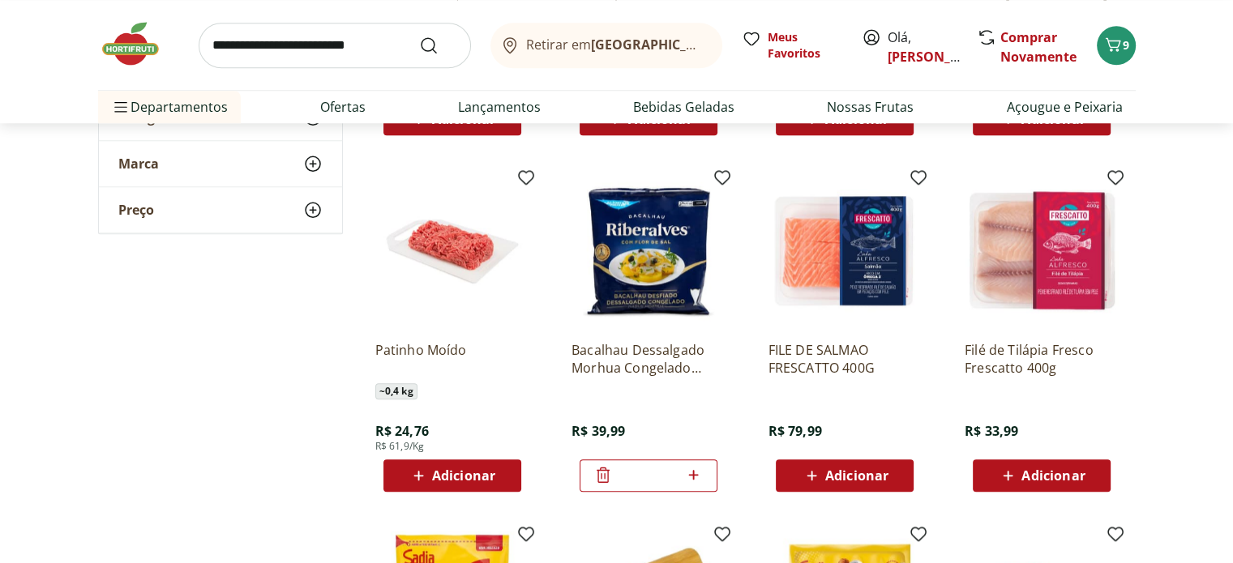
scroll to position [1537, 0]
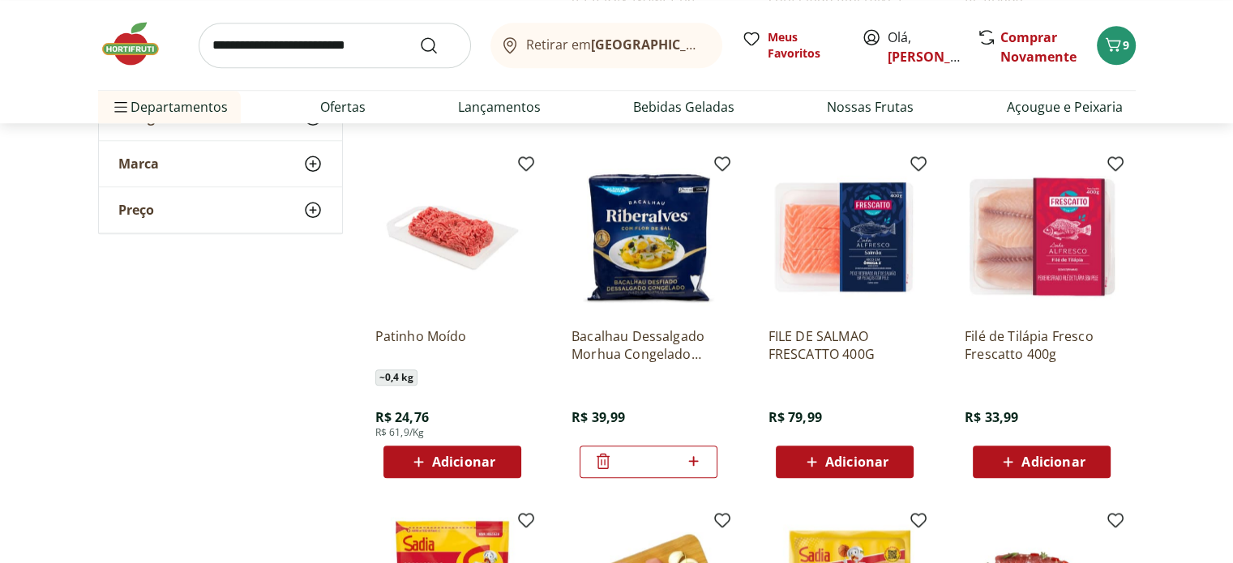
click at [468, 460] on span "Adicionar" at bounding box center [463, 462] width 63 height 13
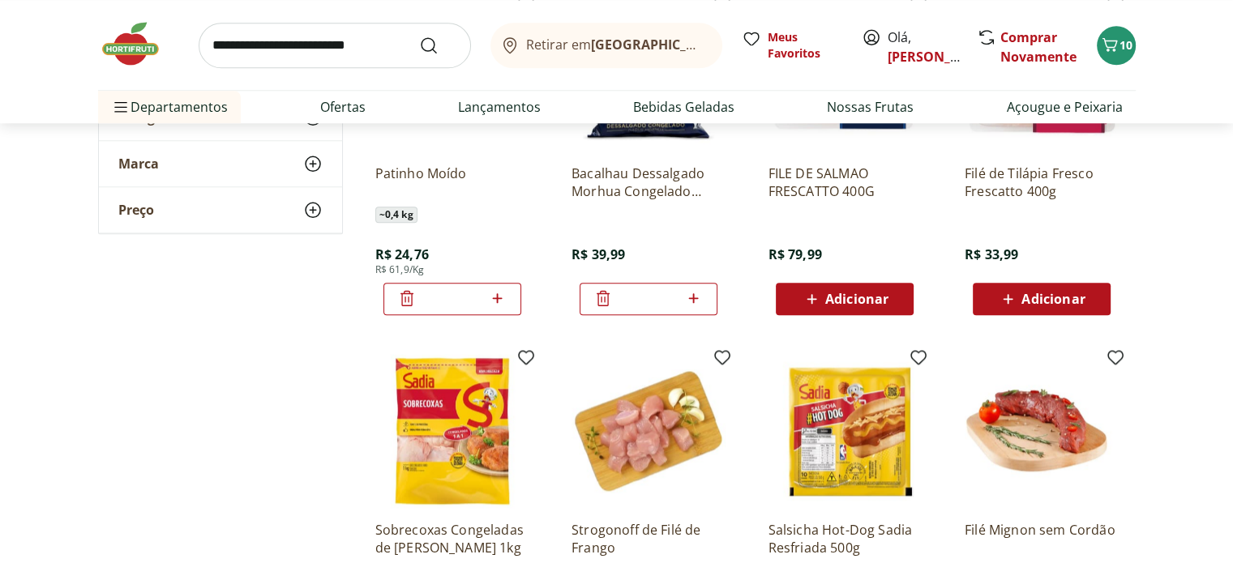
scroll to position [1705, 0]
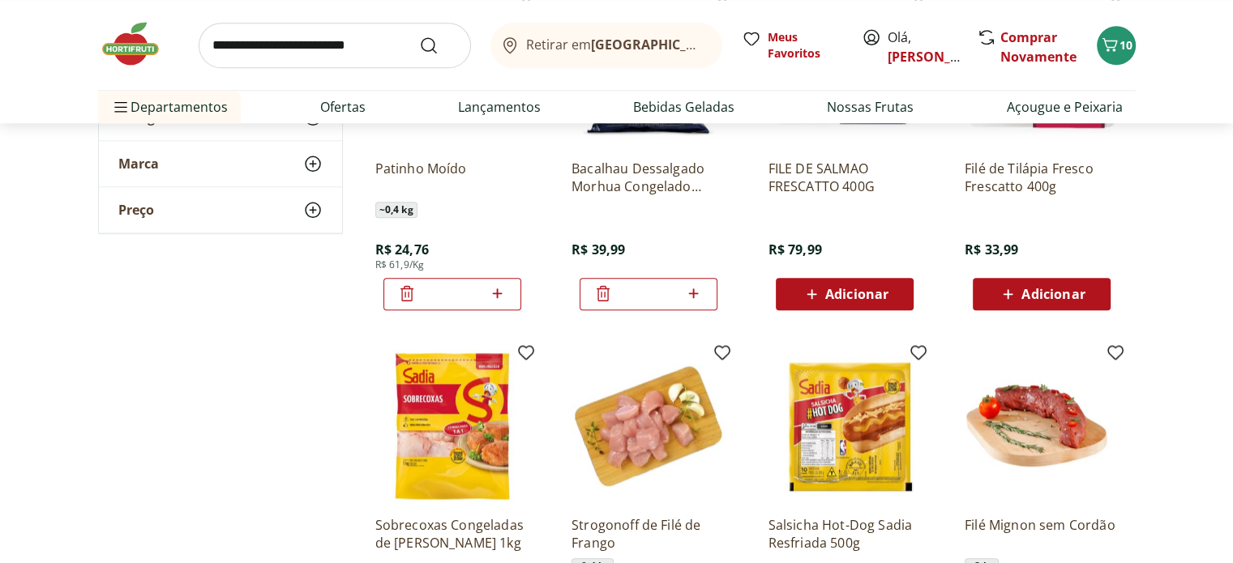
click at [834, 295] on span "Adicionar" at bounding box center [856, 294] width 63 height 13
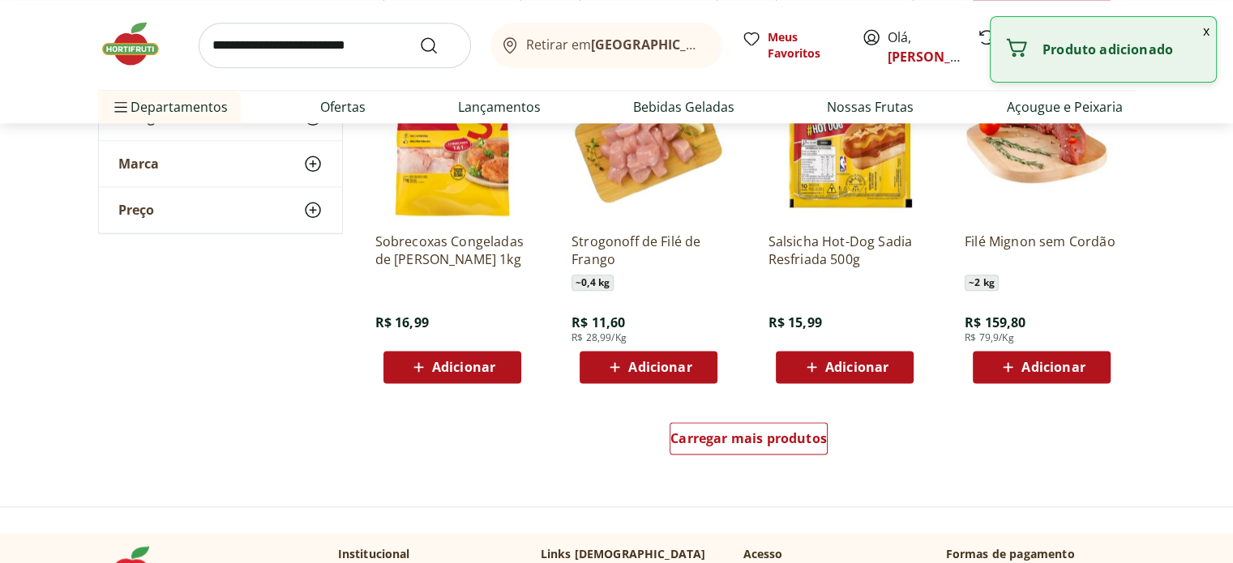
scroll to position [2054, 0]
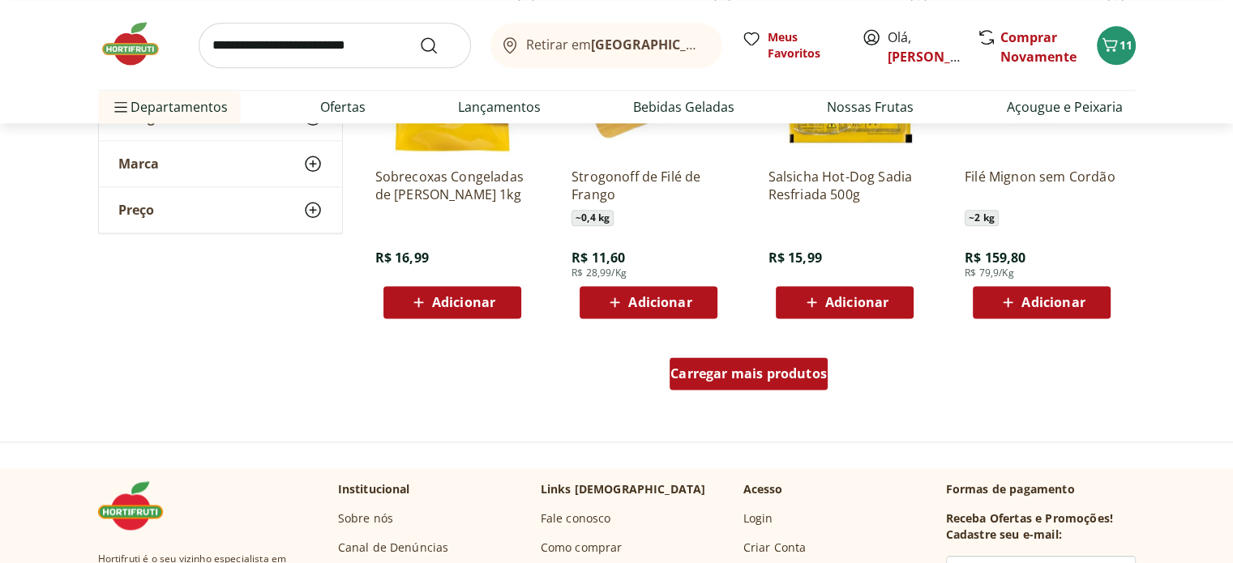
click at [795, 380] on span "Carregar mais produtos" at bounding box center [749, 373] width 156 height 13
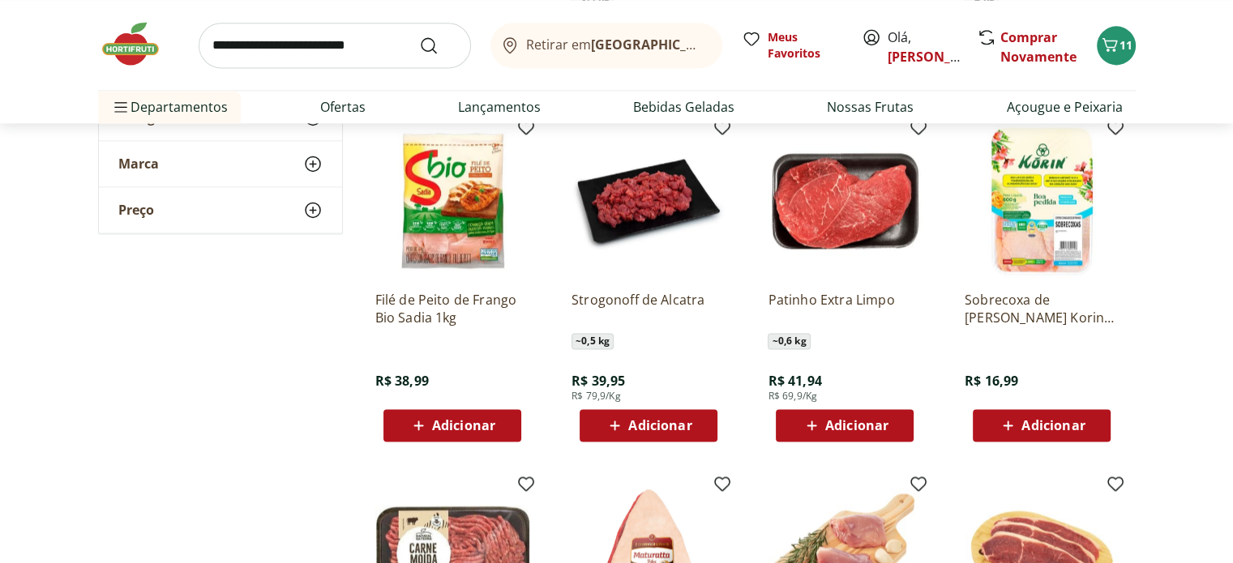
scroll to position [2316, 0]
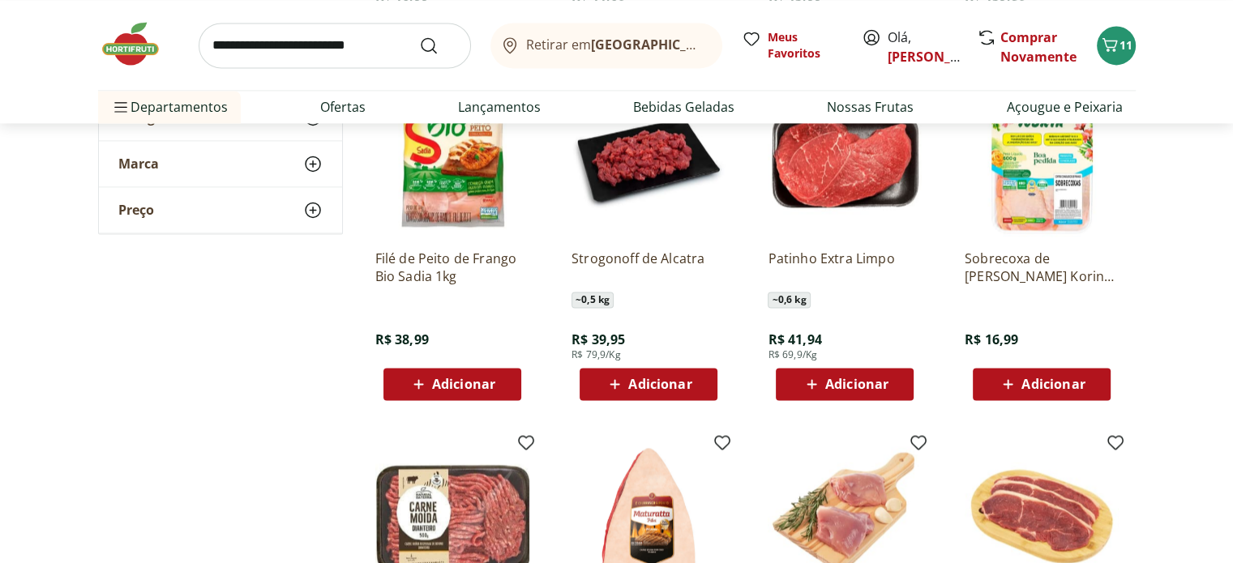
click at [651, 379] on span "Adicionar" at bounding box center [659, 384] width 63 height 13
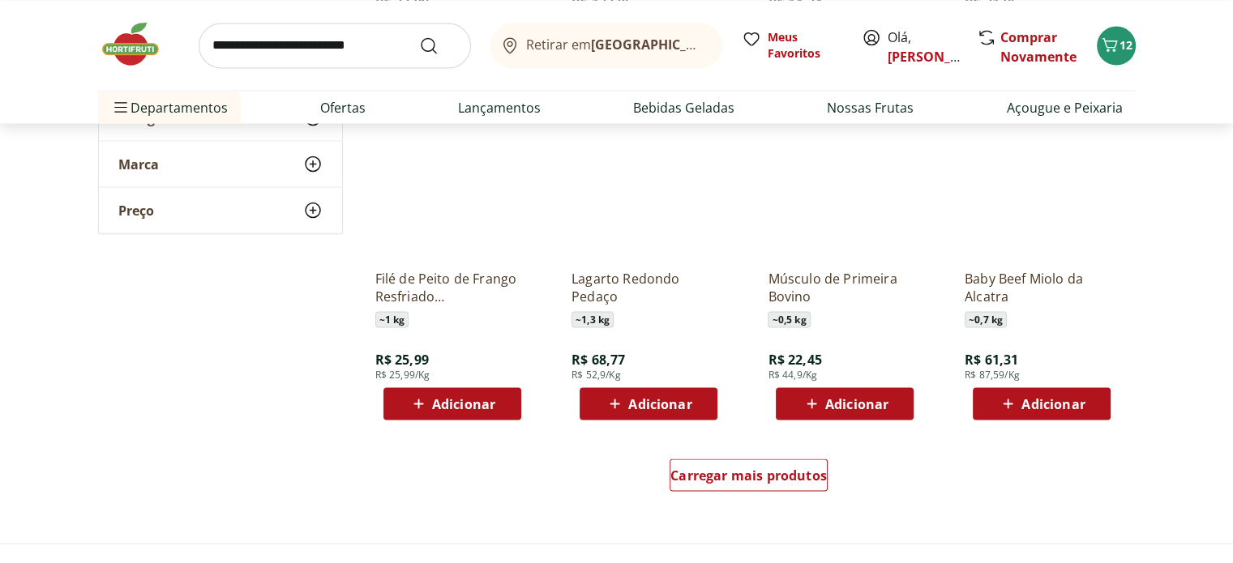
scroll to position [3062, 0]
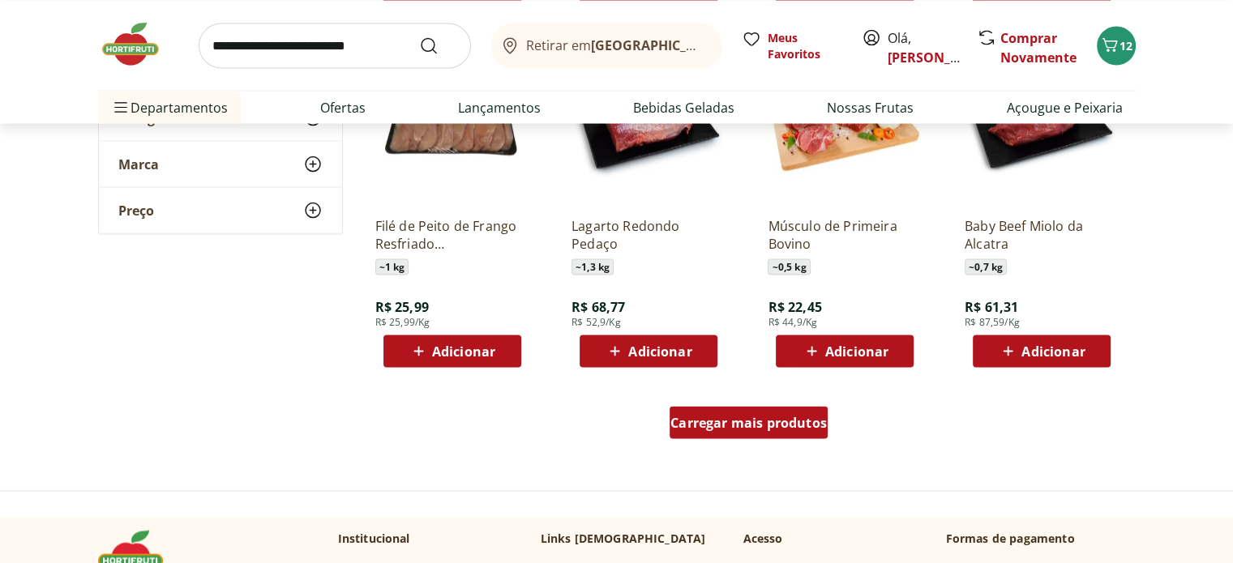
click at [780, 431] on div "Carregar mais produtos" at bounding box center [749, 422] width 158 height 32
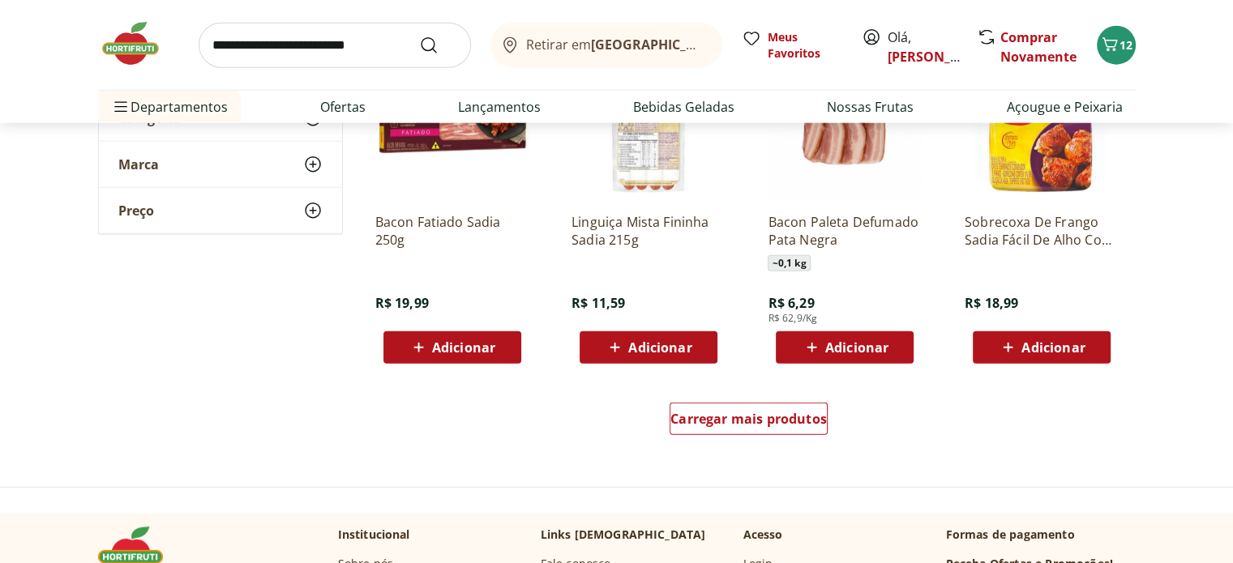
scroll to position [4159, 0]
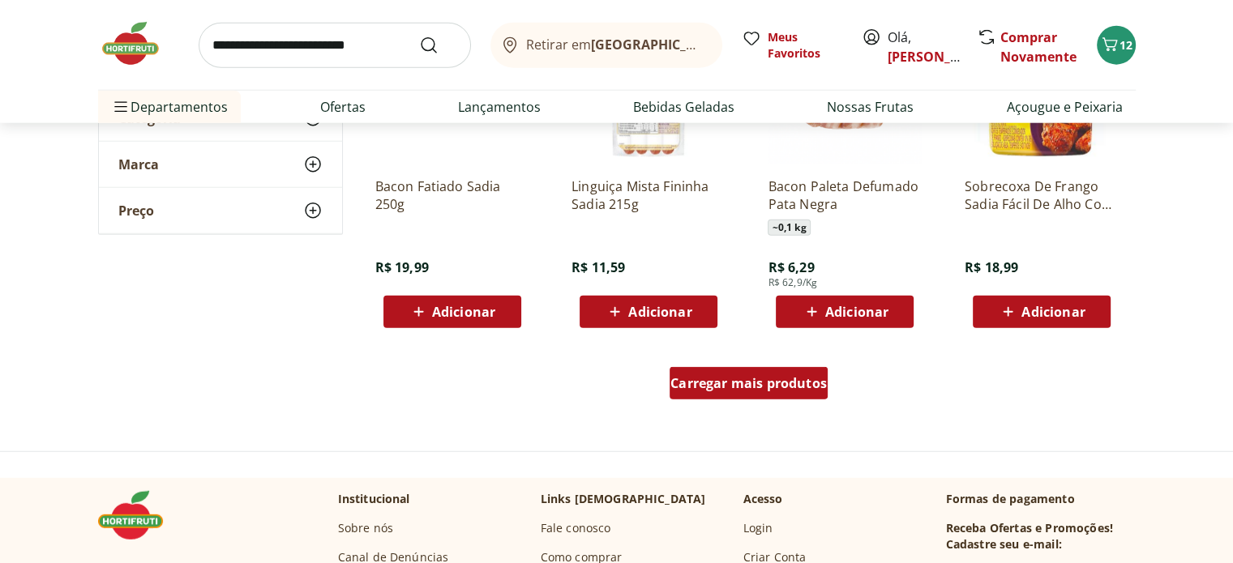
click at [790, 393] on div "Carregar mais produtos" at bounding box center [749, 383] width 158 height 32
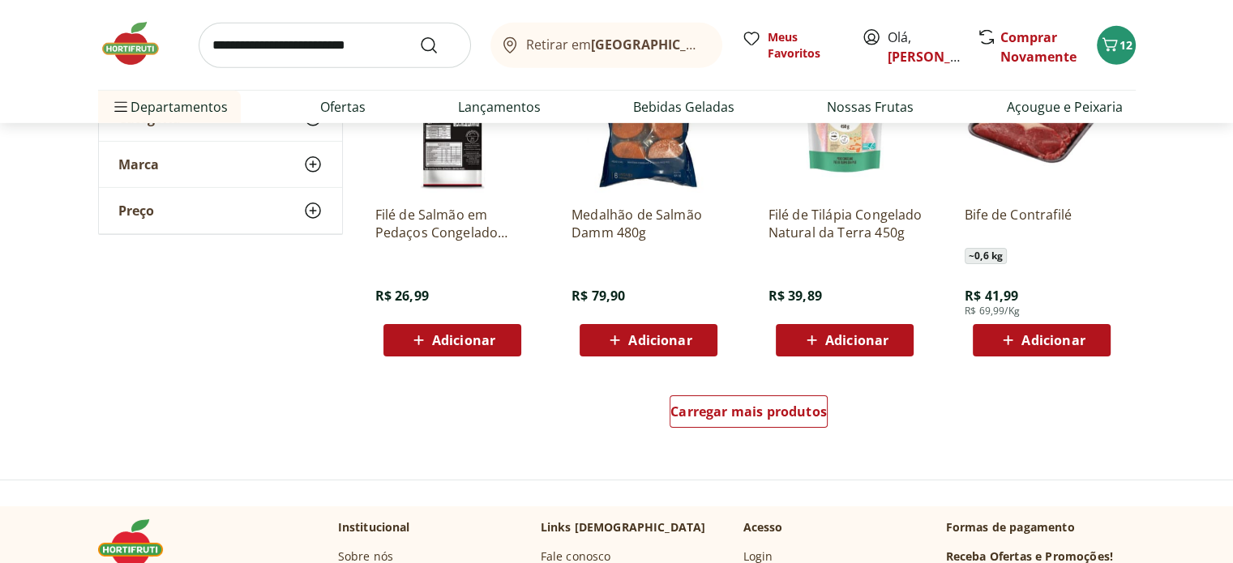
scroll to position [5195, 0]
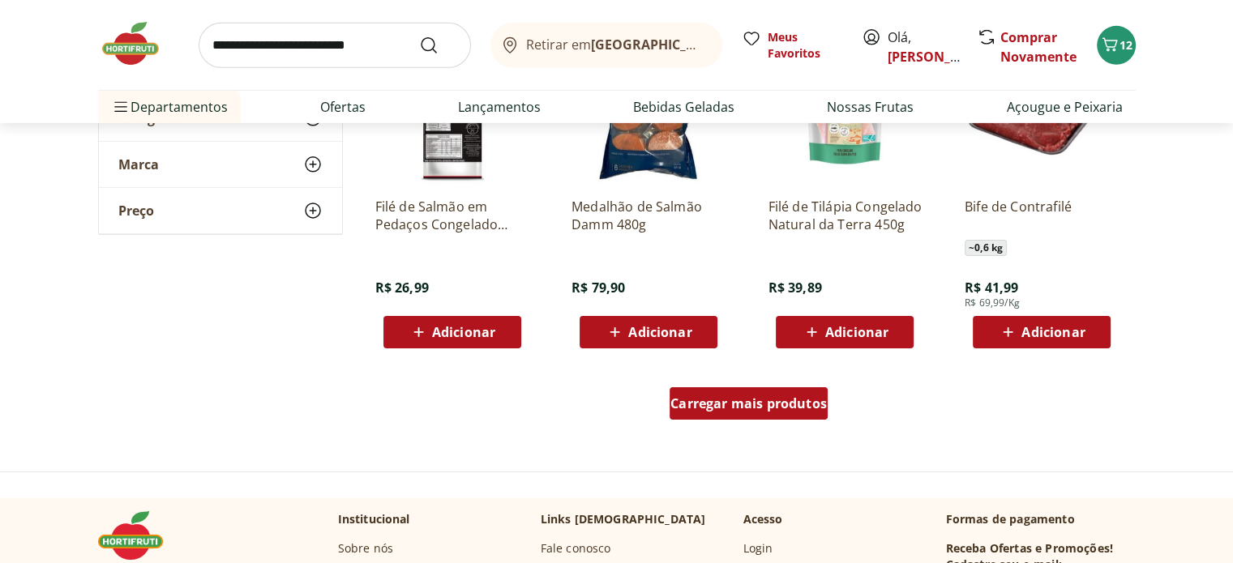
click at [819, 404] on span "Carregar mais produtos" at bounding box center [749, 403] width 156 height 13
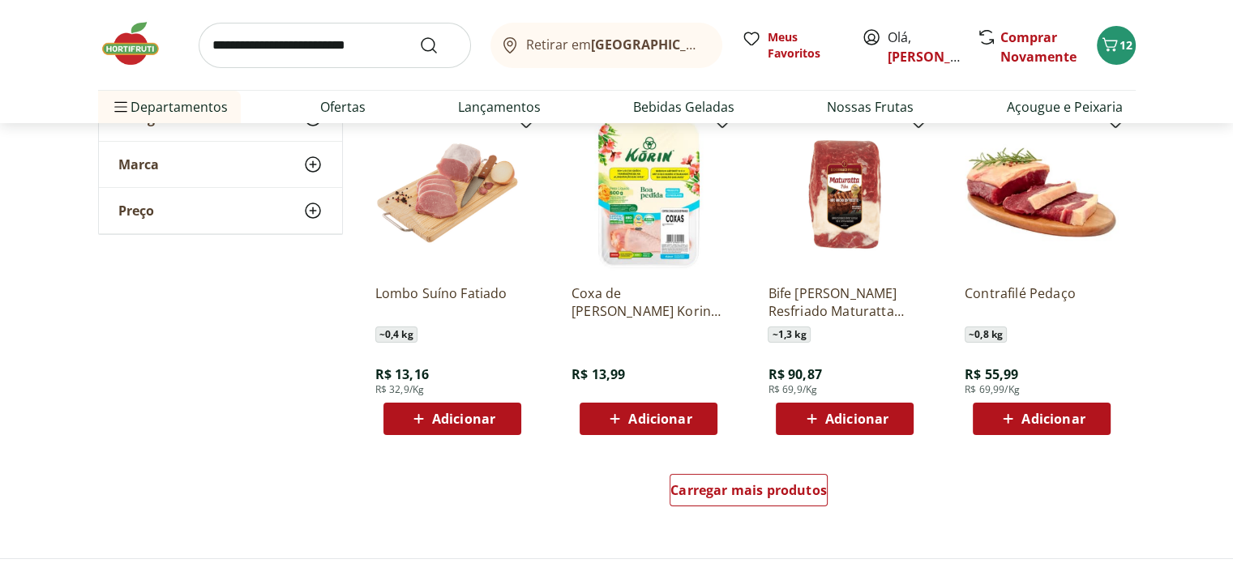
scroll to position [6254, 0]
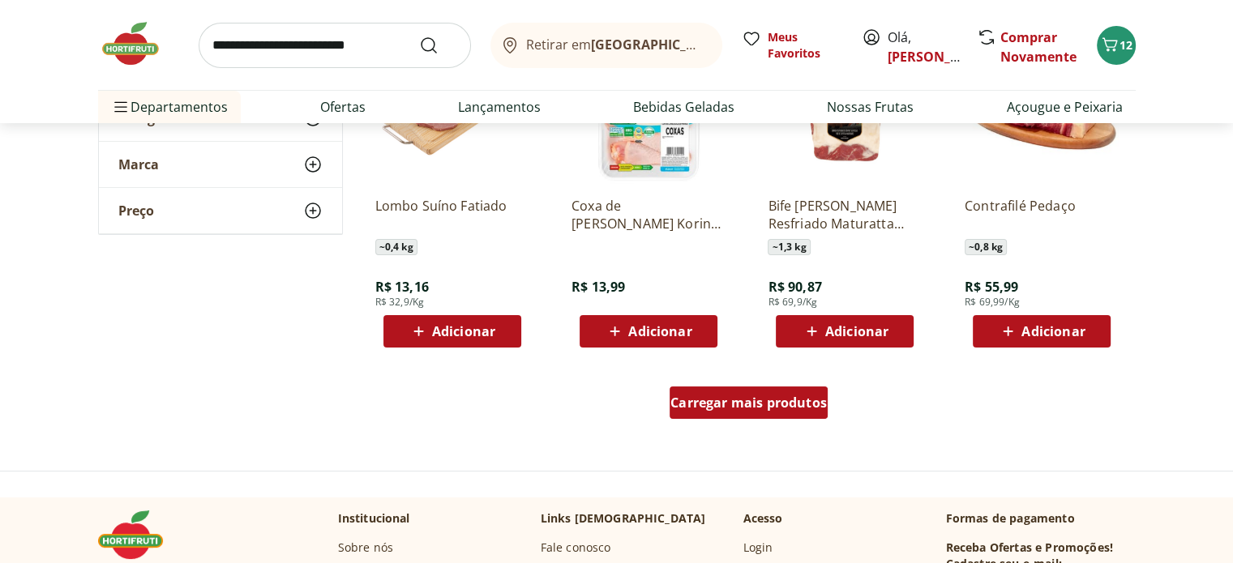
click at [749, 405] on span "Carregar mais produtos" at bounding box center [749, 402] width 156 height 13
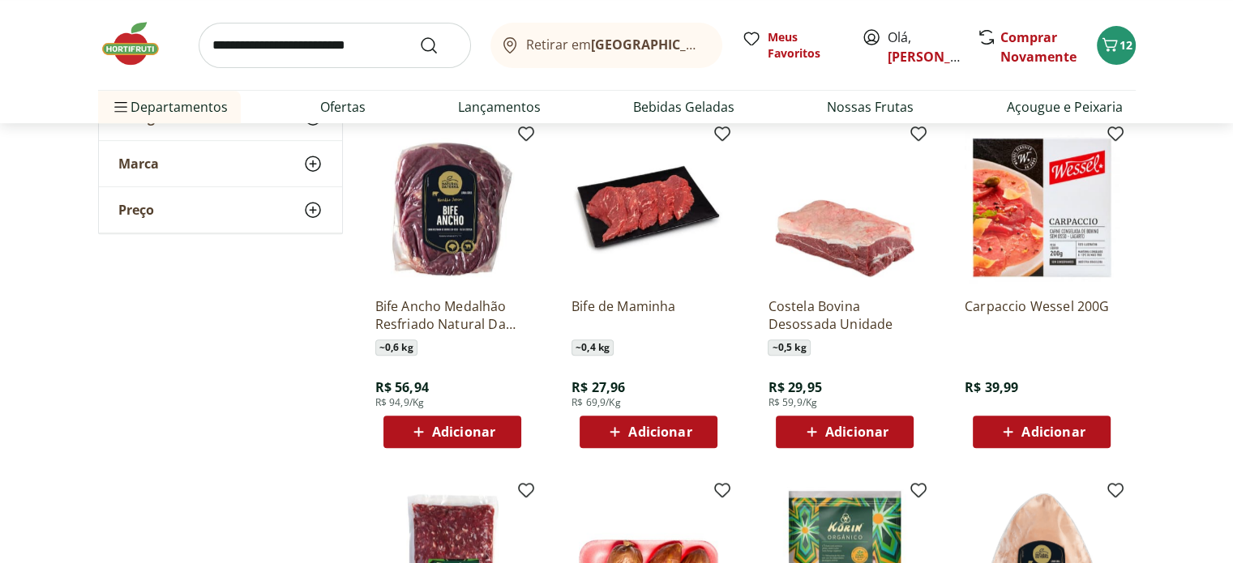
scroll to position [6987, 0]
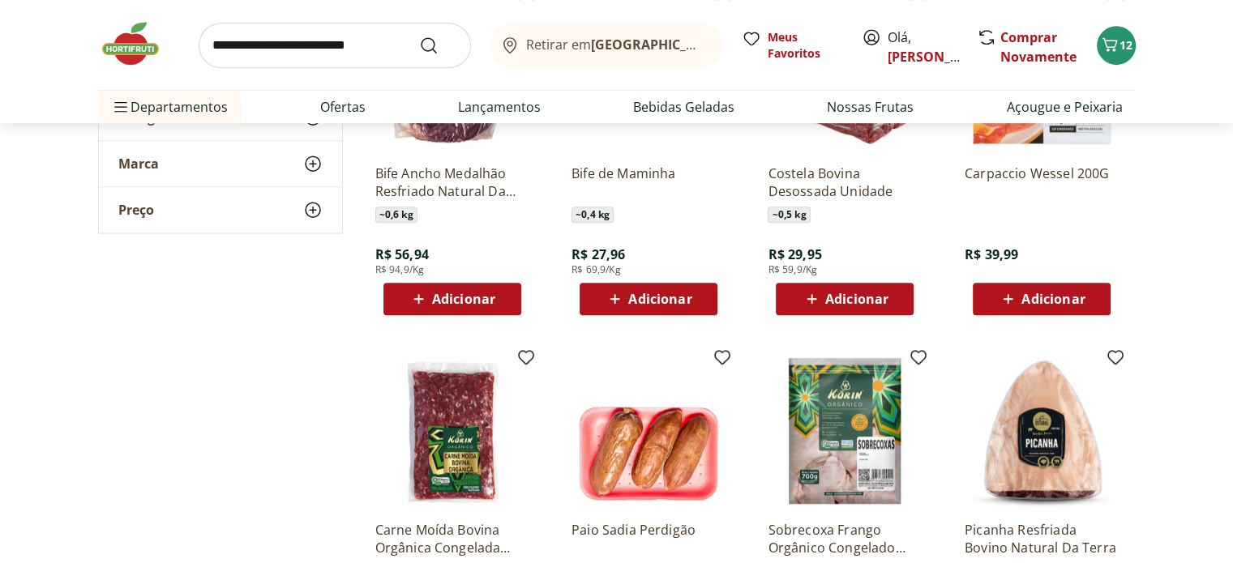
click at [690, 302] on span "Adicionar" at bounding box center [659, 299] width 63 height 13
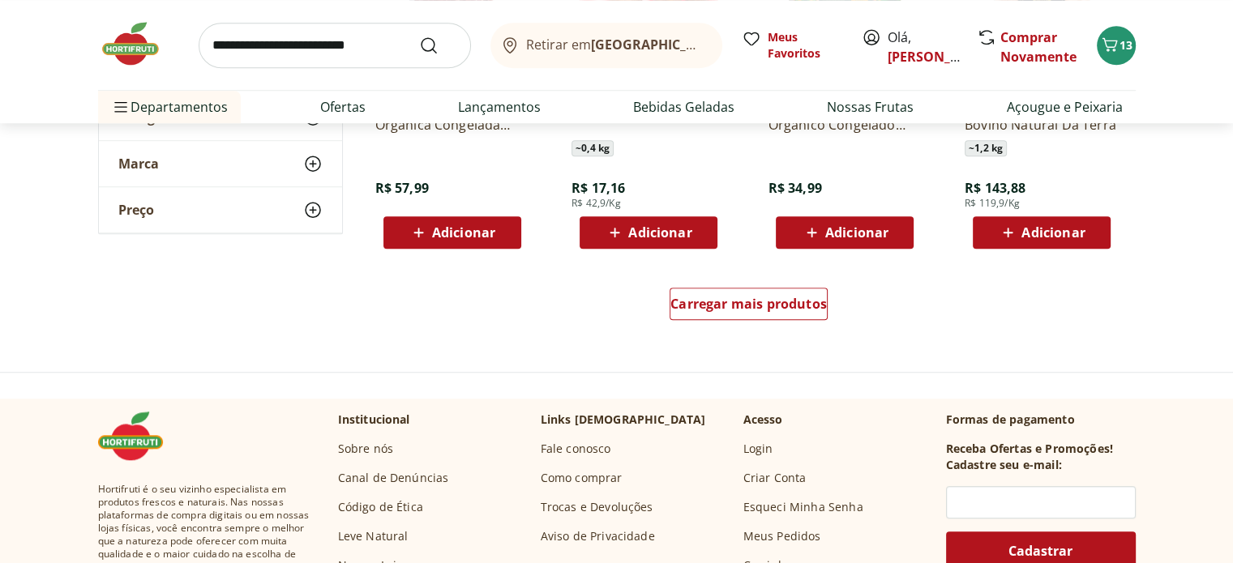
scroll to position [7420, 0]
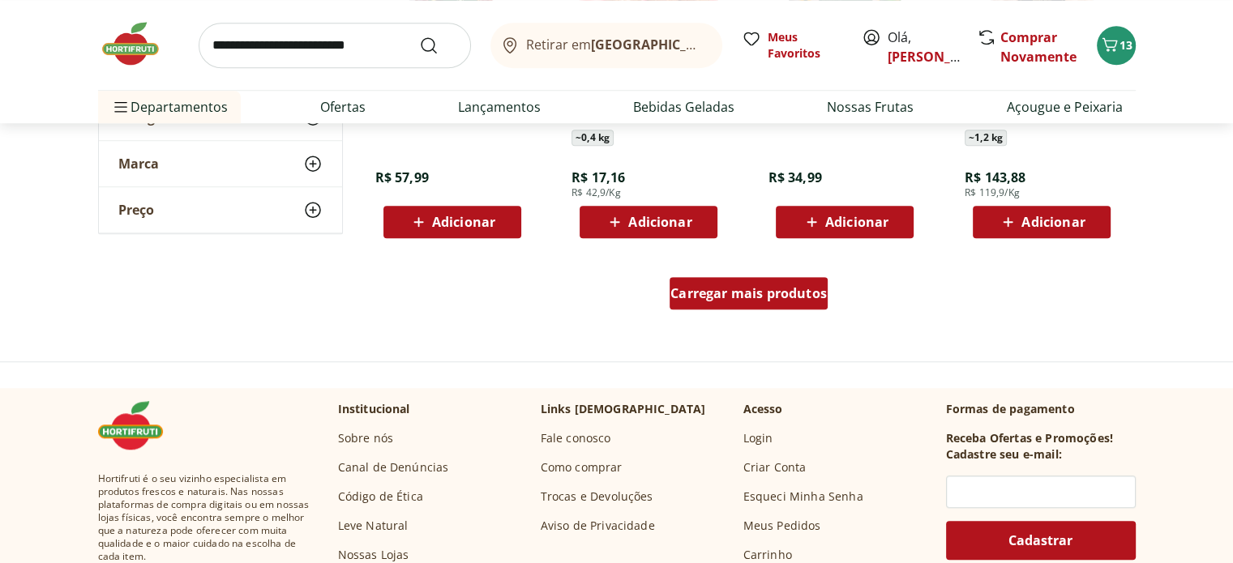
click at [765, 288] on span "Carregar mais produtos" at bounding box center [749, 293] width 156 height 13
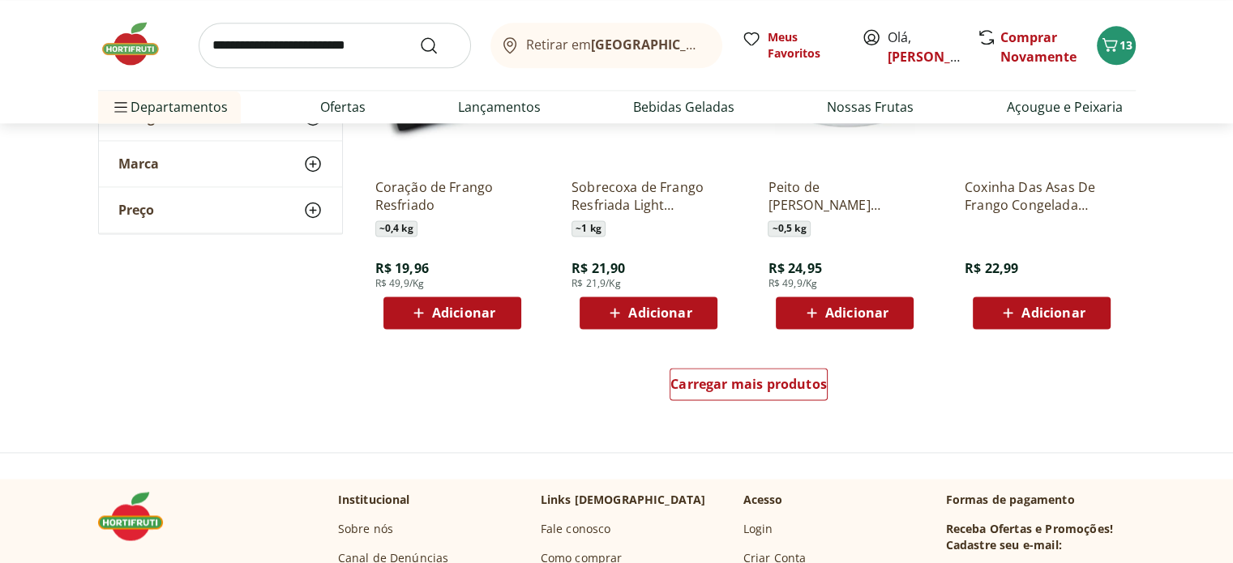
scroll to position [8461, 0]
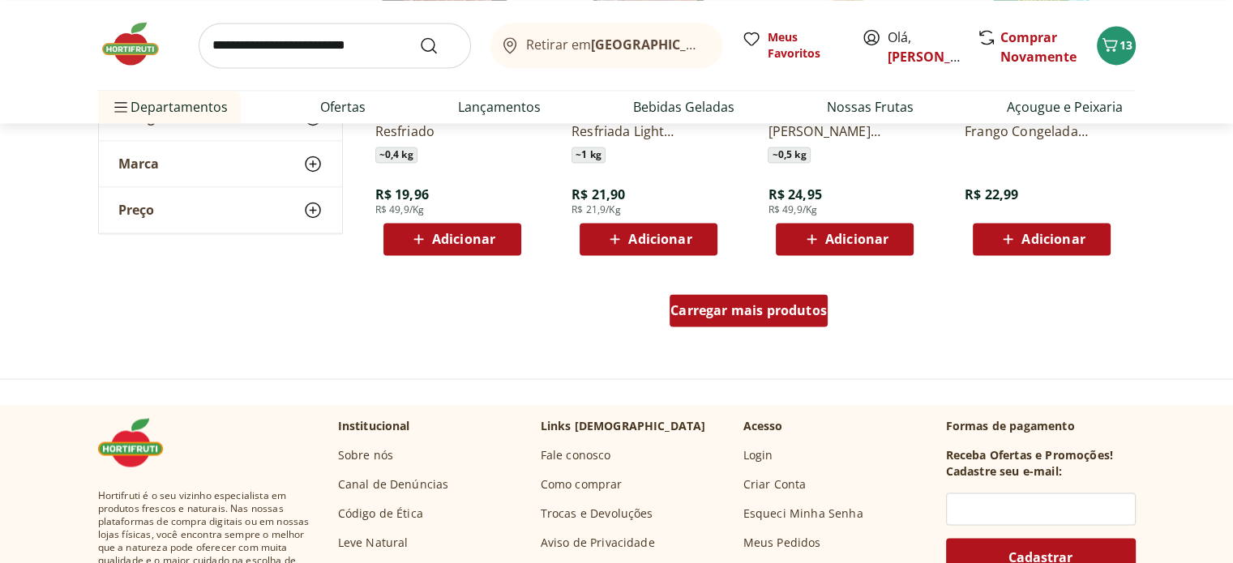
click at [796, 307] on span "Carregar mais produtos" at bounding box center [749, 310] width 156 height 13
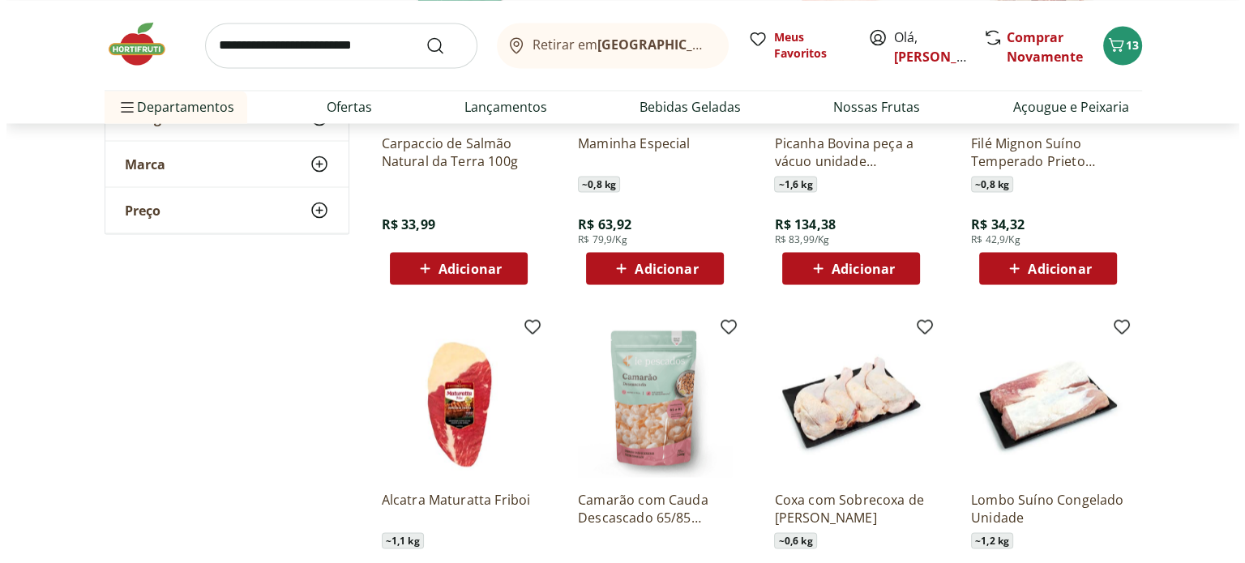
scroll to position [9172, 0]
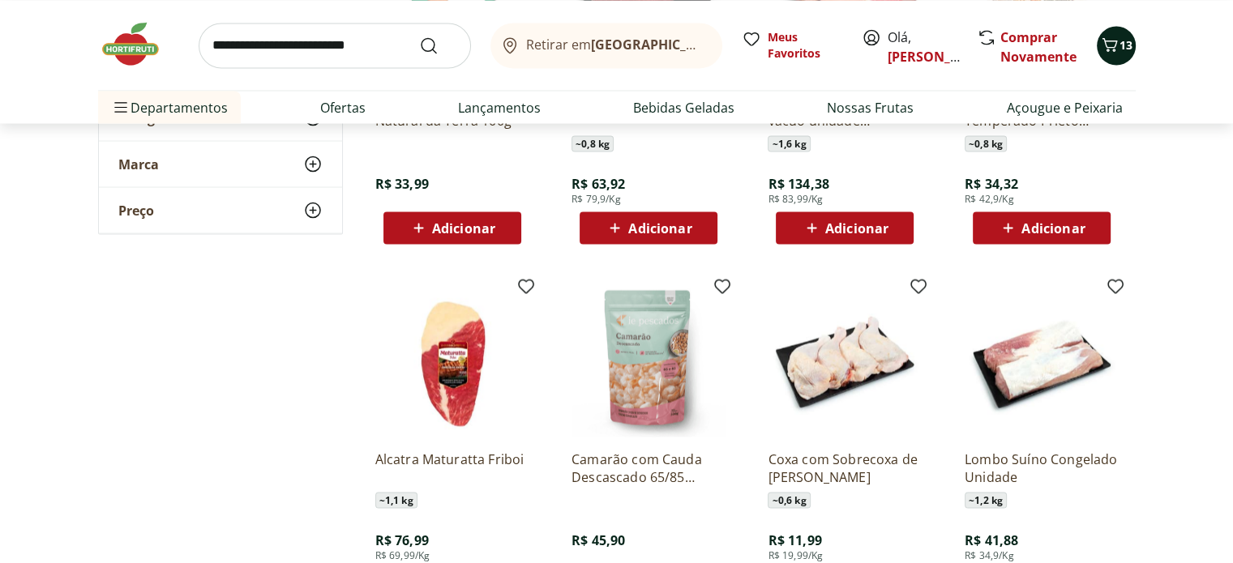
click at [1115, 39] on icon "Carrinho" at bounding box center [1109, 44] width 19 height 19
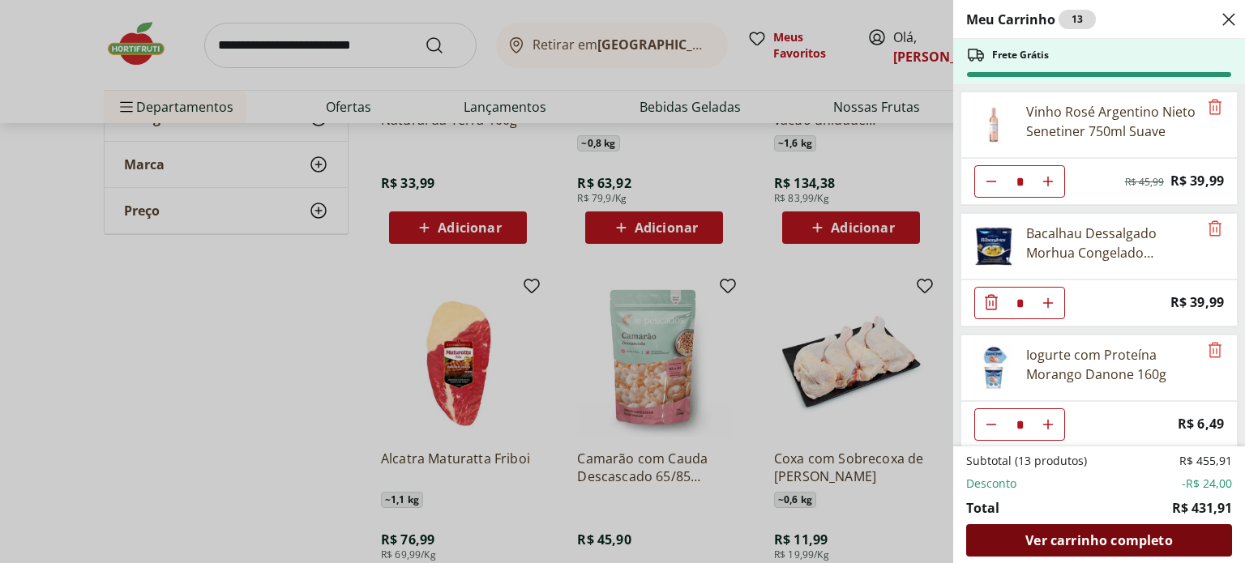
click at [1080, 531] on div "Ver carrinho completo" at bounding box center [1099, 541] width 266 height 32
